Goal: Transaction & Acquisition: Purchase product/service

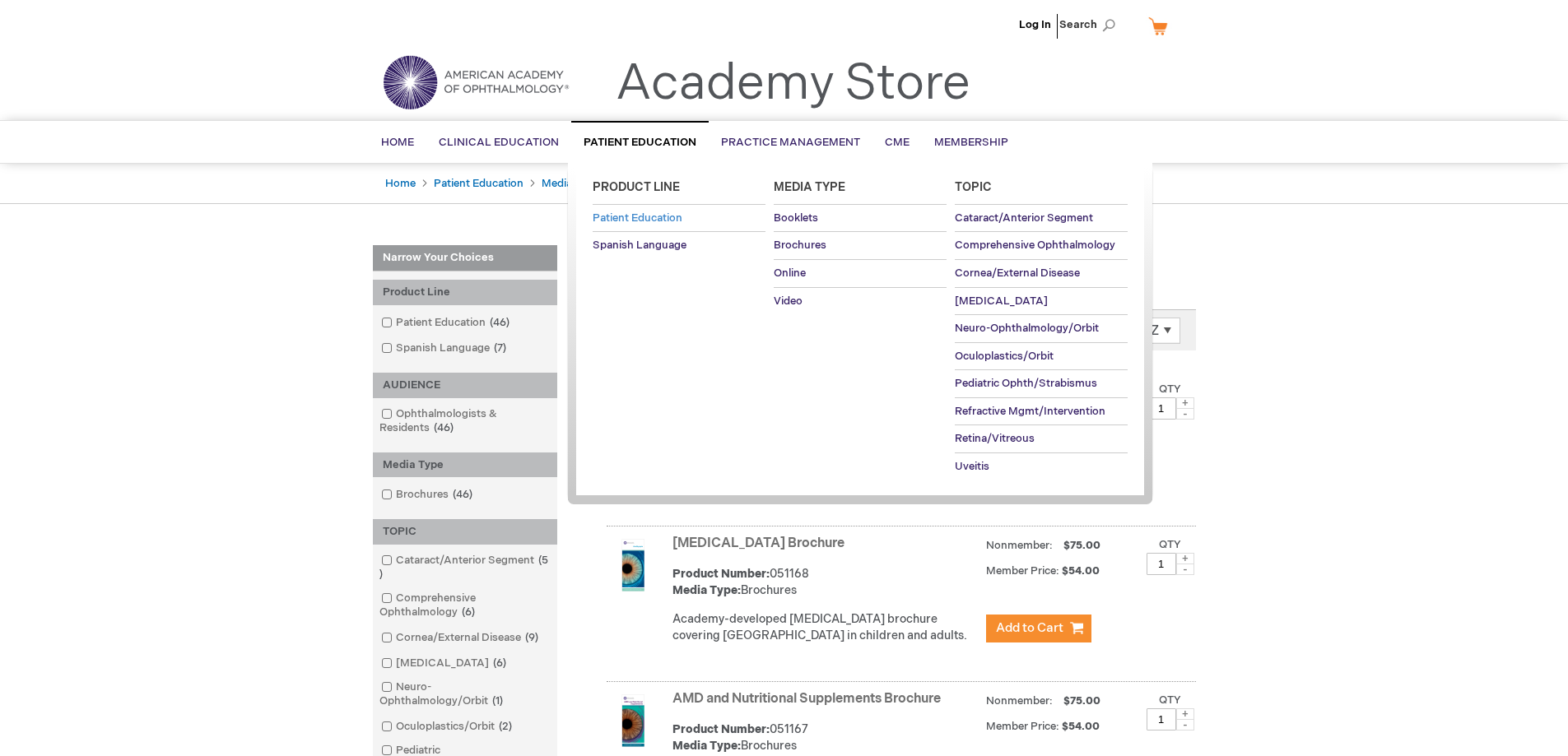
click at [661, 217] on span "Patient Education" at bounding box center [637, 218] width 90 height 13
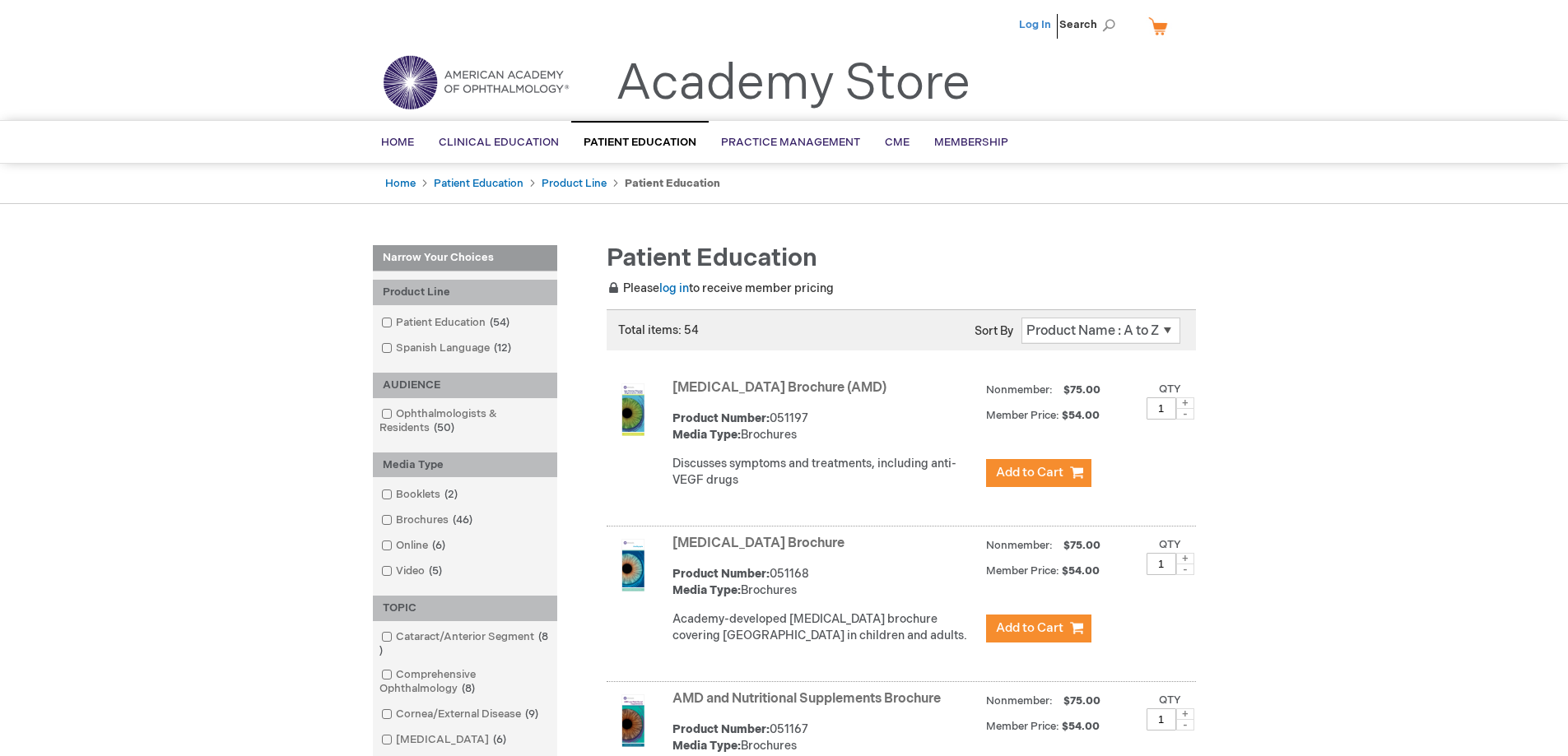
click at [1047, 25] on link "Log In" at bounding box center [1036, 25] width 32 height 13
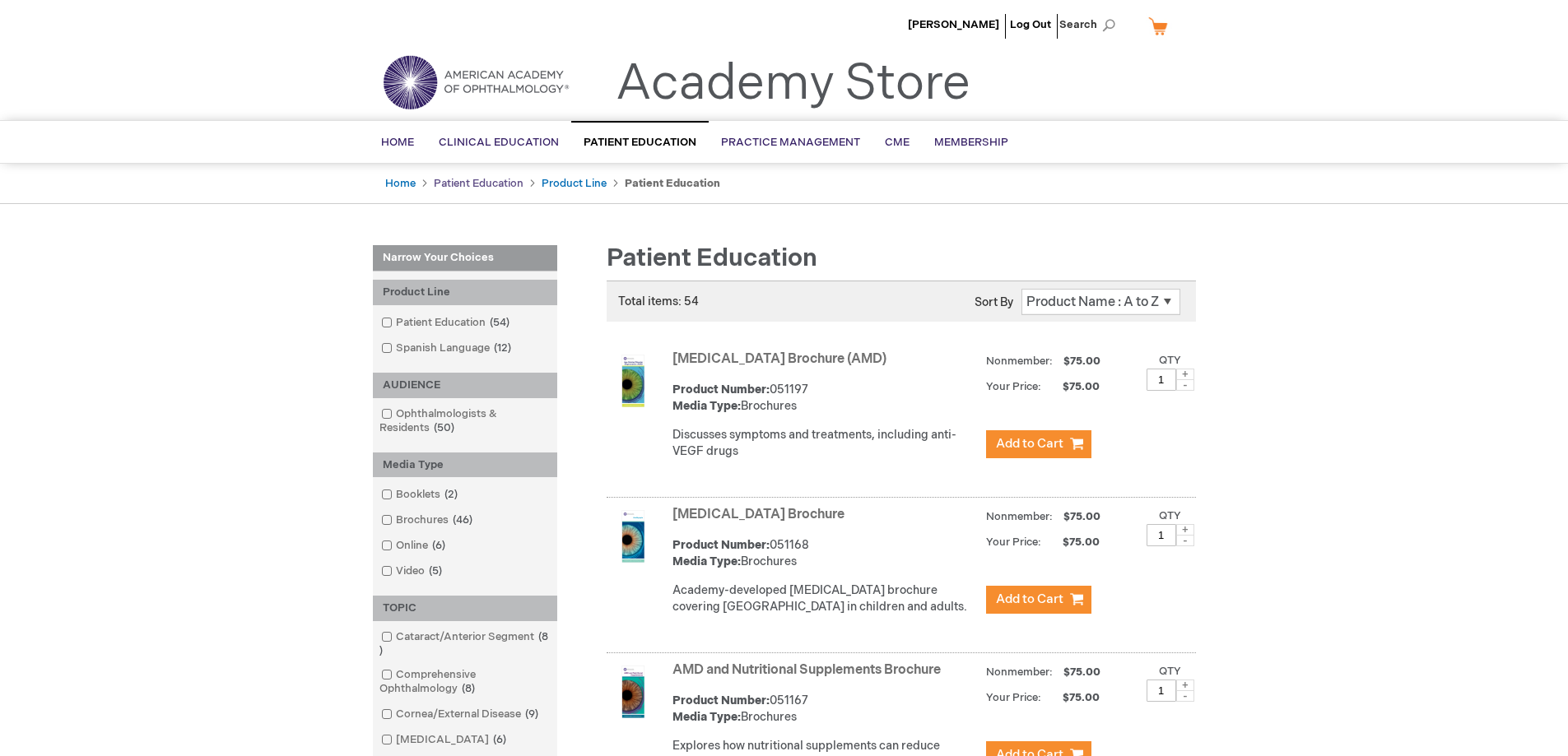
click at [512, 183] on link "Patient Education" at bounding box center [479, 183] width 90 height 13
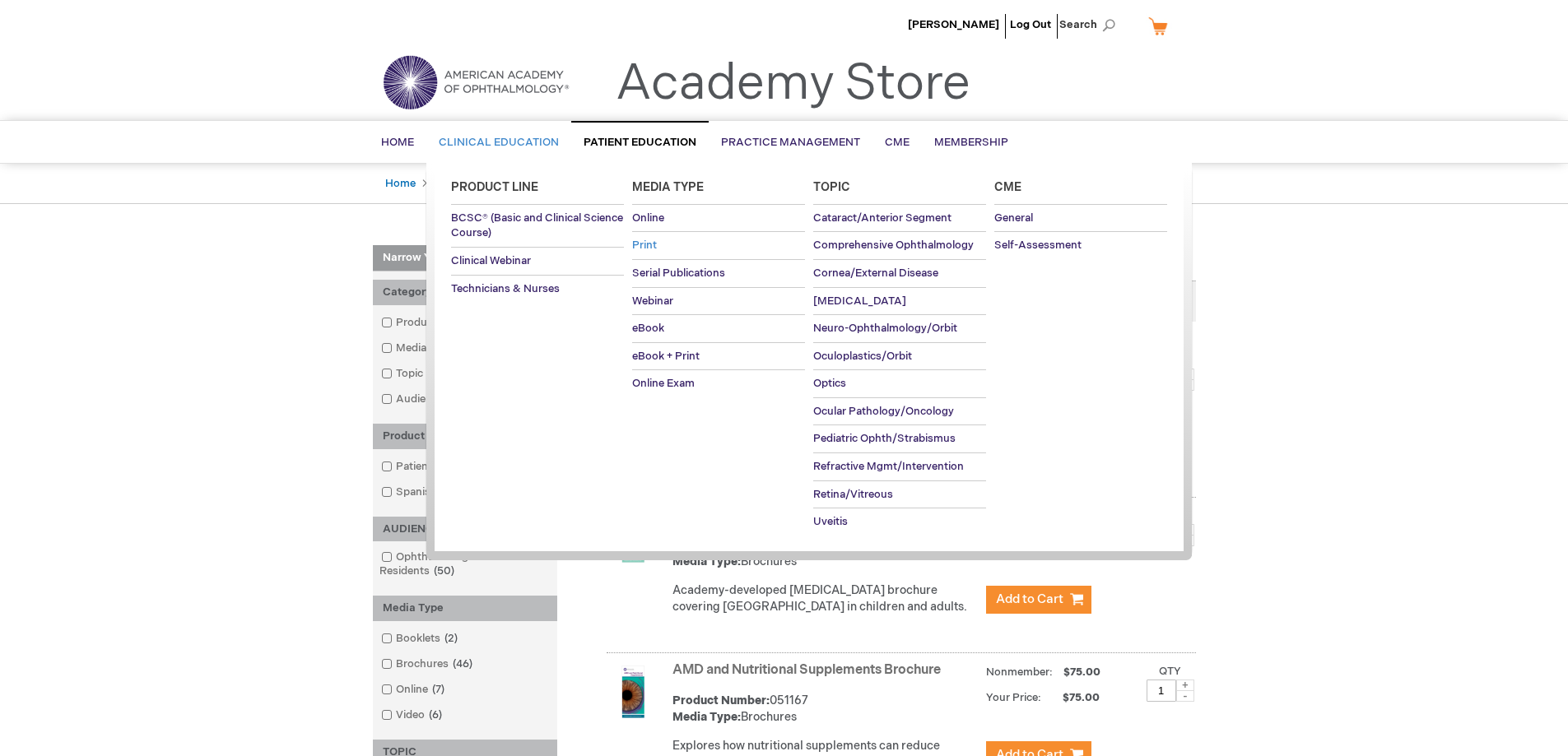
click at [647, 243] on span "Print" at bounding box center [645, 245] width 25 height 13
click at [650, 251] on span "Print" at bounding box center [645, 245] width 25 height 13
click at [645, 219] on span "Online" at bounding box center [649, 218] width 32 height 13
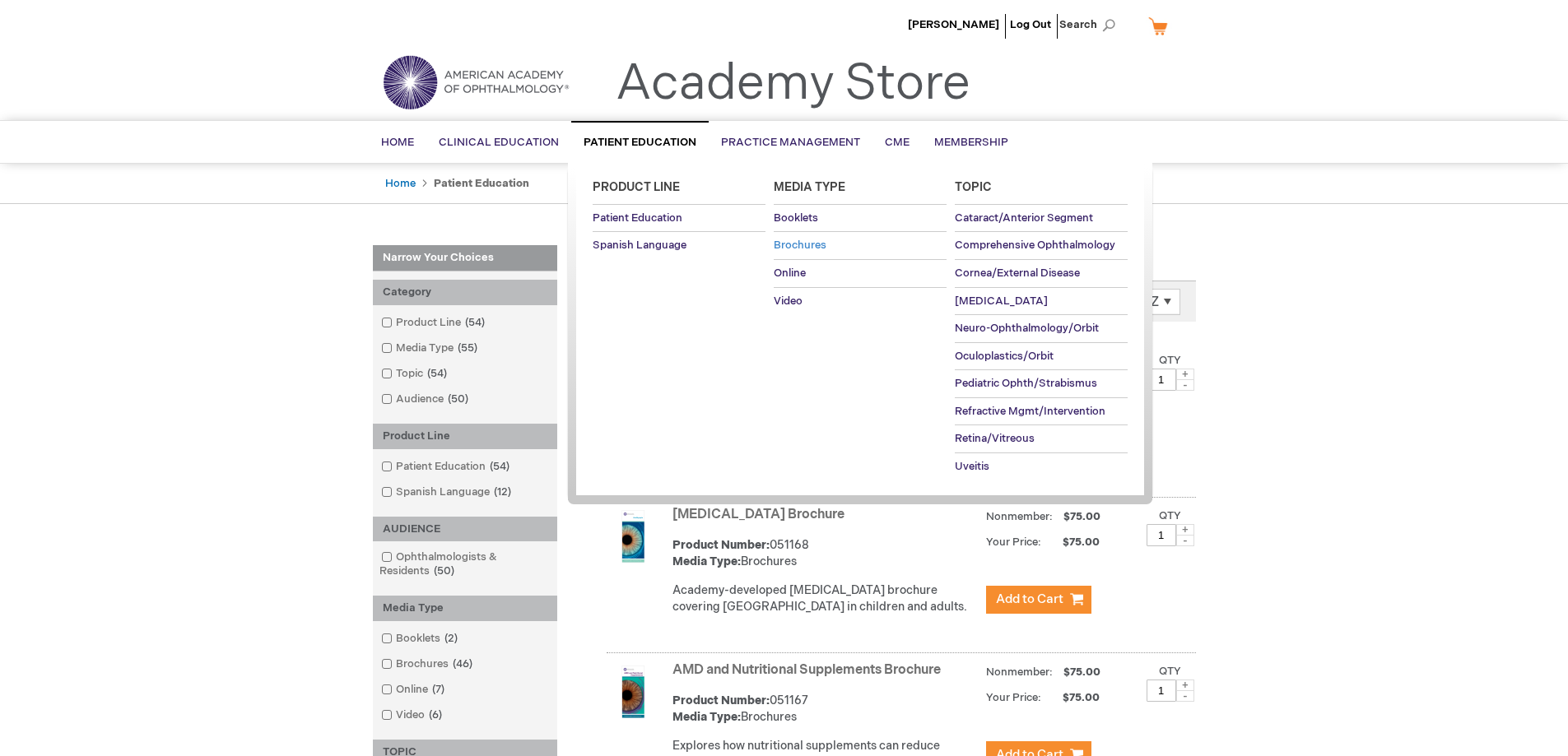
click at [785, 240] on span "Brochures" at bounding box center [801, 245] width 53 height 13
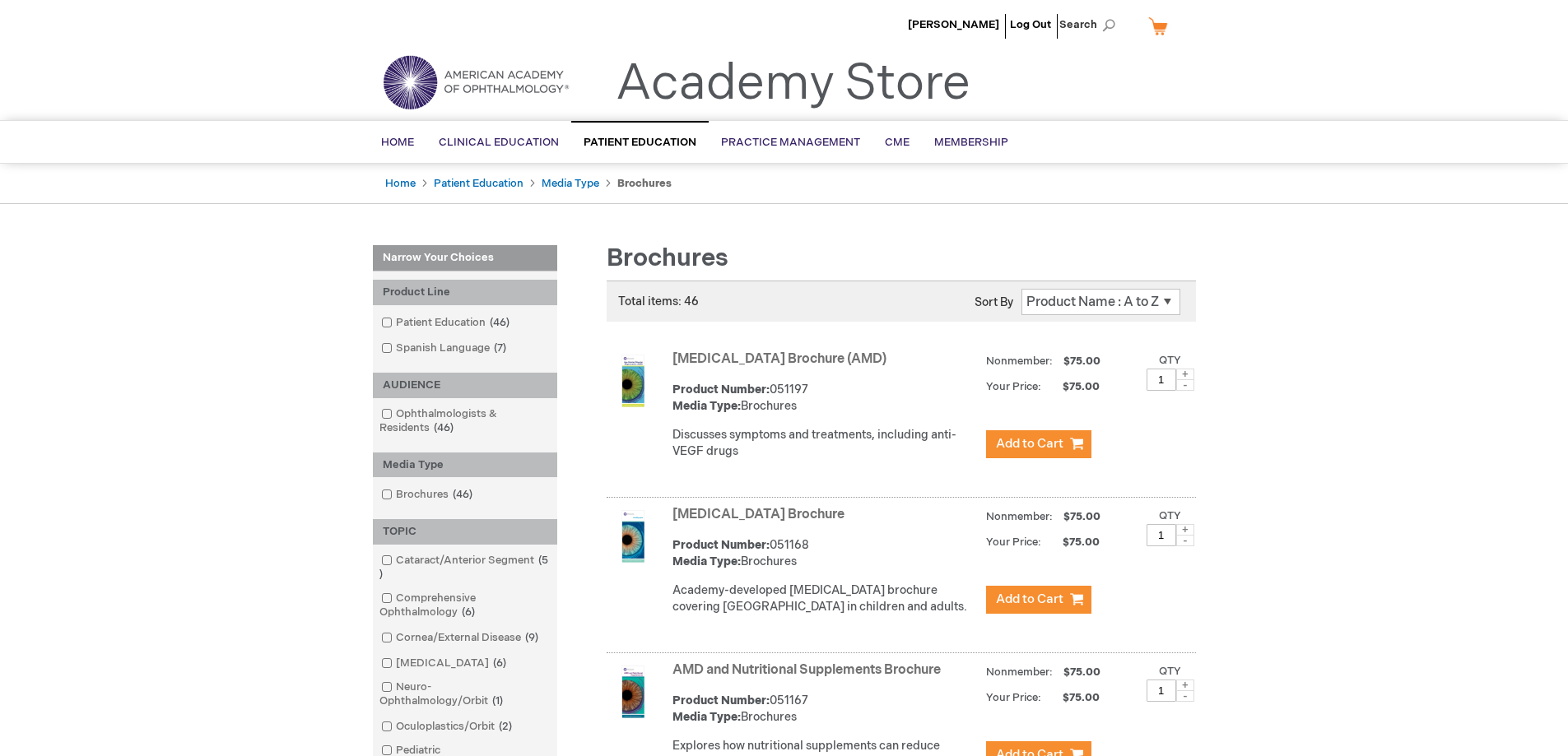
click at [1151, 311] on select "Position Product Name : A to Z Product Name : Z to A Price : Low to High Price …" at bounding box center [1101, 302] width 159 height 26
drag, startPoint x: 1138, startPoint y: 210, endPoint x: 1147, endPoint y: 235, distance: 26.6
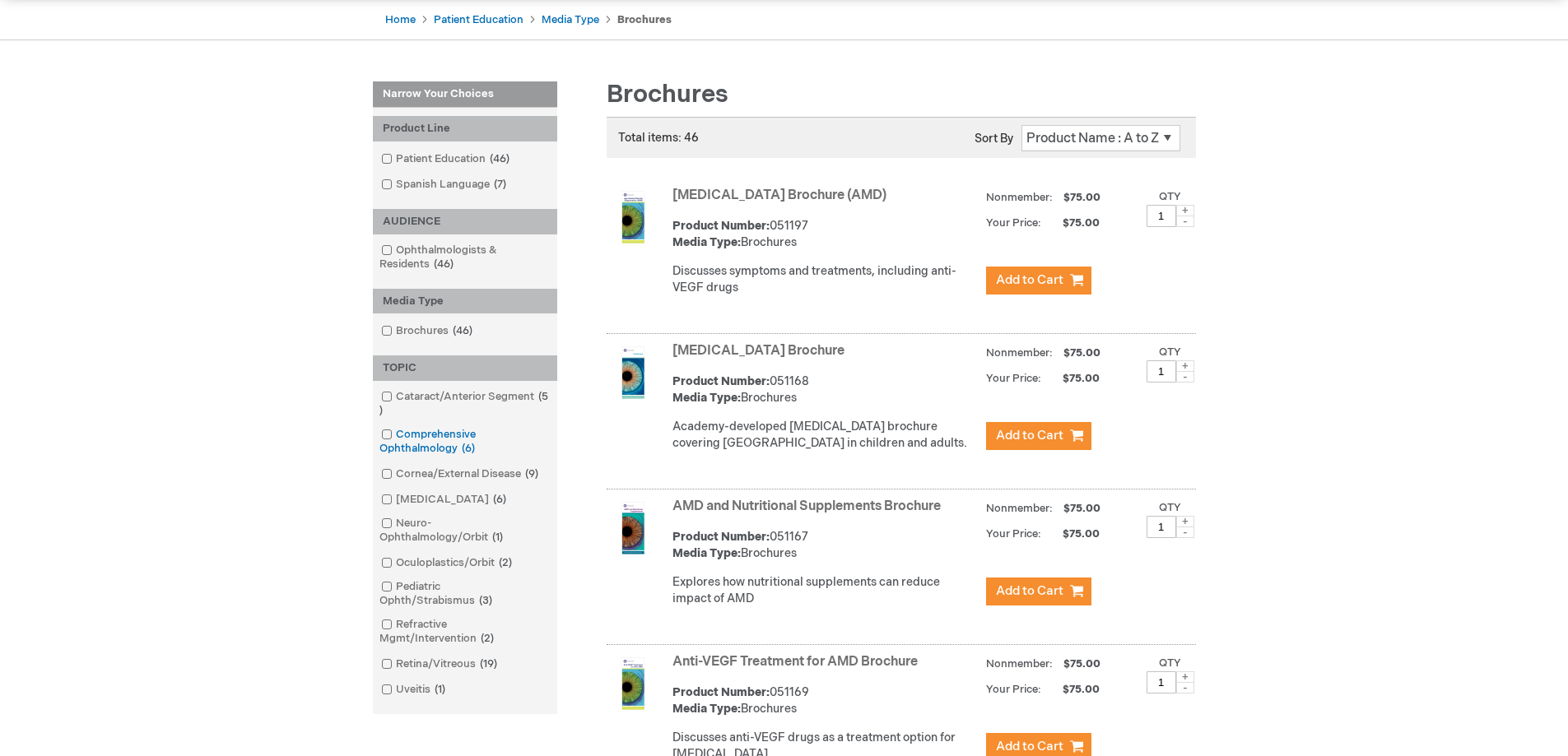
scroll to position [164, 0]
click at [403, 395] on link "Cataract/Anterior Segment 5 items" at bounding box center [464, 403] width 177 height 29
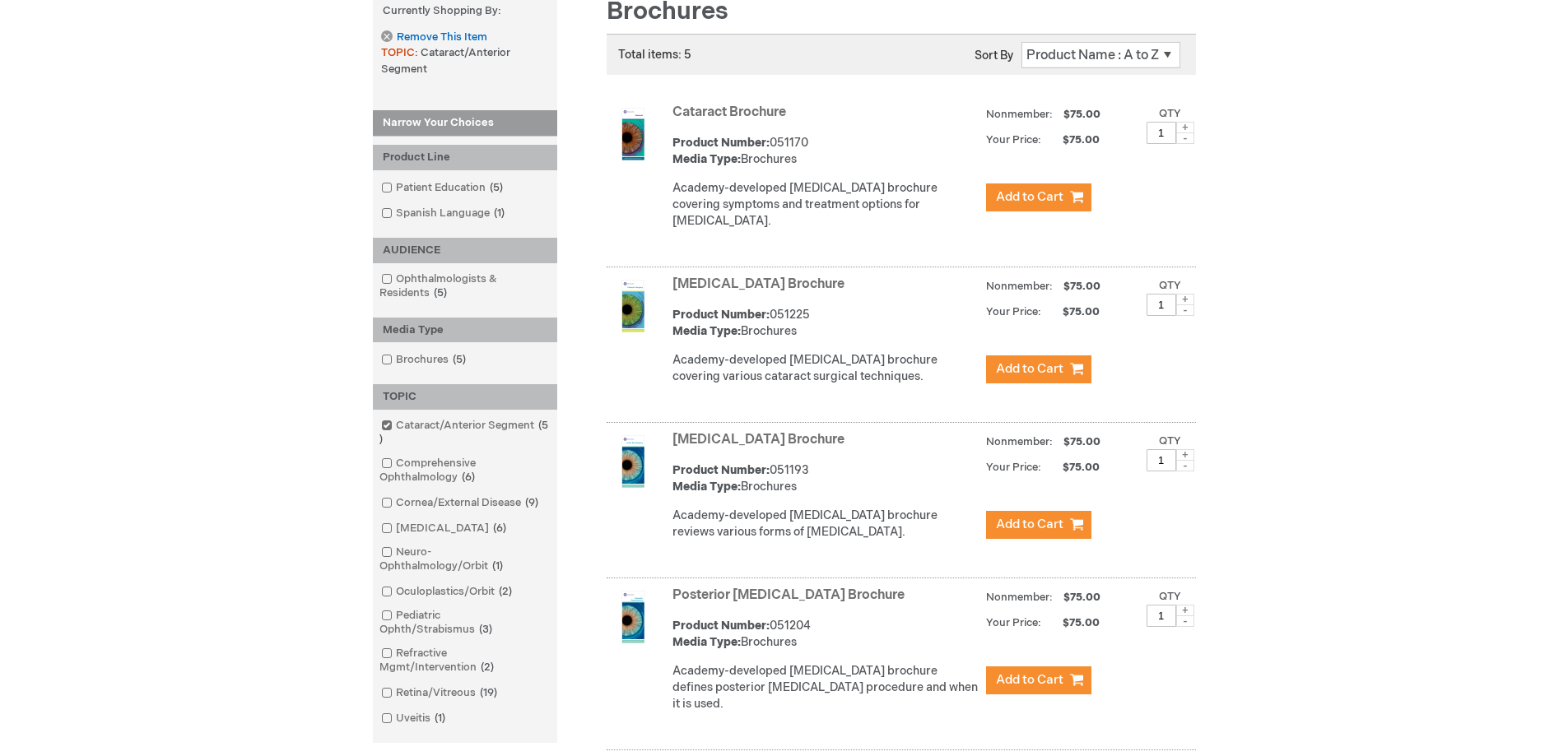
scroll to position [329, 0]
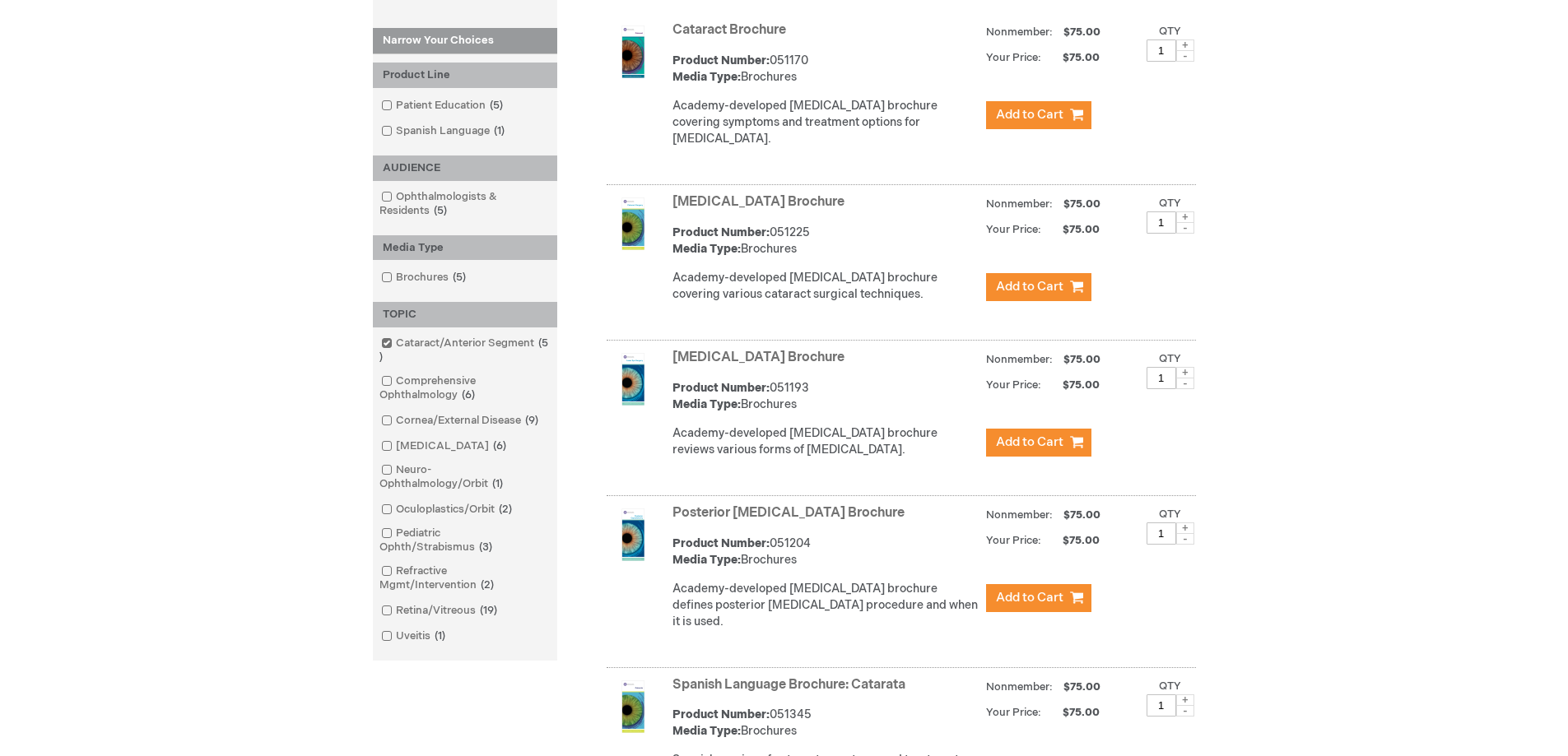
click at [852, 511] on link "Posterior Capsulotomy Brochure" at bounding box center [788, 512] width 232 height 16
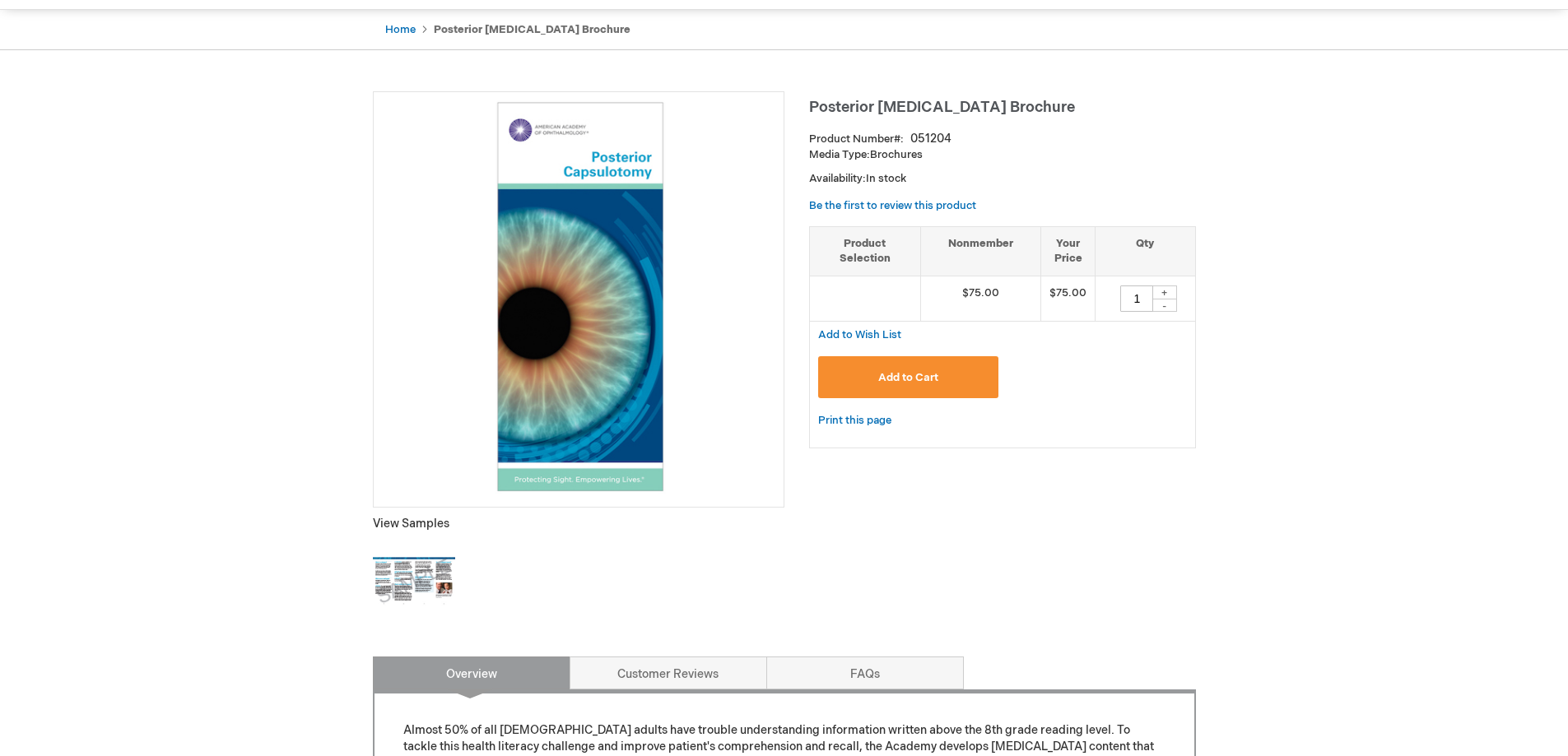
scroll to position [164, 0]
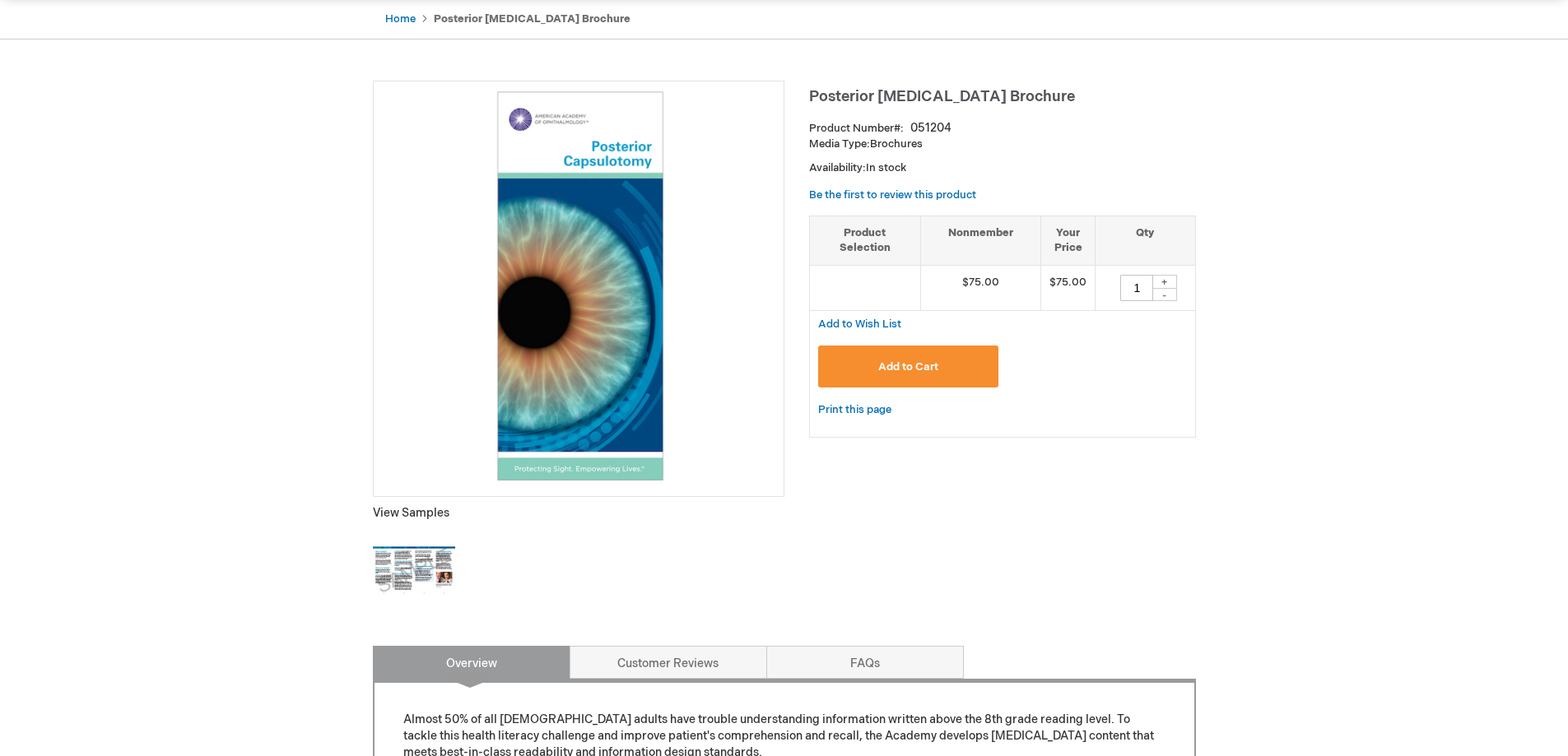
click at [407, 559] on img at bounding box center [413, 571] width 82 height 82
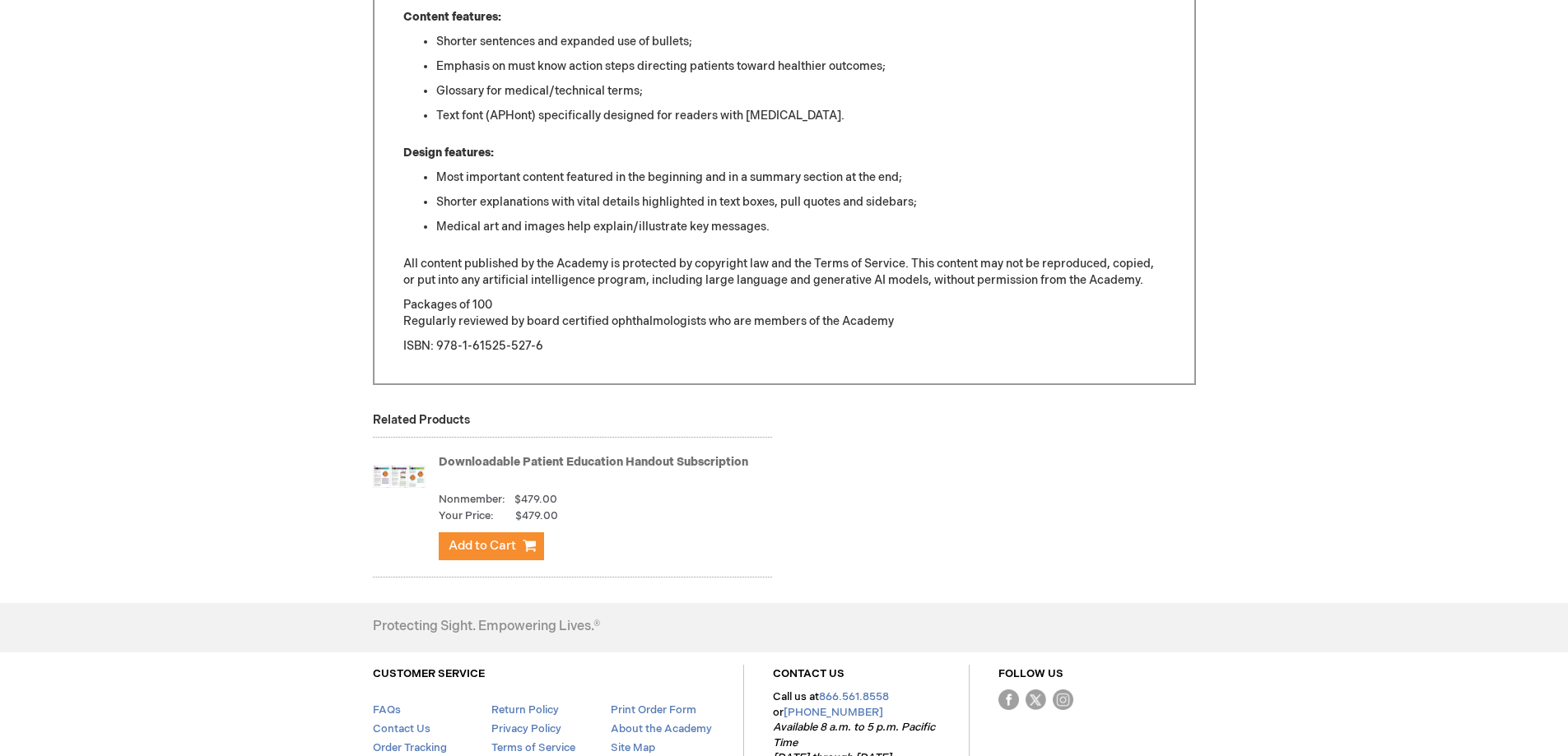
scroll to position [1201, 0]
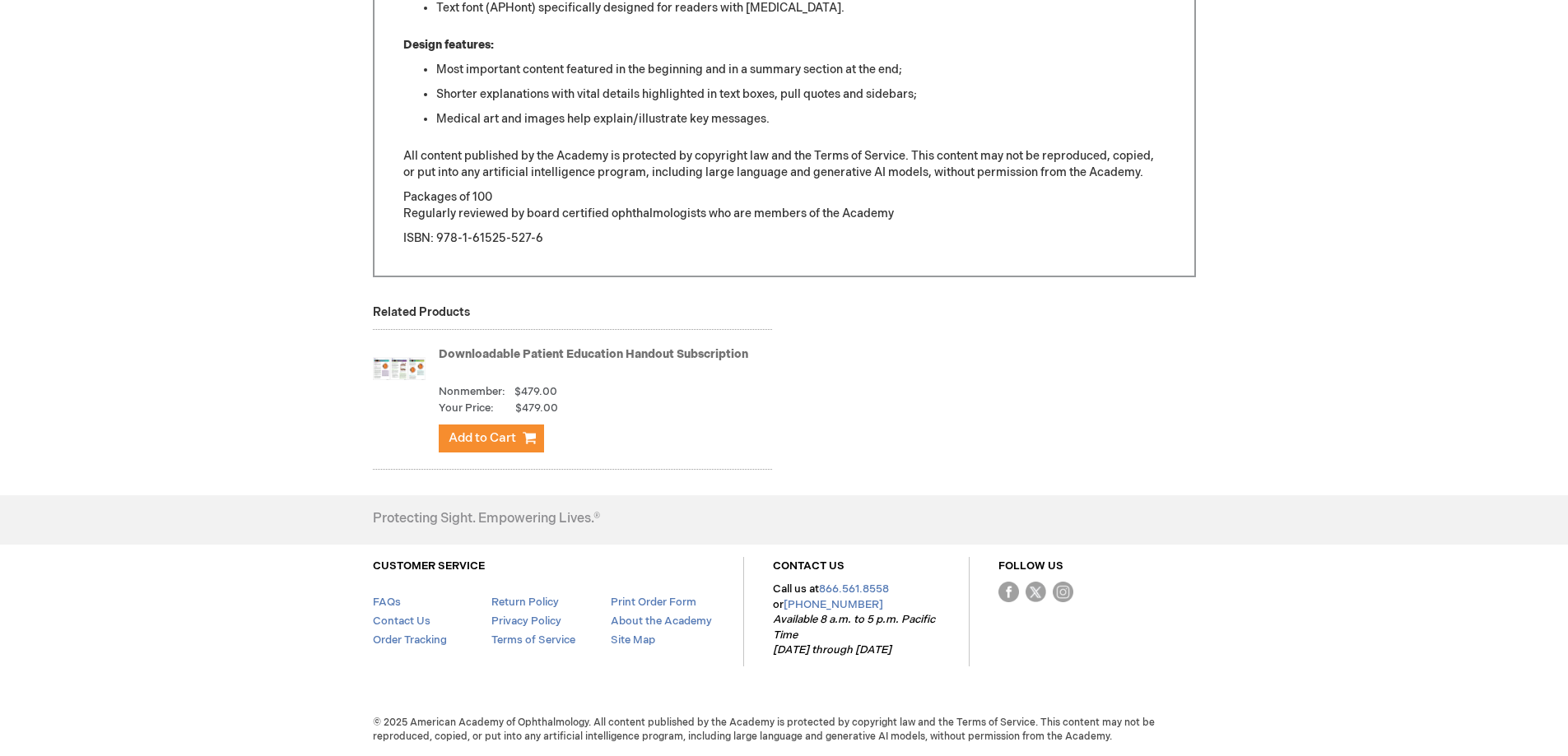
click at [406, 370] on img at bounding box center [399, 369] width 53 height 66
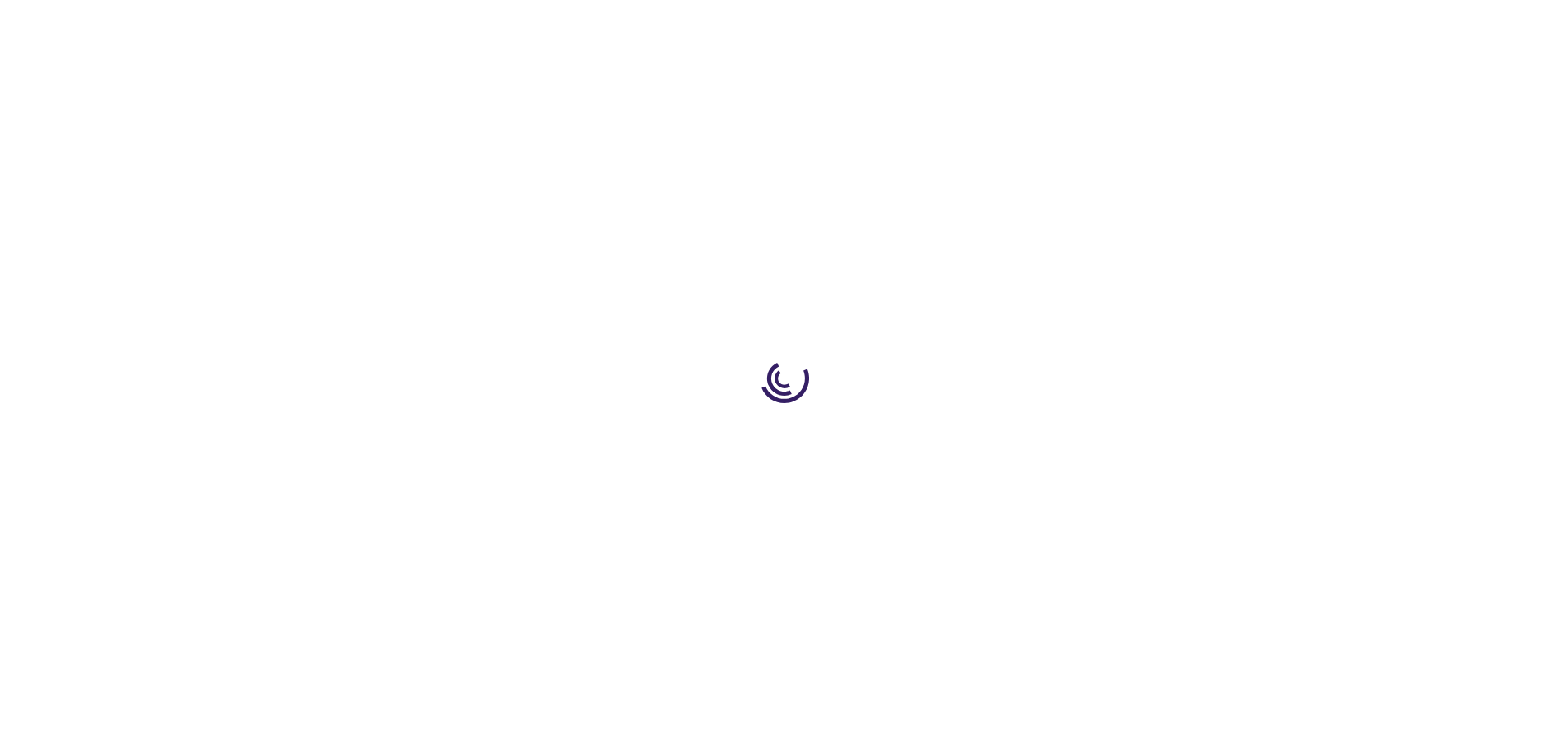
type input "1"
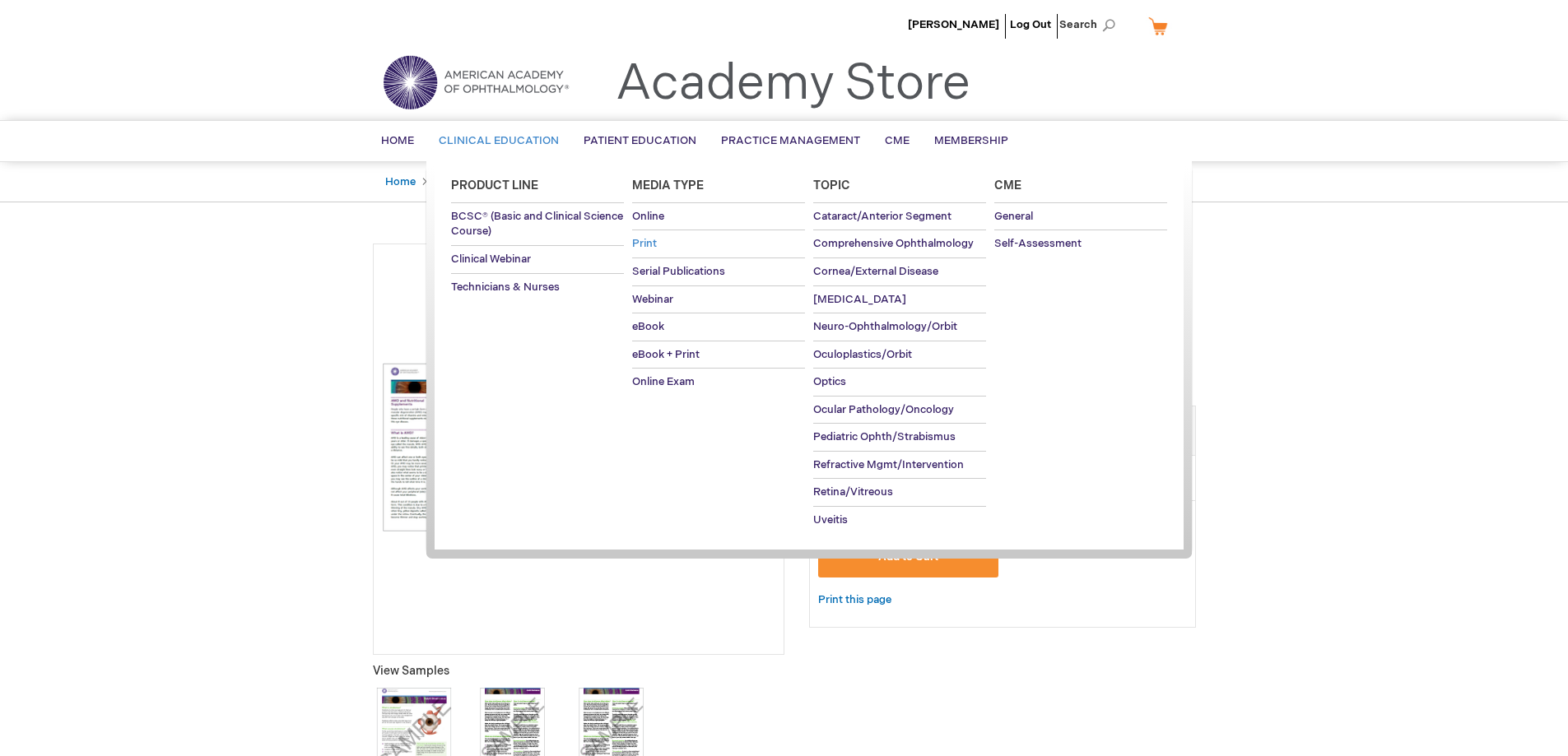
click at [644, 244] on span "Print" at bounding box center [645, 244] width 25 height 13
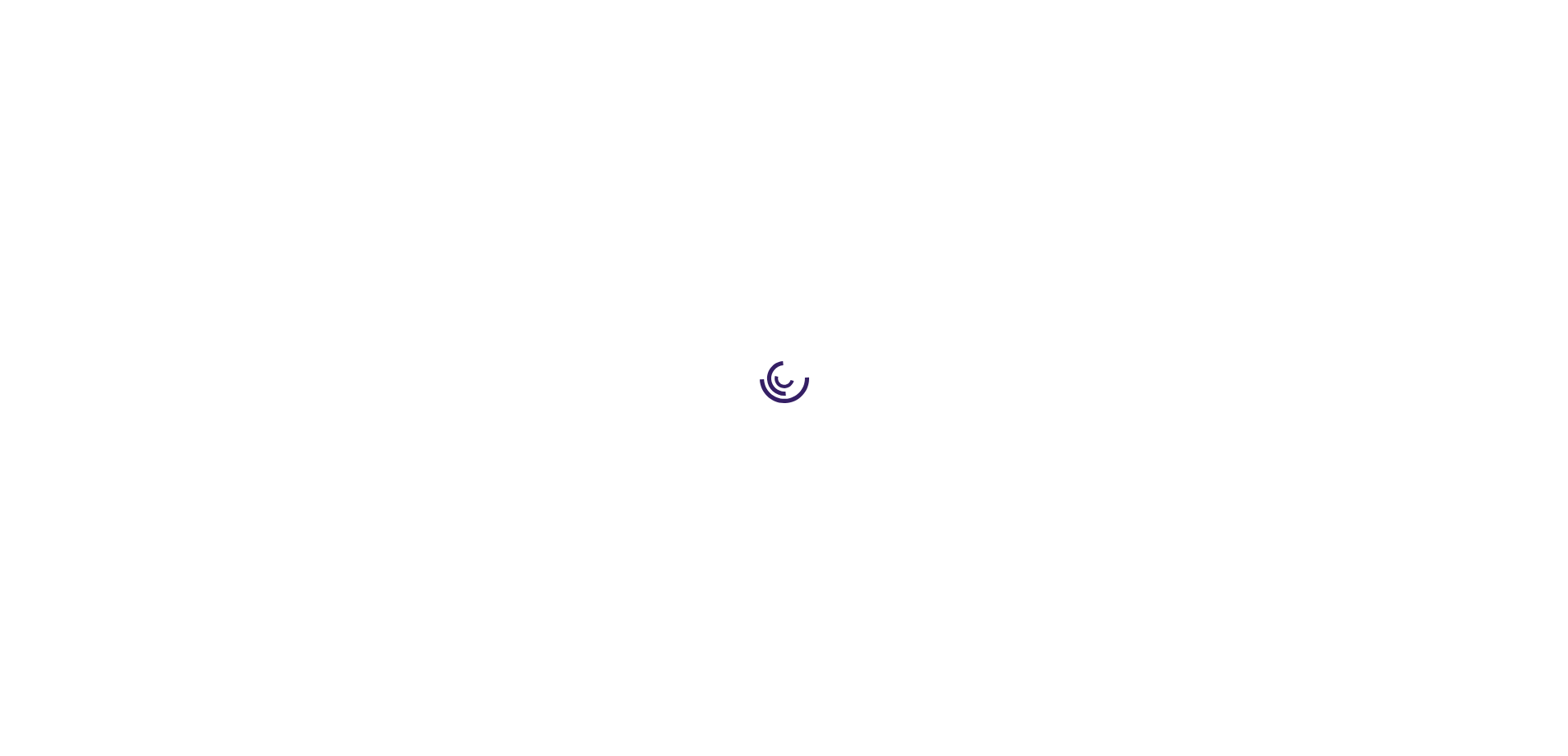
type input "1"
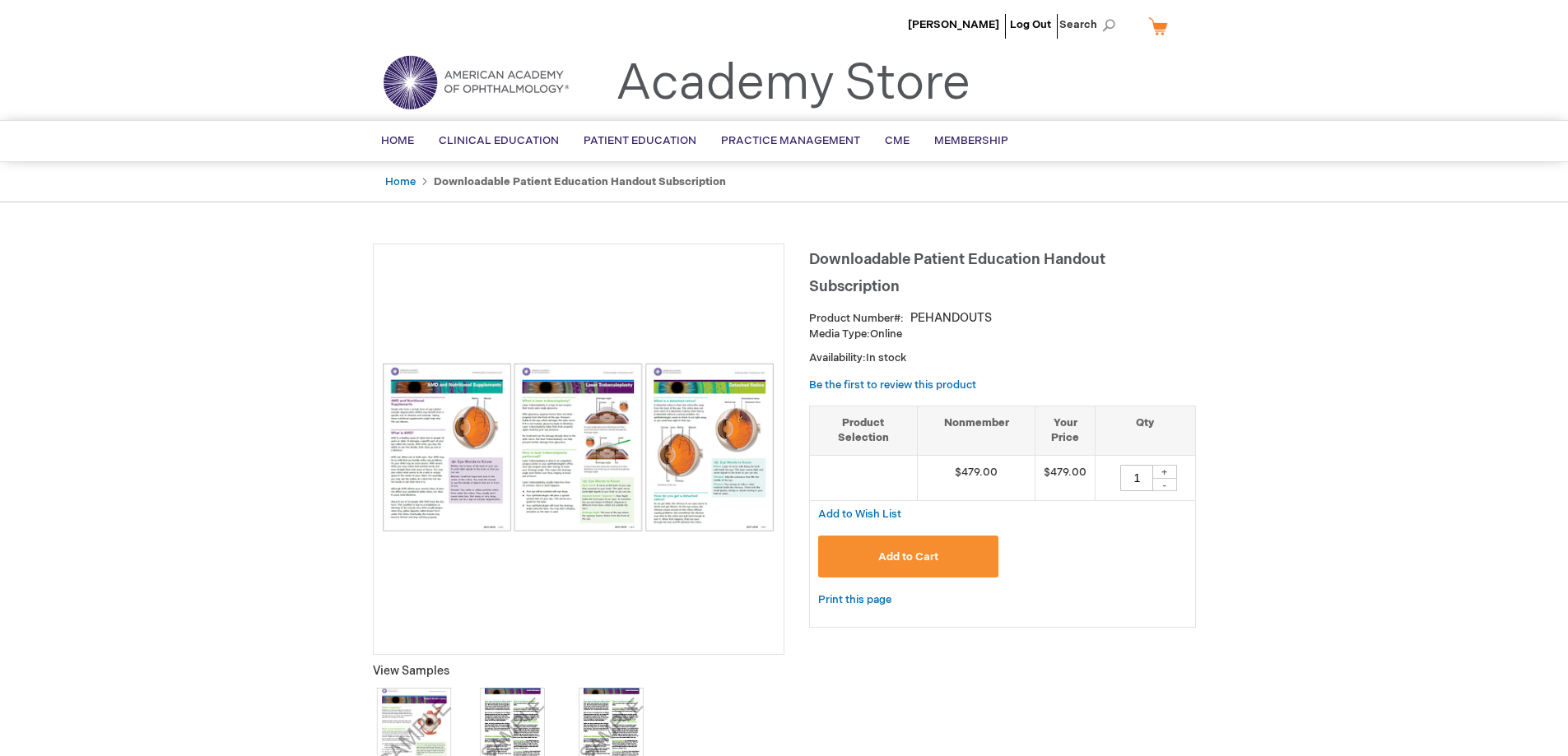
click at [871, 547] on button "Add to Cart" at bounding box center [909, 557] width 181 height 42
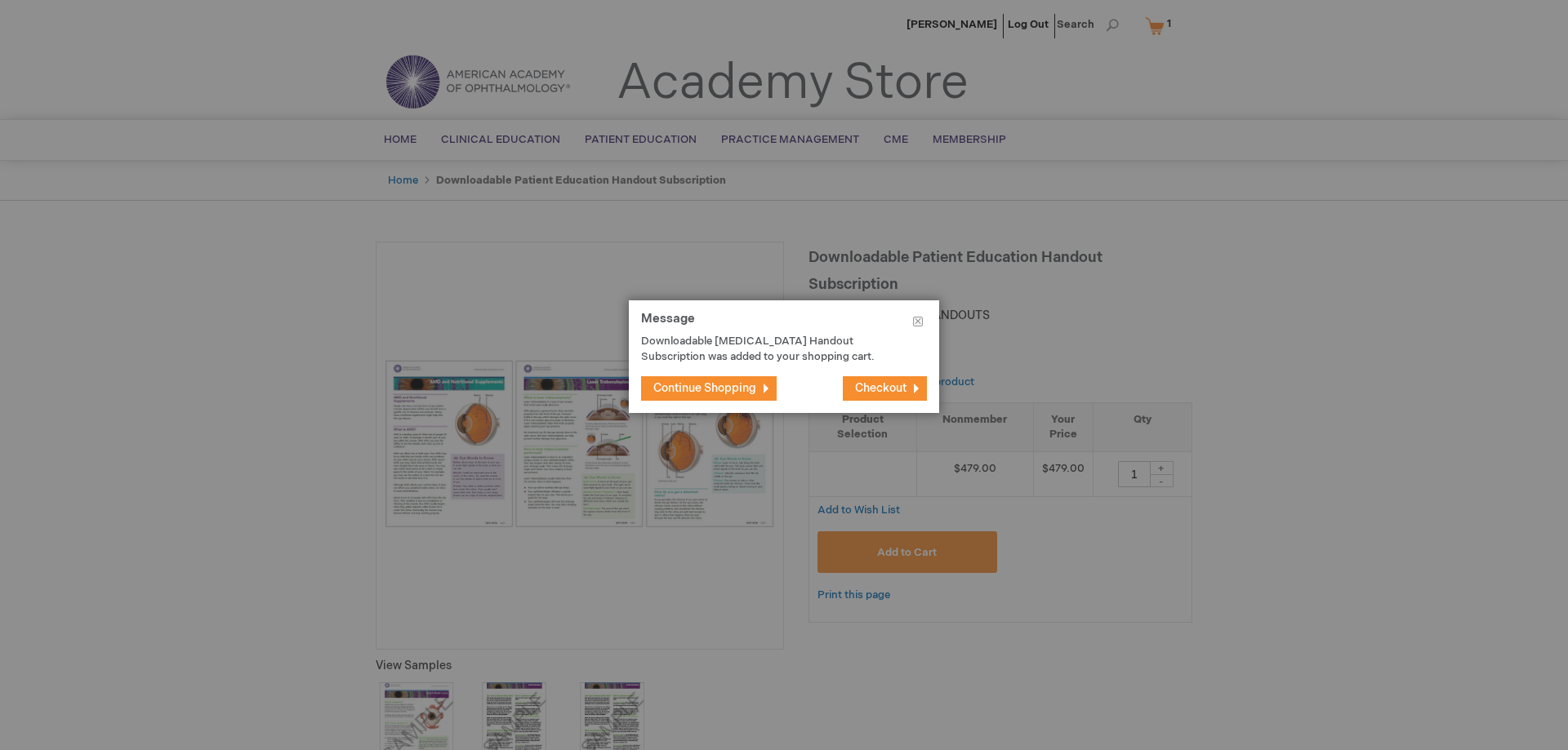
click at [890, 392] on span "Checkout" at bounding box center [880, 388] width 52 height 14
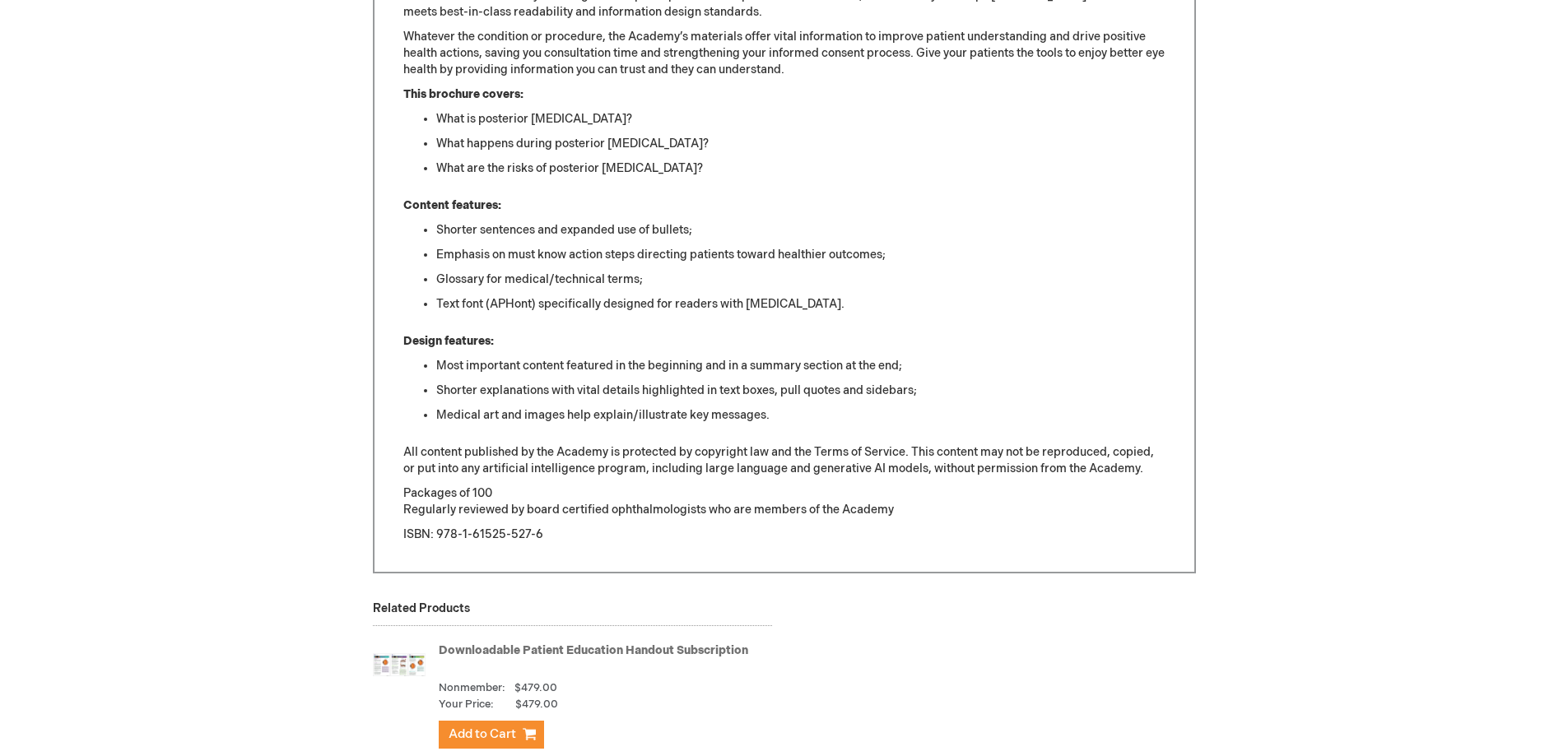
scroll to position [1201, 0]
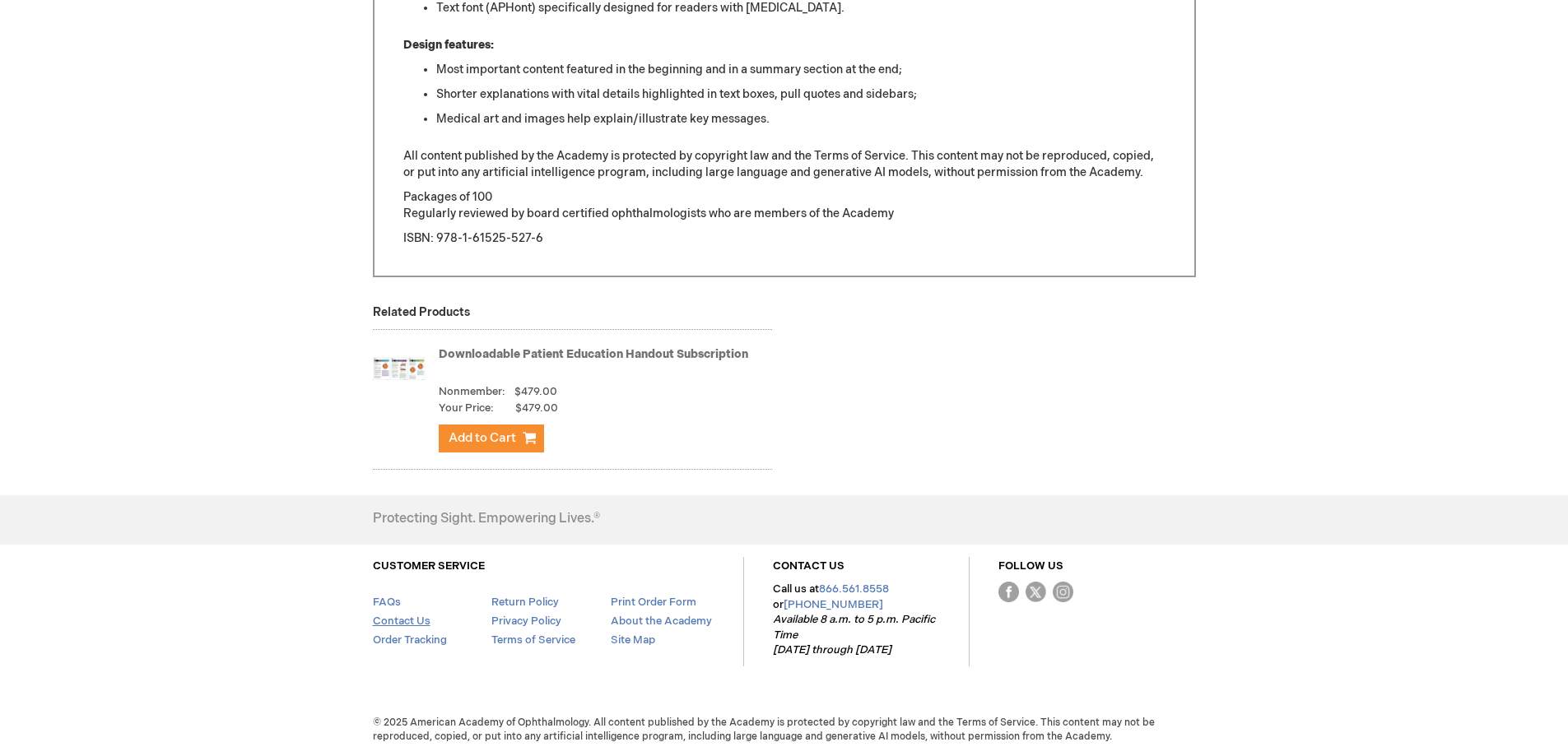
click at [405, 618] on link "Contact Us" at bounding box center [401, 621] width 58 height 13
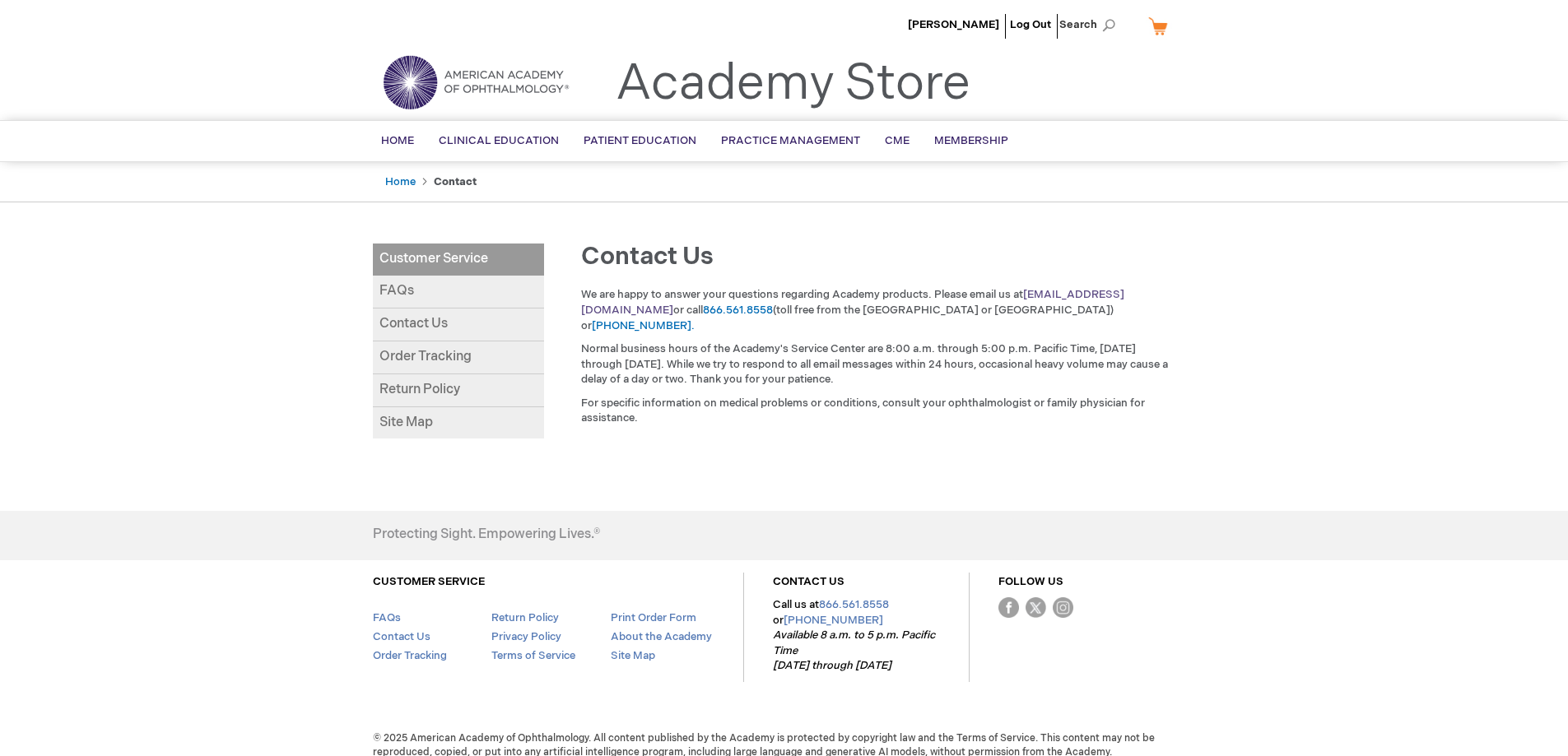
click at [1121, 293] on link "[EMAIL_ADDRESS][DOMAIN_NAME]" at bounding box center [853, 302] width 544 height 29
drag, startPoint x: 1180, startPoint y: 294, endPoint x: 1027, endPoint y: 295, distance: 153.0
click at [1027, 295] on div "We are happy to answer your questions regarding Academy products. Please email …" at bounding box center [878, 361] width 635 height 147
copy link "customer_service@aao.org"
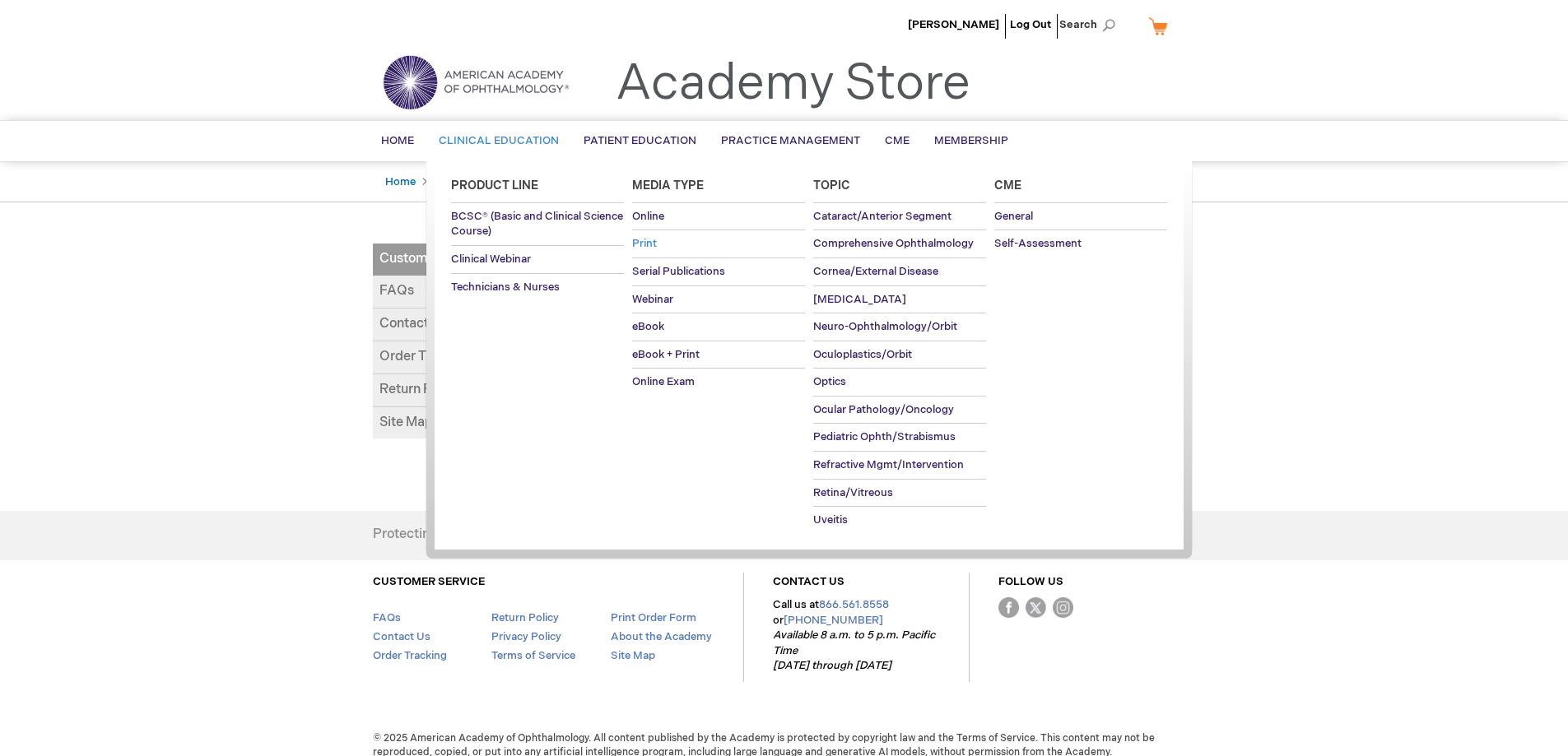
click at [640, 240] on span "Print" at bounding box center [645, 244] width 25 height 13
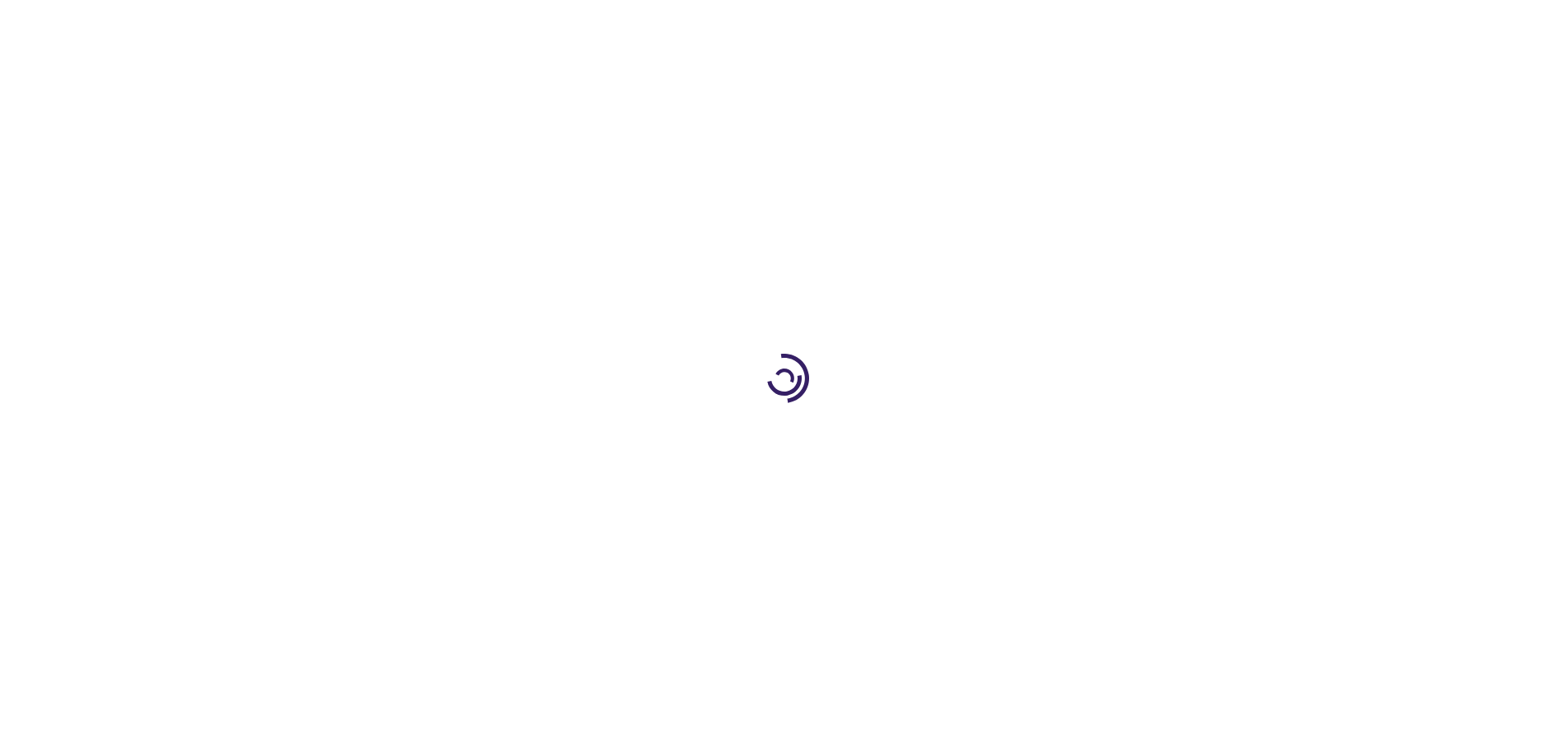
select select "US"
select select "59"
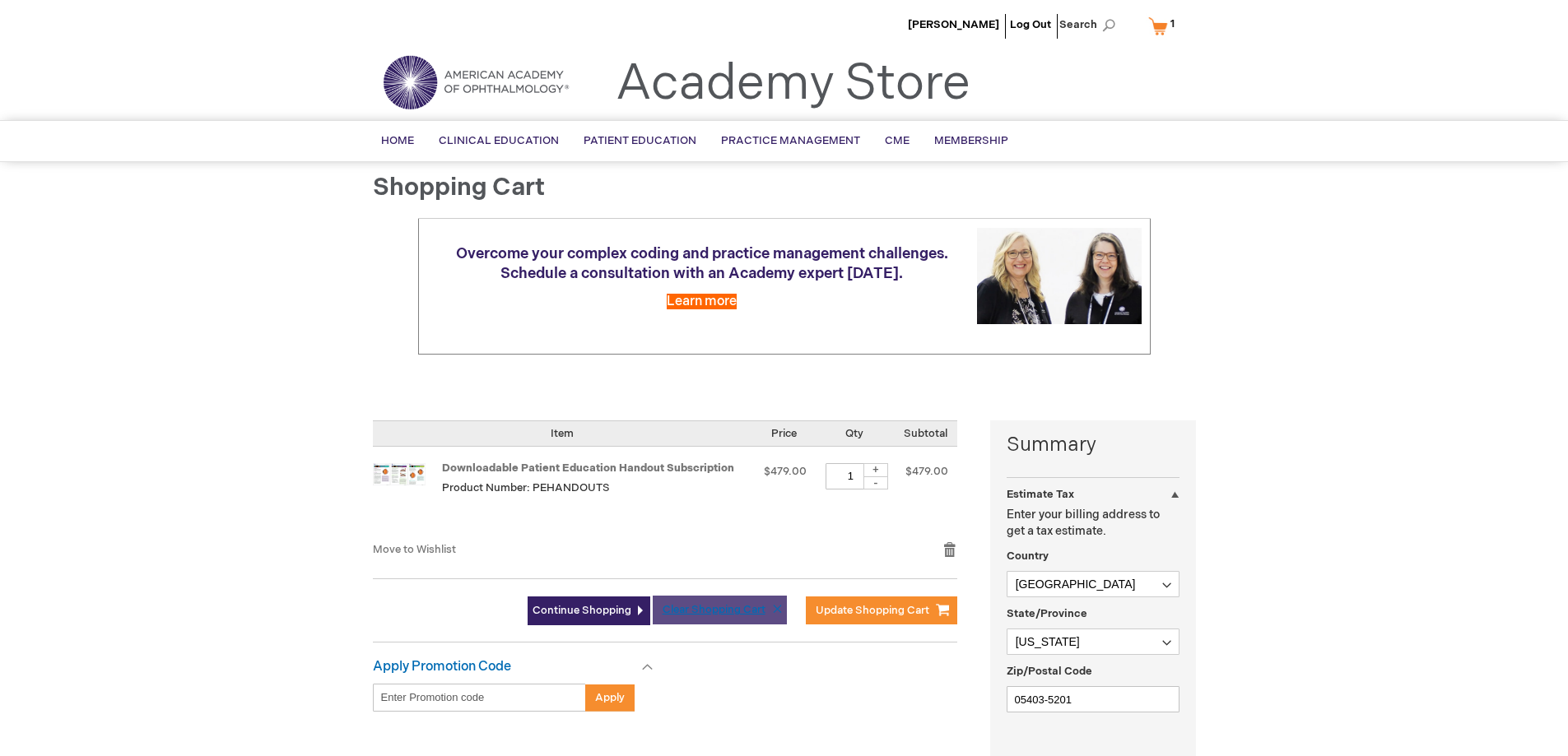
click at [733, 612] on span "Clear Shopping Cart" at bounding box center [714, 610] width 103 height 13
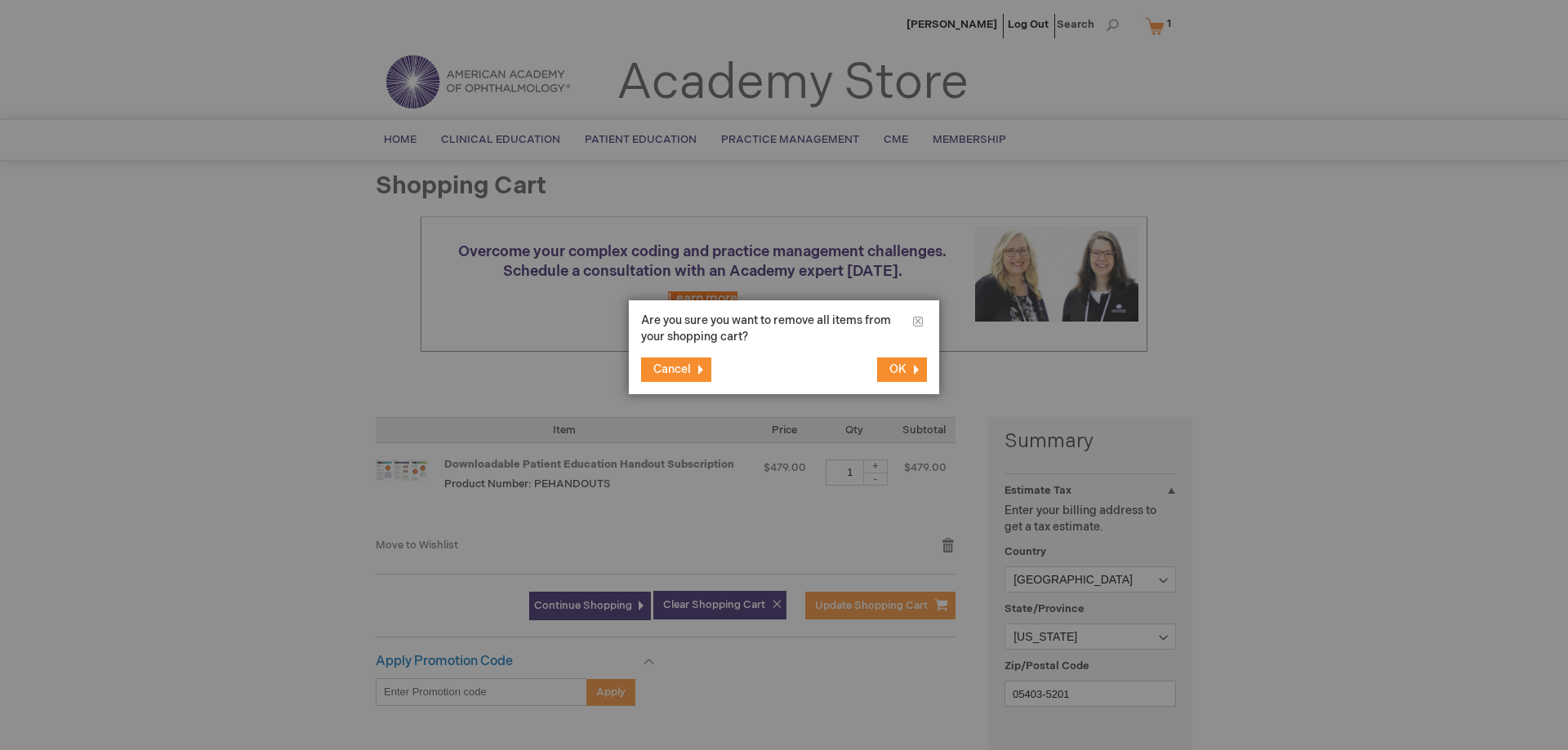
click at [892, 369] on span "OK" at bounding box center [898, 369] width 17 height 14
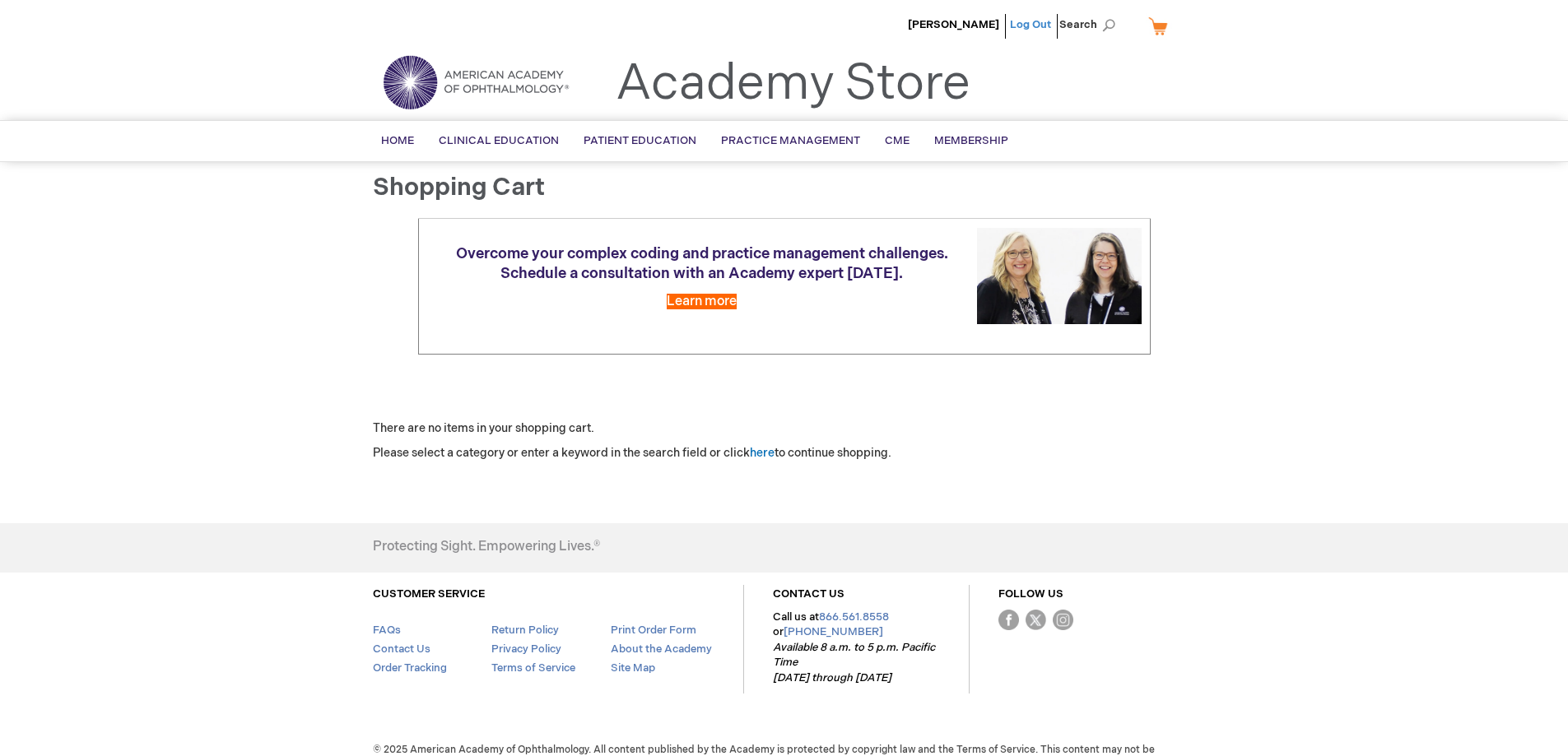
click at [1031, 21] on link "Log Out" at bounding box center [1031, 25] width 42 height 13
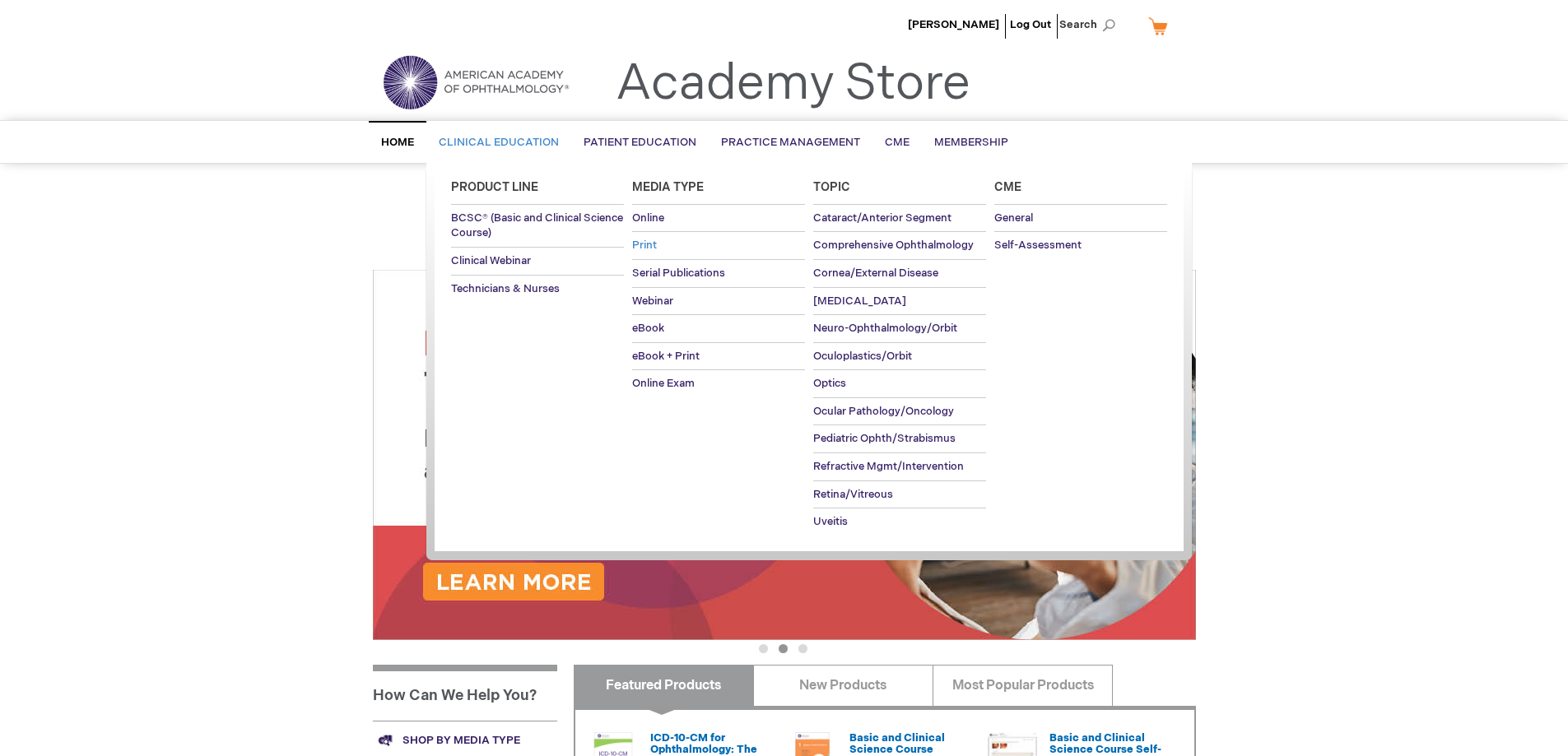
click at [648, 239] on span "Print" at bounding box center [645, 245] width 25 height 13
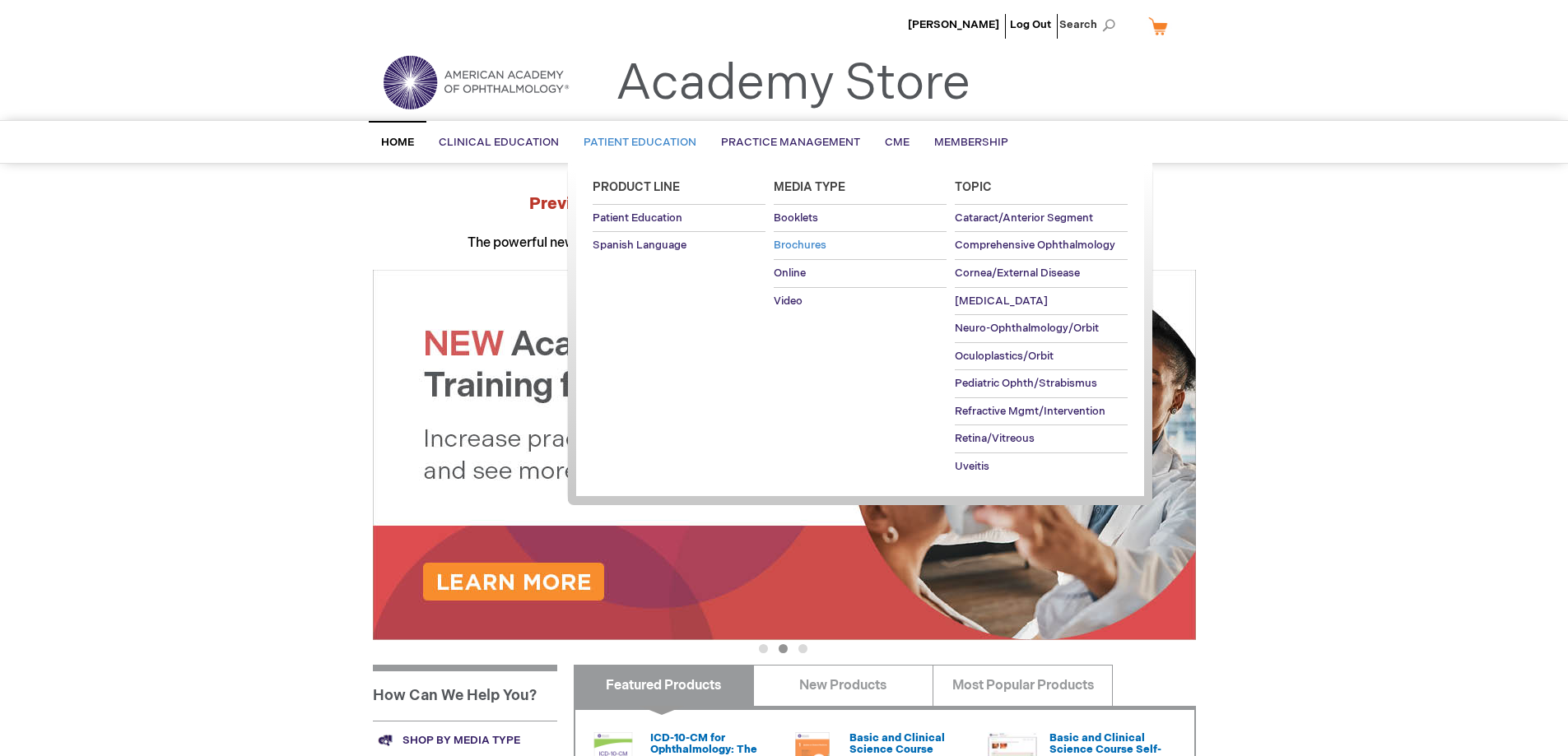
click at [784, 240] on span "Brochures" at bounding box center [801, 245] width 53 height 13
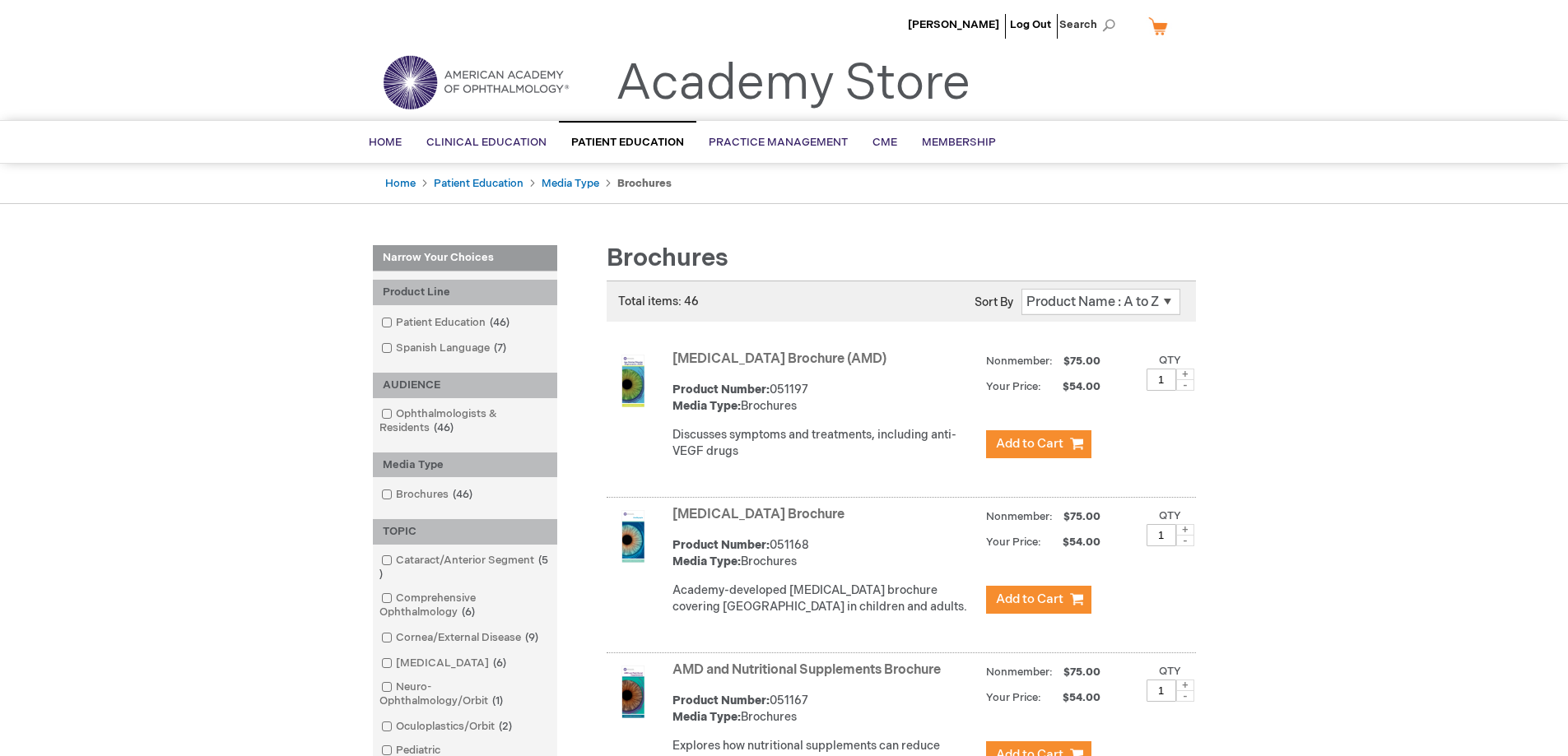
click at [1088, 300] on select "Position Product Name : A to Z Product Name : Z to A Price : Low to High Price …" at bounding box center [1101, 302] width 159 height 26
drag, startPoint x: 1426, startPoint y: 303, endPoint x: 1076, endPoint y: 466, distance: 386.1
click at [432, 563] on link "Cataract/Anterior Segment 5 items" at bounding box center [464, 567] width 177 height 29
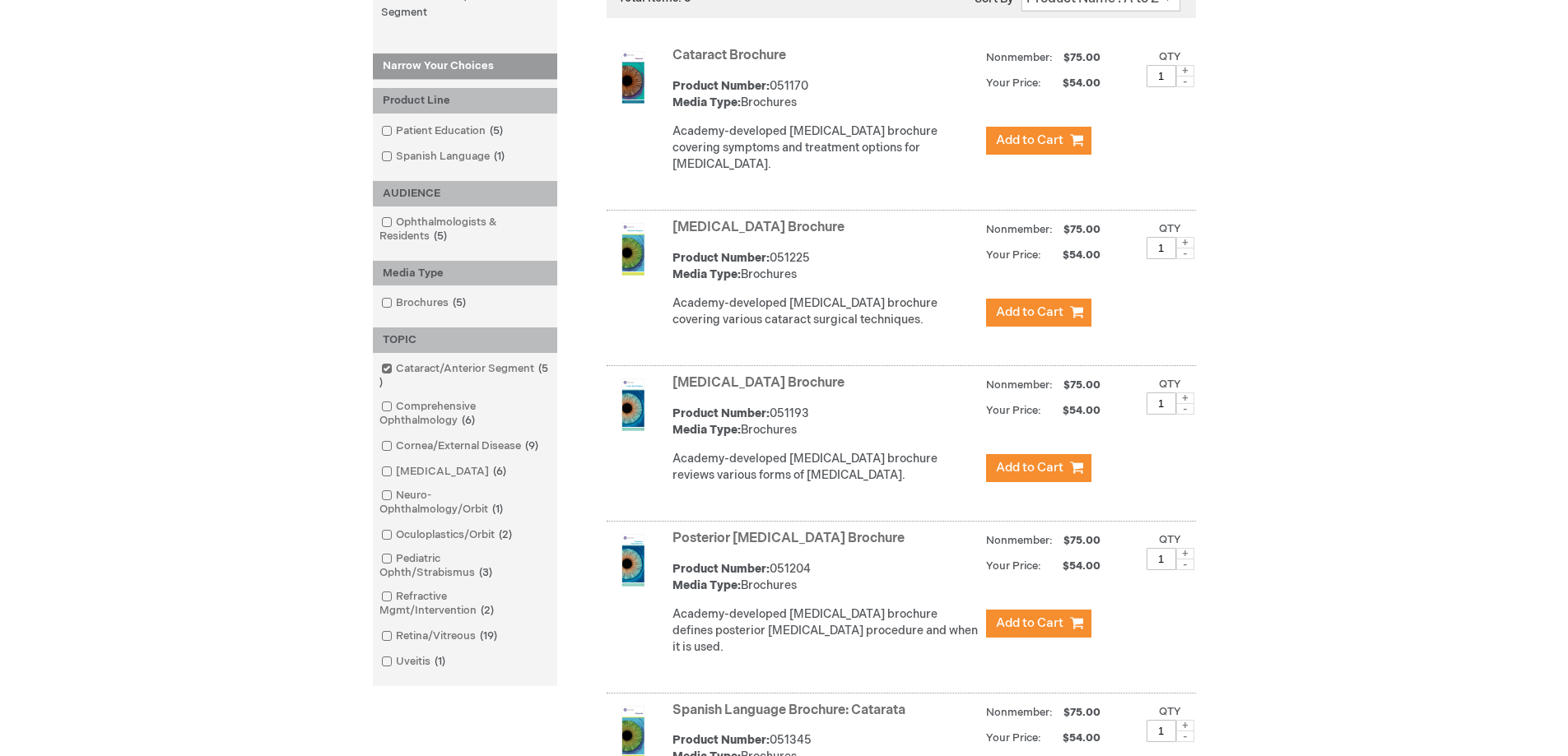
scroll to position [329, 0]
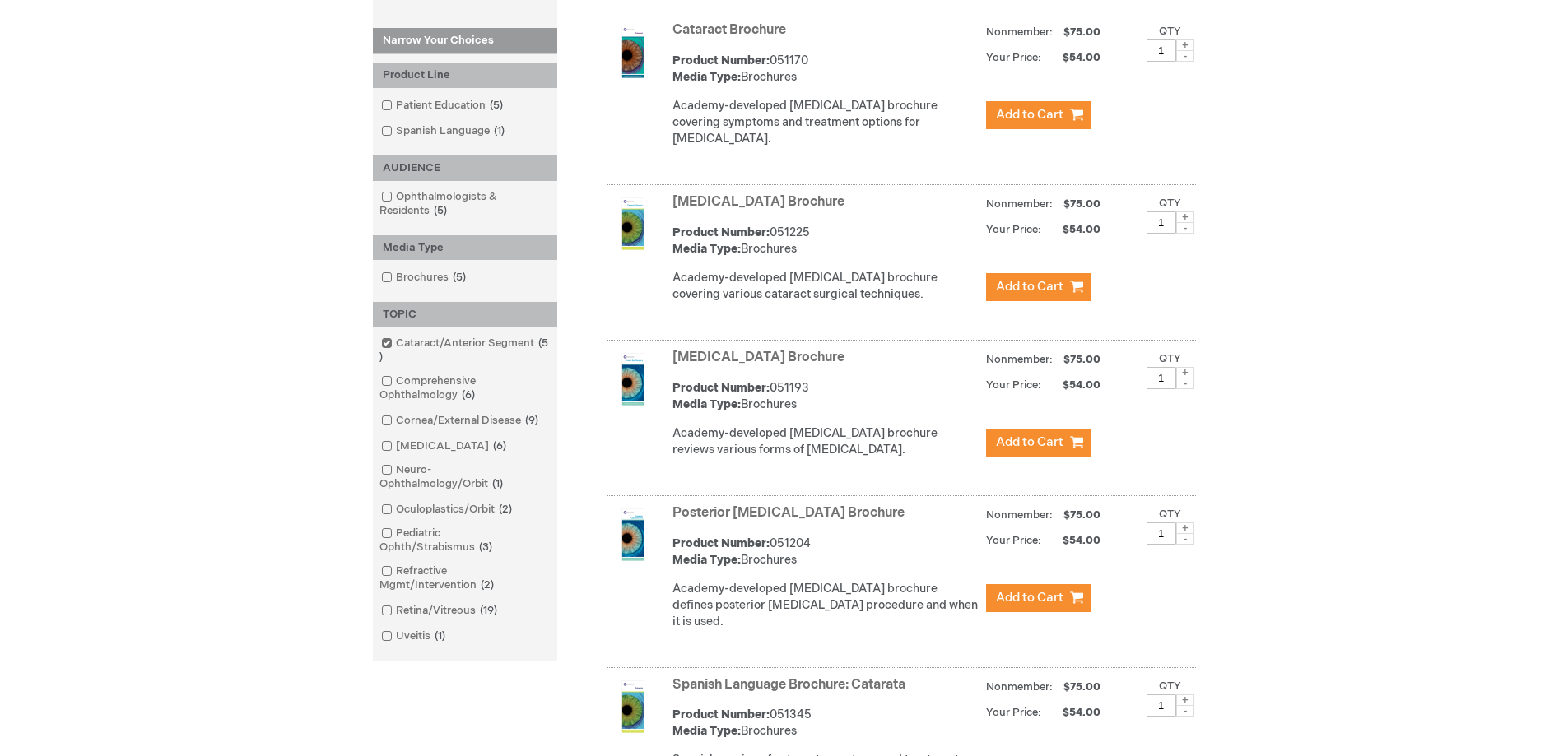
click at [632, 539] on img at bounding box center [633, 535] width 53 height 53
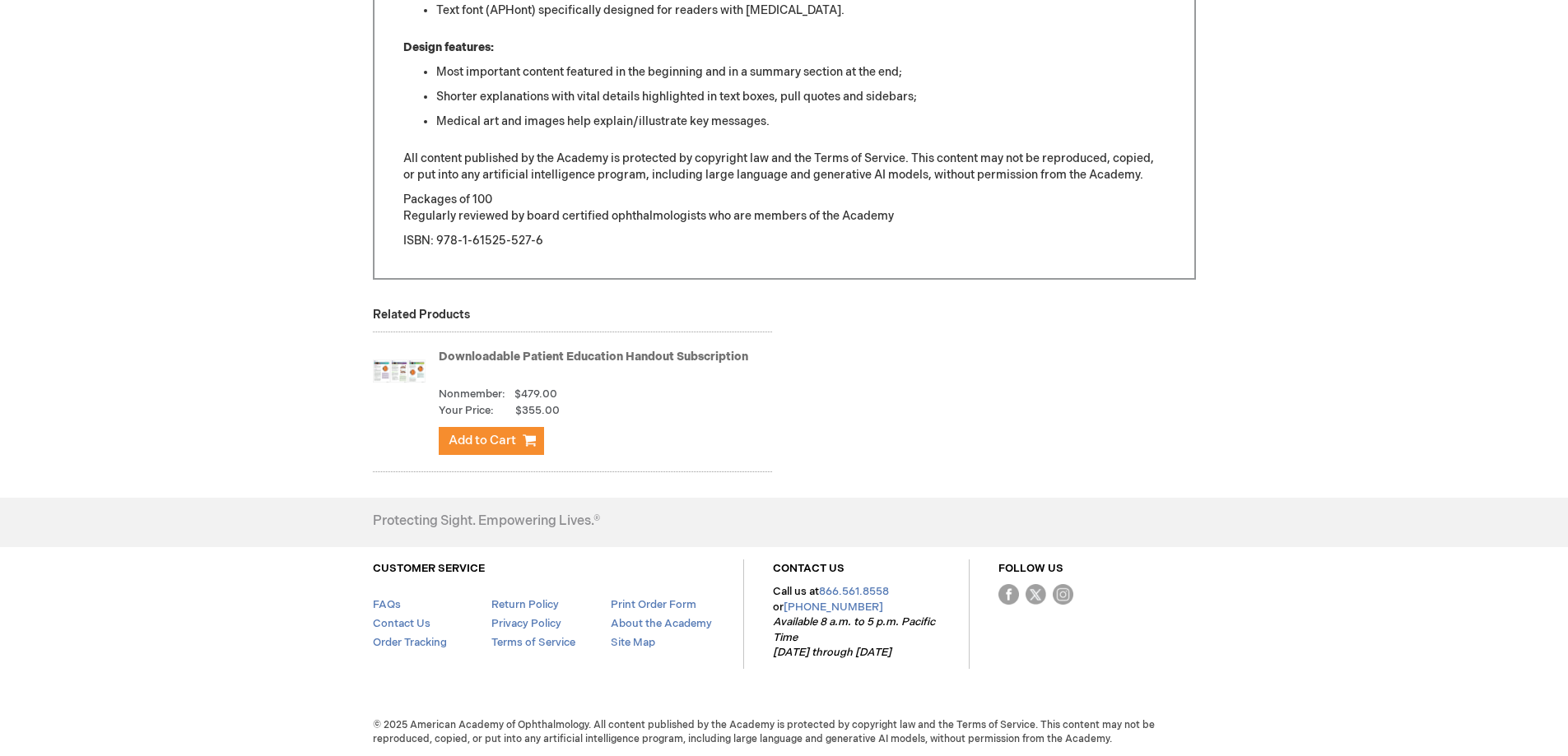
scroll to position [1201, 0]
click at [412, 367] on img at bounding box center [399, 369] width 53 height 66
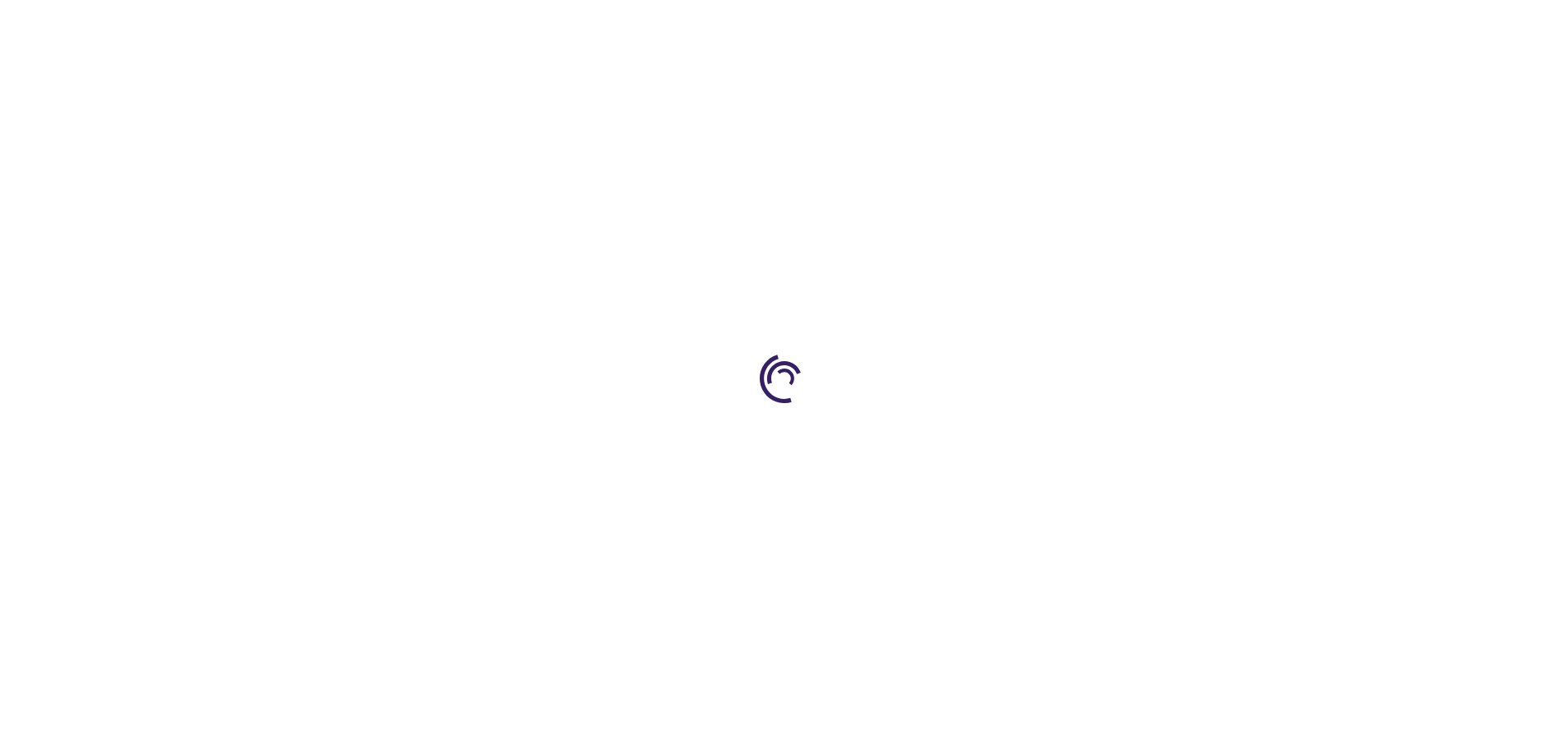
type input "1"
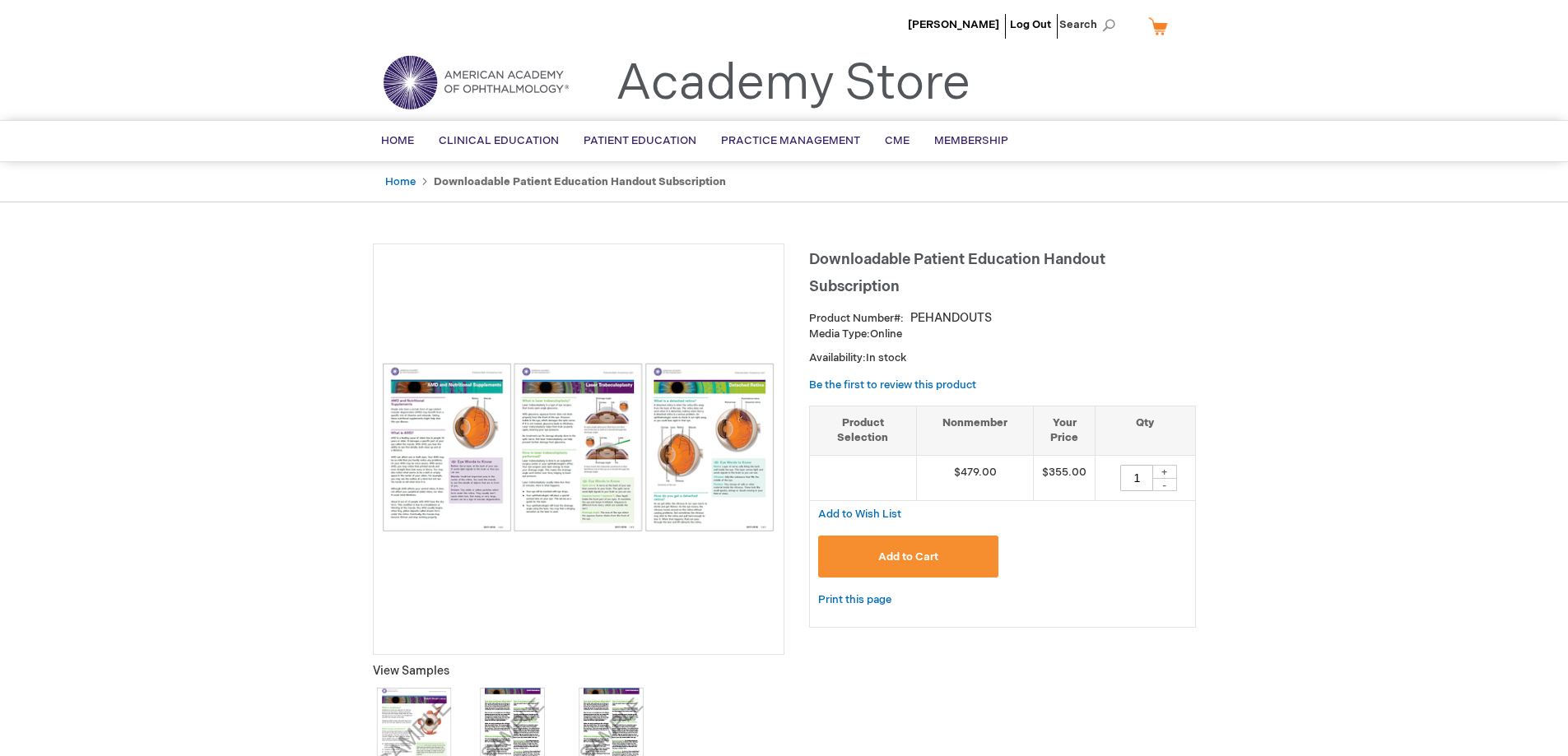
click at [485, 424] on img at bounding box center [579, 447] width 394 height 169
click at [682, 490] on img at bounding box center [579, 447] width 394 height 169
click at [609, 428] on img at bounding box center [579, 447] width 394 height 169
click at [426, 506] on img at bounding box center [579, 447] width 394 height 169
click at [408, 718] on img at bounding box center [413, 729] width 82 height 82
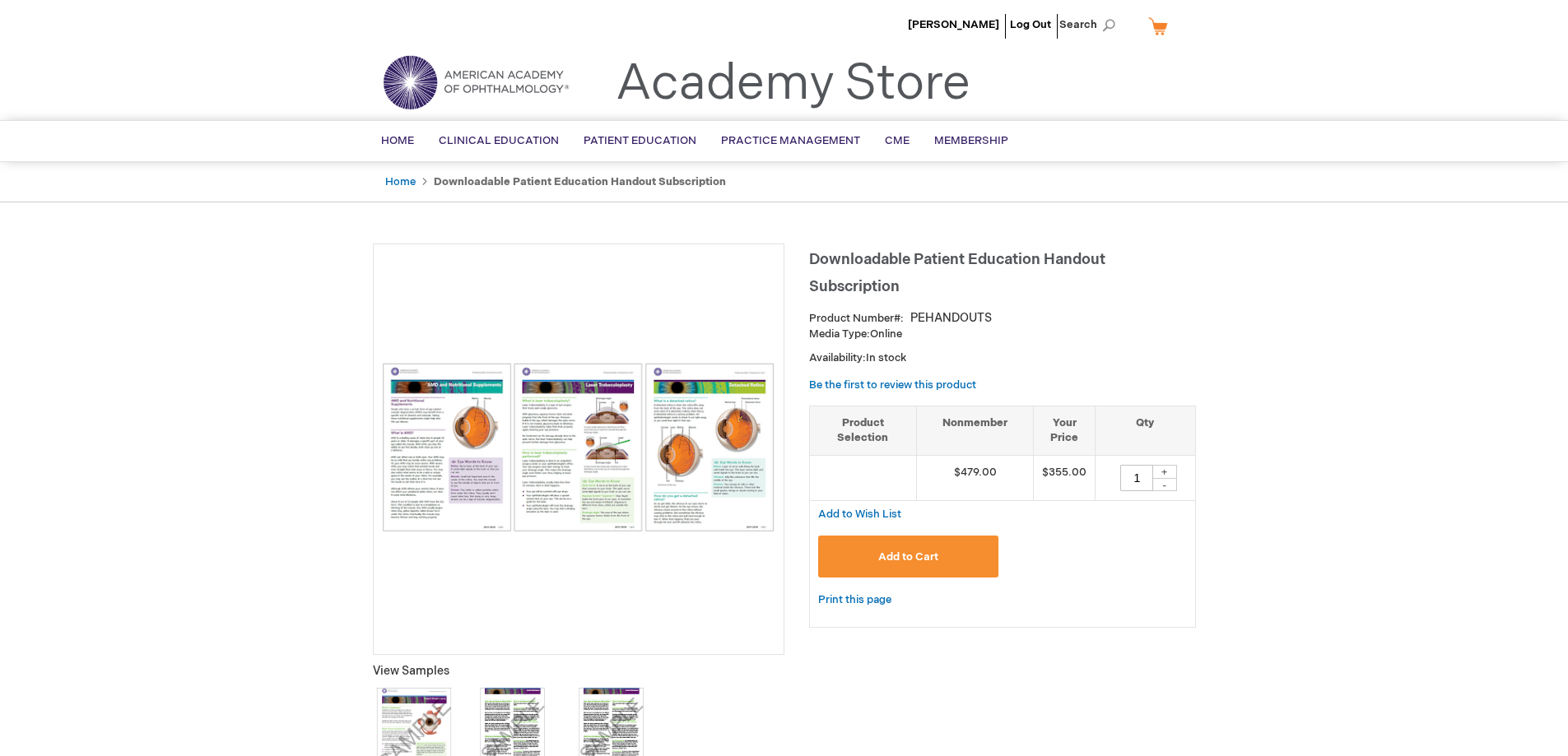
click at [480, 182] on strong "Downloadable Patient Education Handout Subscription" at bounding box center [581, 182] width 293 height 13
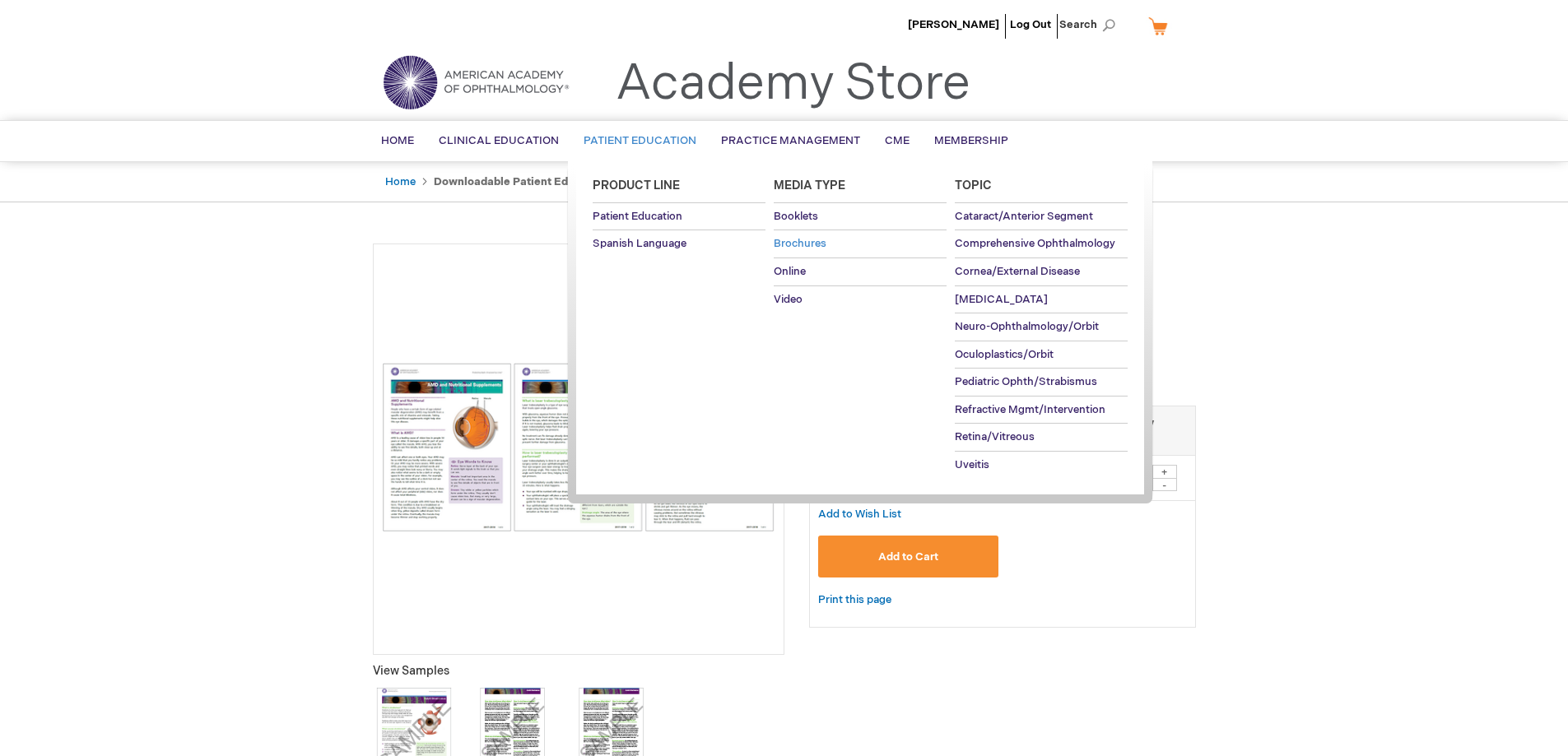
click at [798, 241] on span "Brochures" at bounding box center [801, 244] width 53 height 13
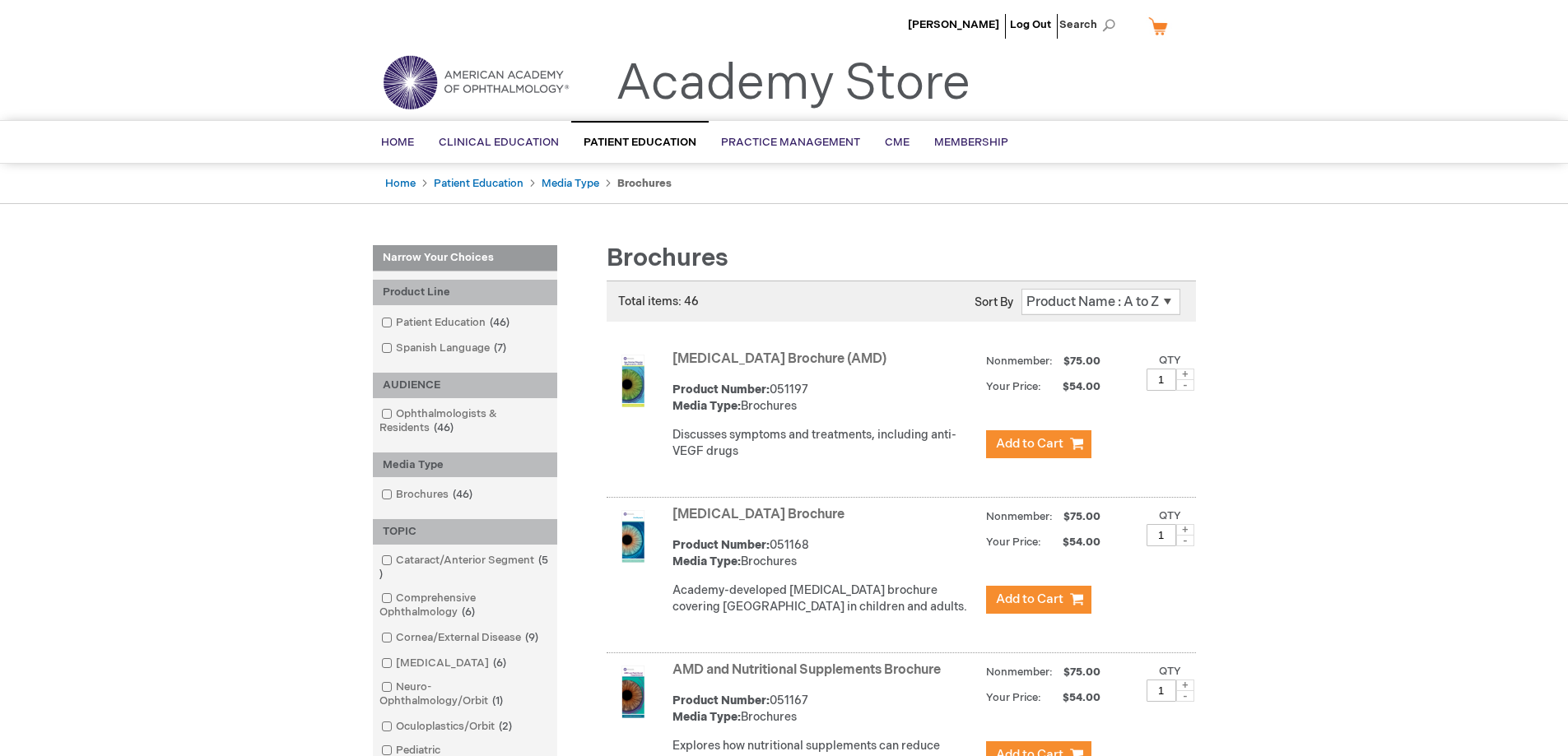
click at [429, 557] on link "Cataract/Anterior Segment 5 items" at bounding box center [464, 567] width 177 height 29
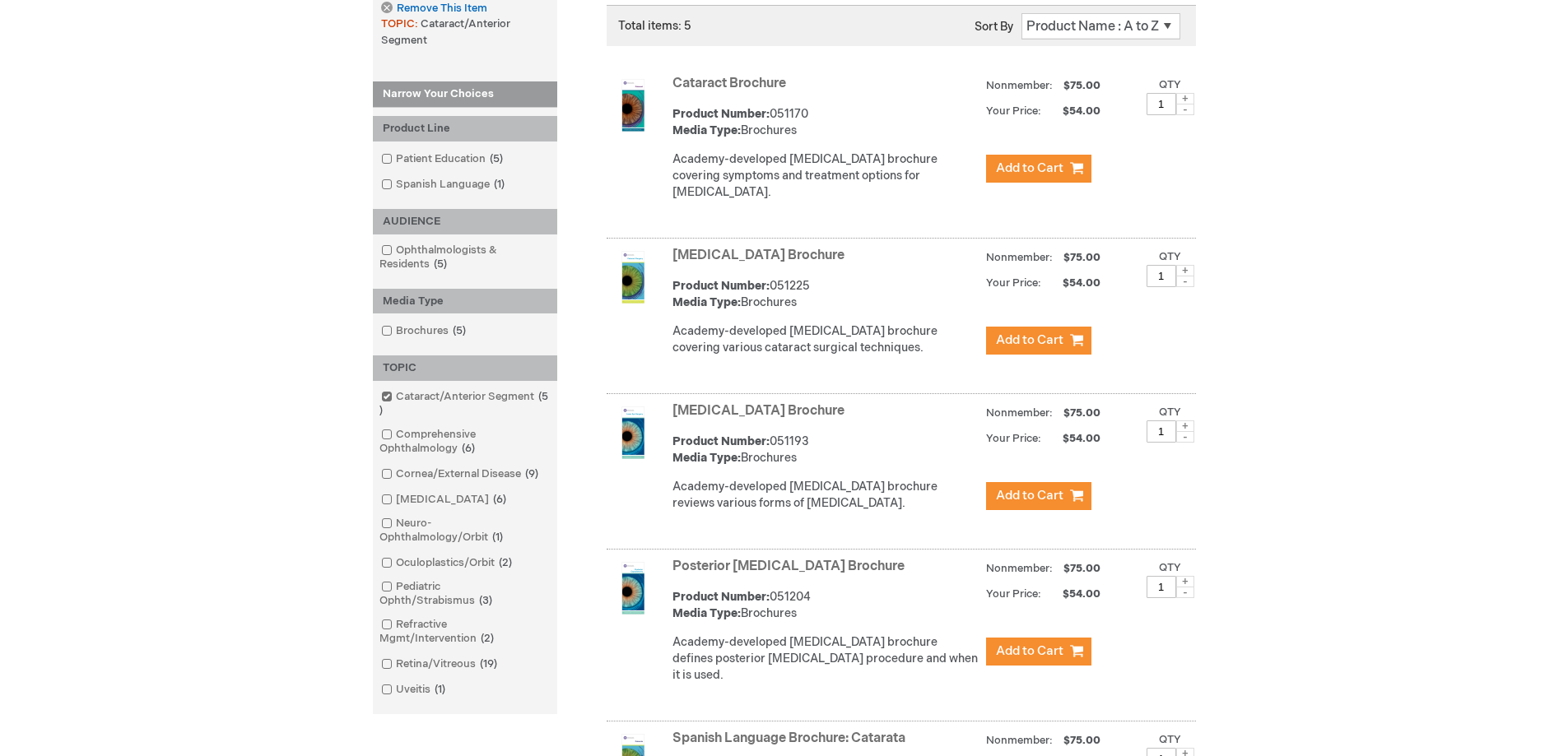
scroll to position [576, 0]
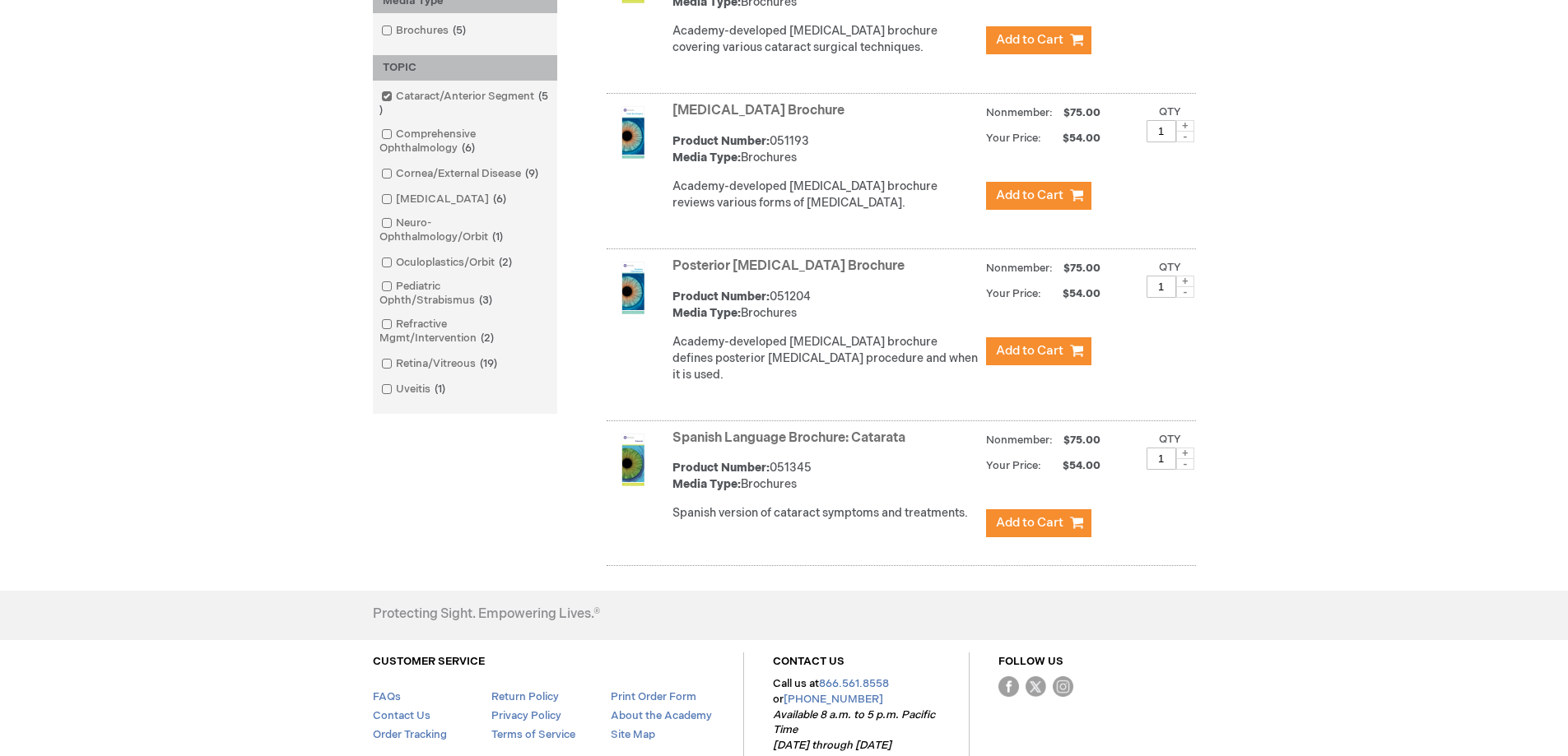
click at [785, 267] on link "Posterior [MEDICAL_DATA] Brochure" at bounding box center [788, 266] width 232 height 16
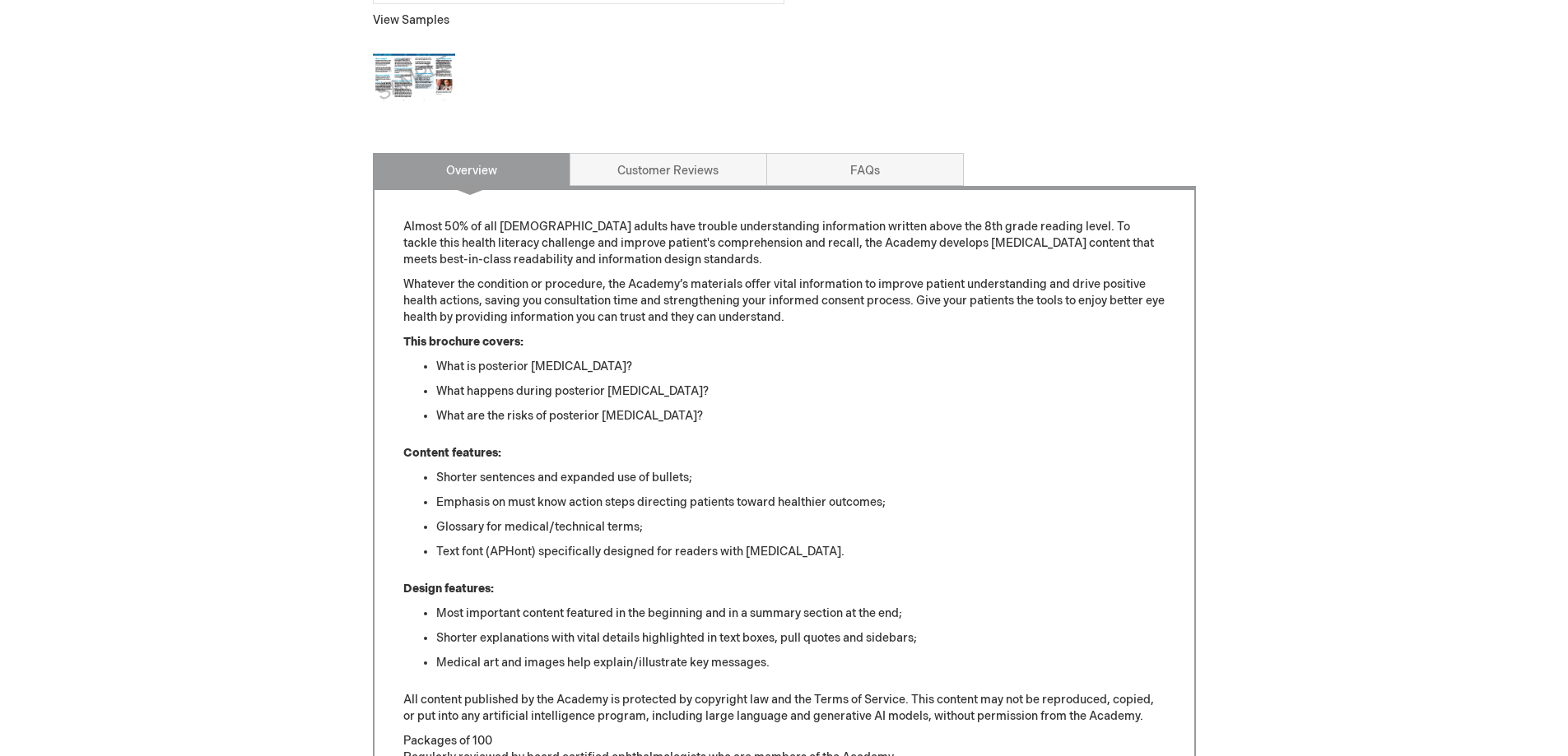
scroll to position [872, 0]
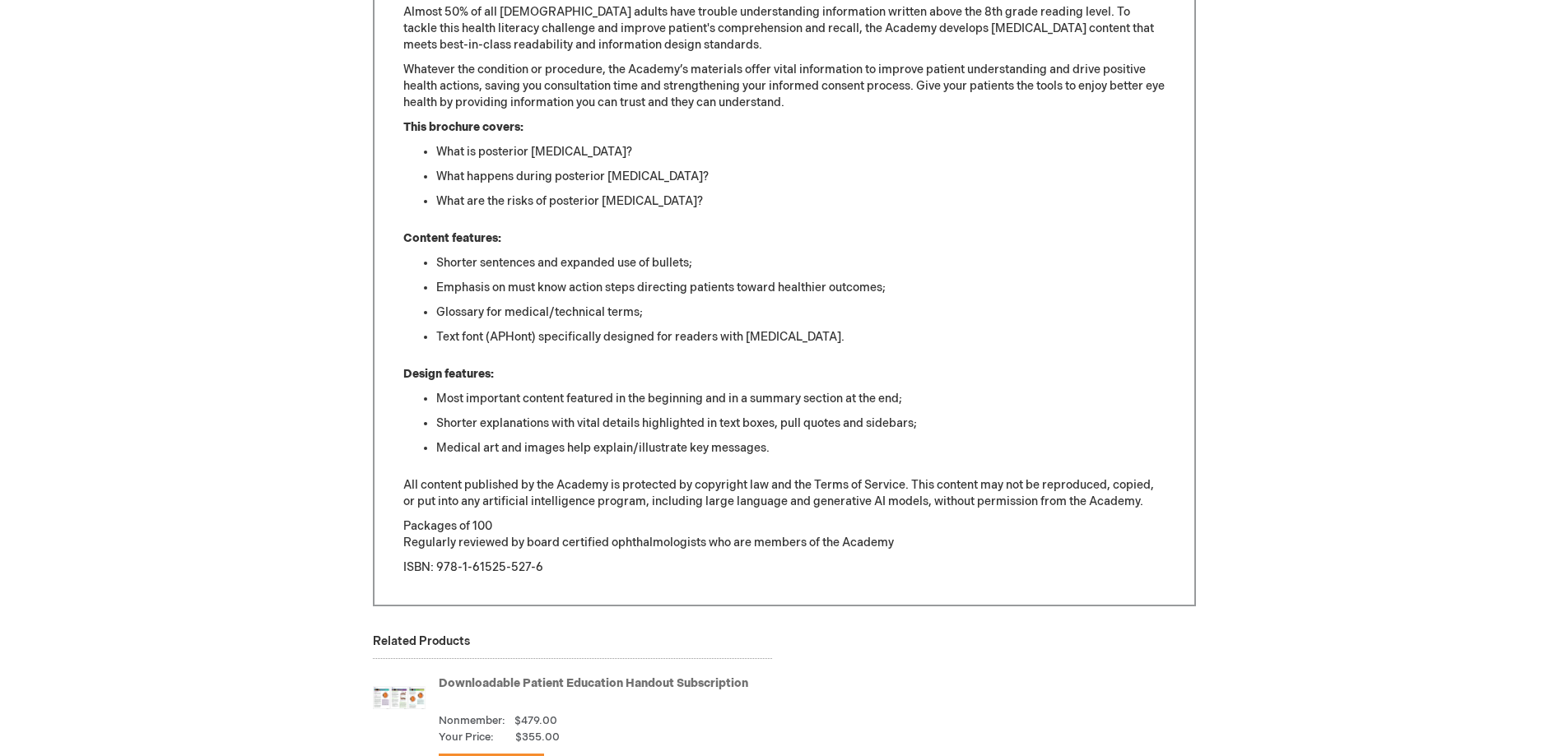
click at [502, 680] on link "Downloadable Patient Education Handout Subscription" at bounding box center [594, 683] width 310 height 14
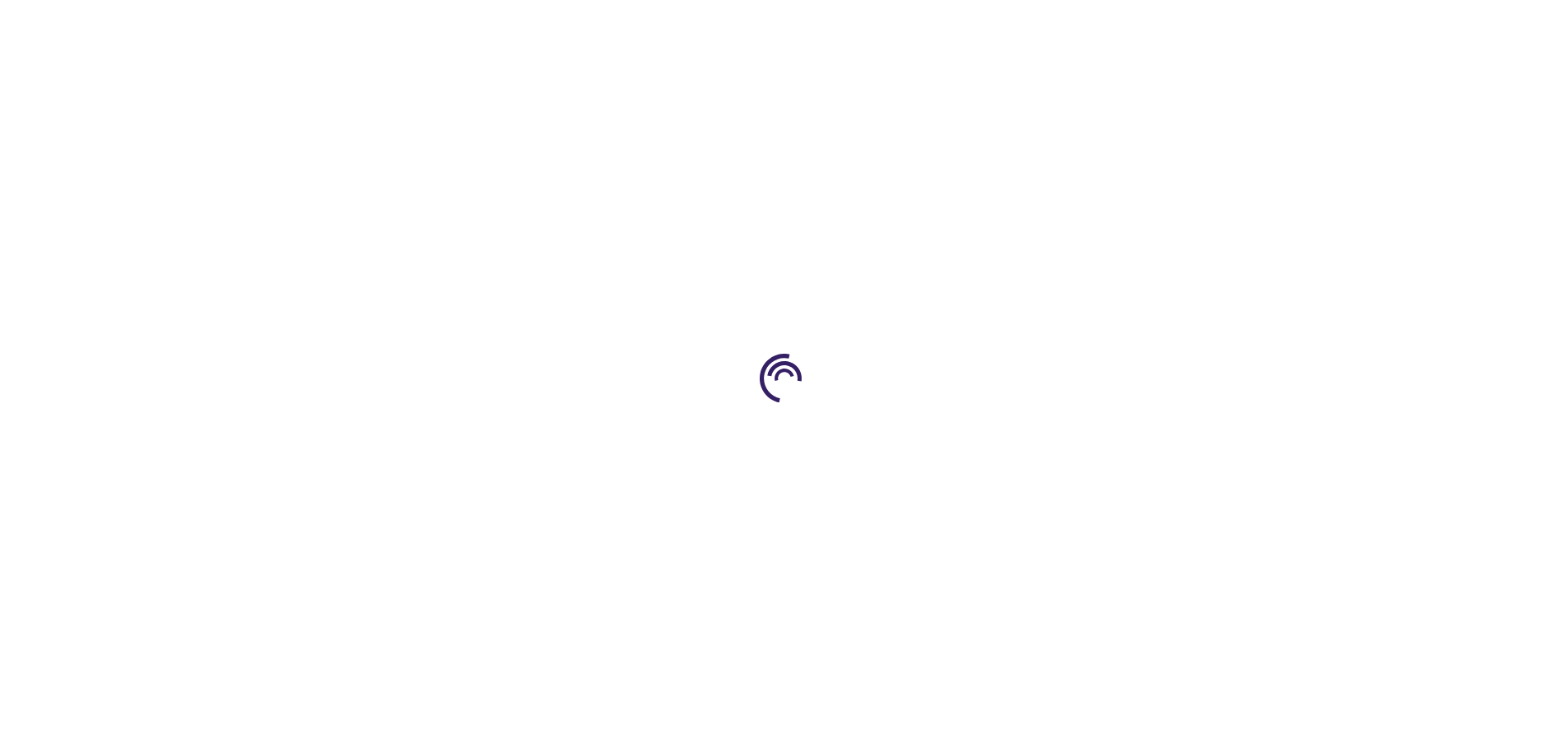
type input "1"
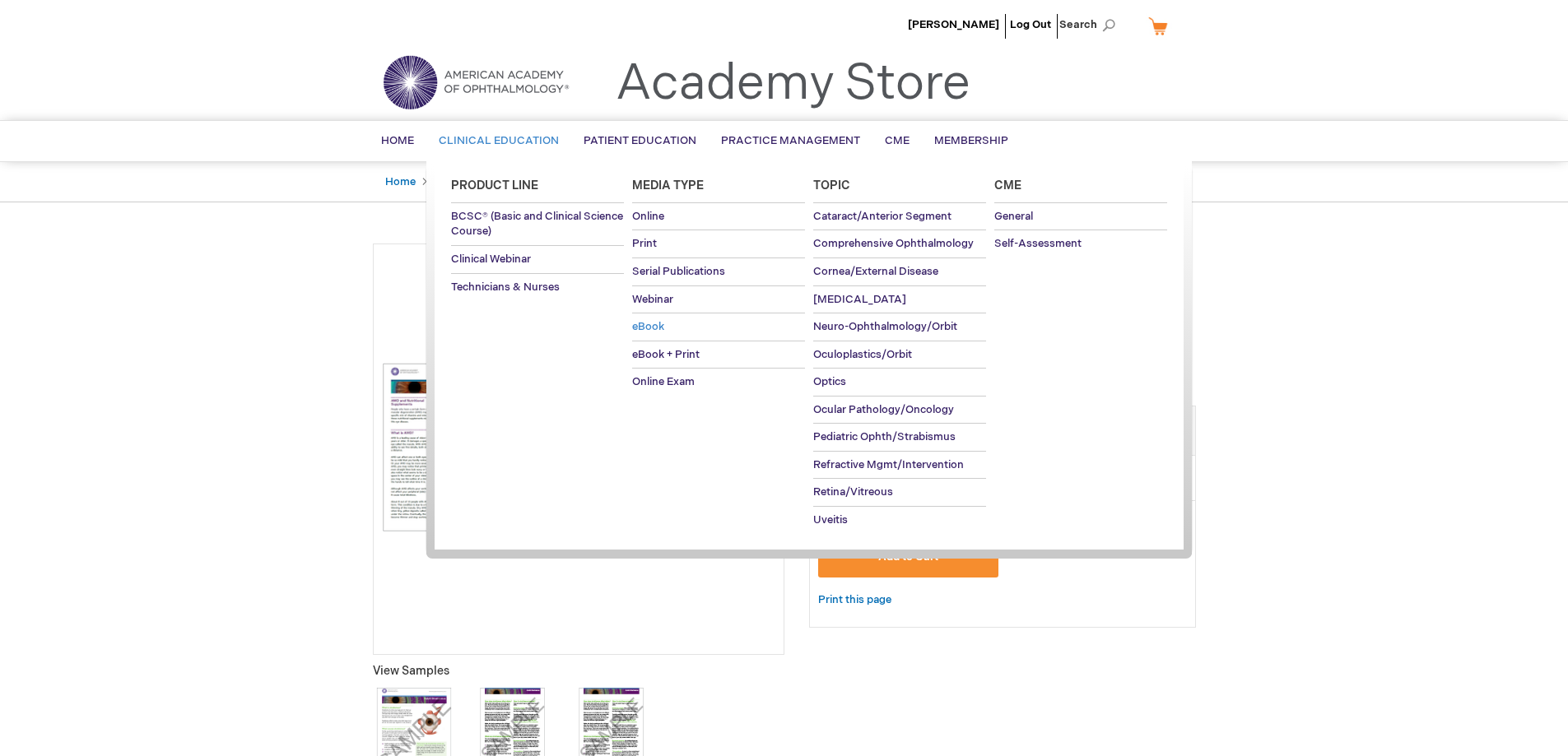
click at [642, 333] on span "eBook" at bounding box center [649, 327] width 32 height 13
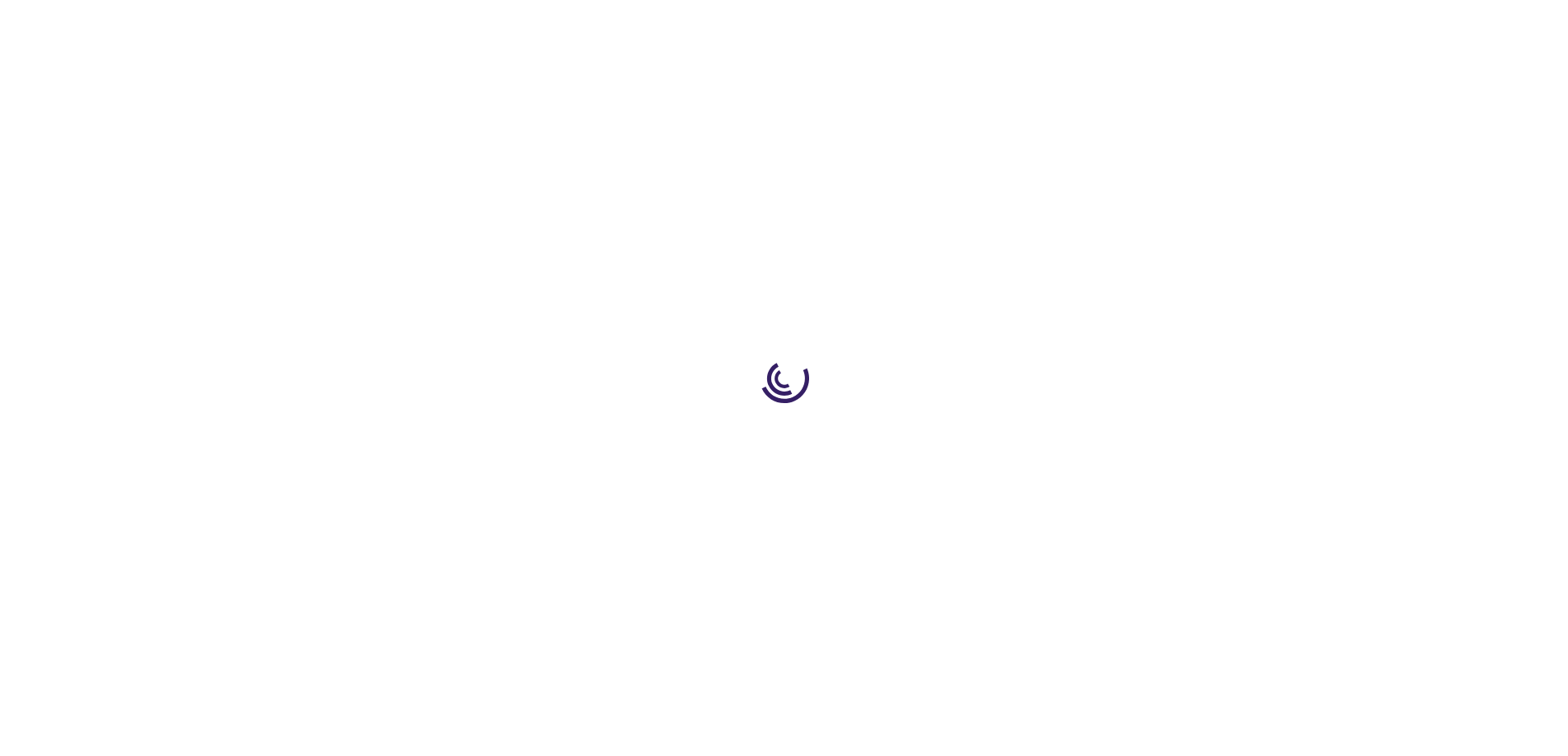
type input "1"
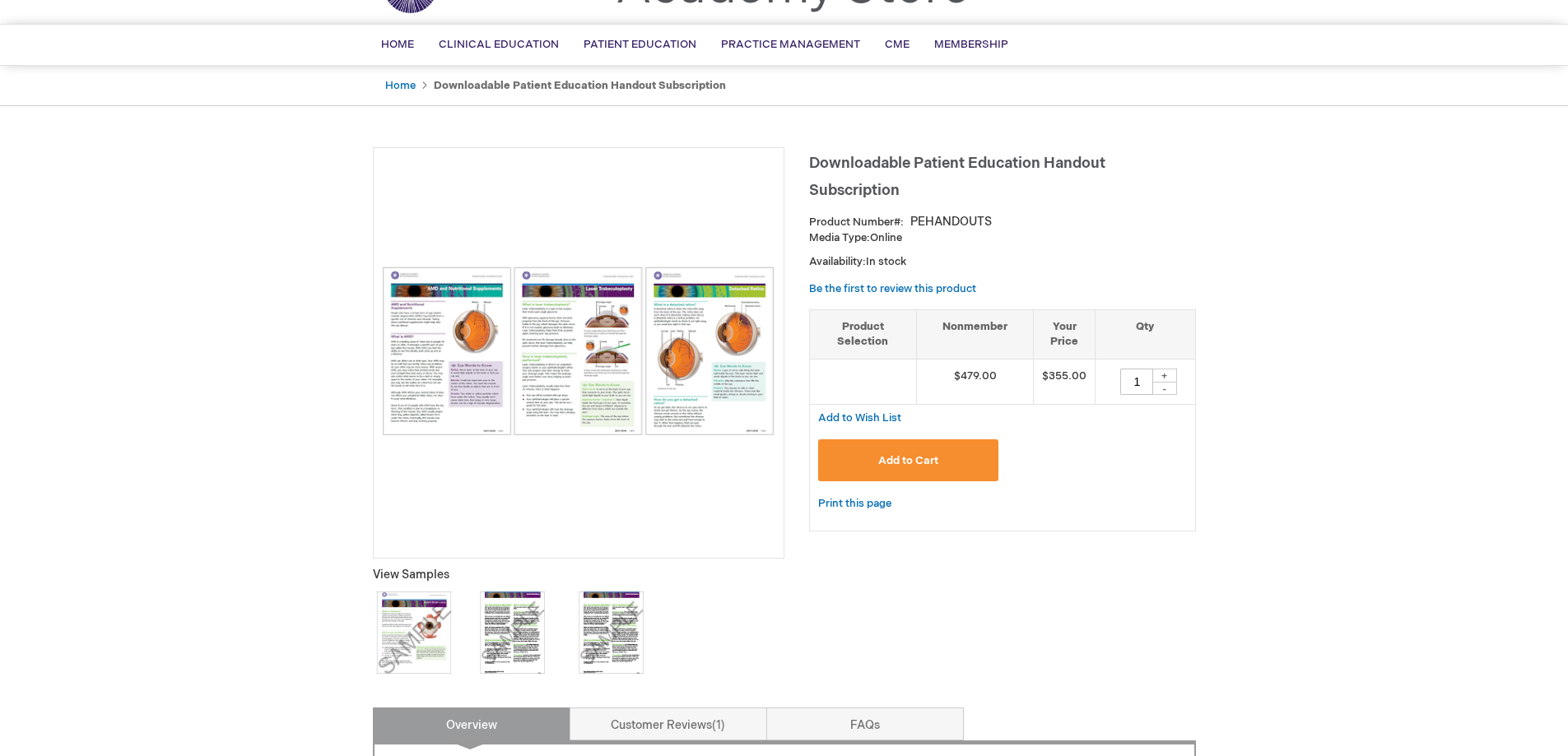
scroll to position [247, 0]
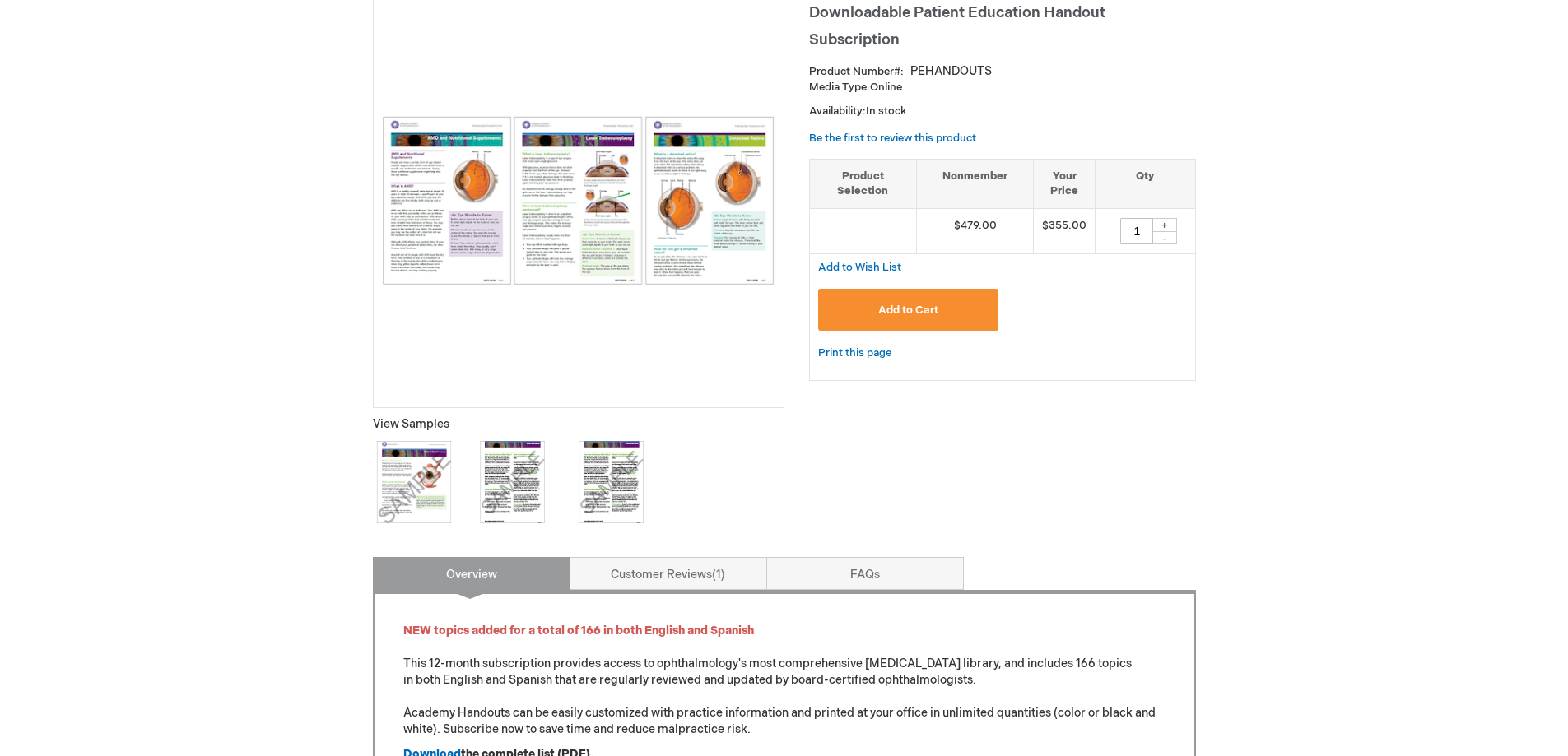
click at [425, 473] on img at bounding box center [413, 481] width 82 height 82
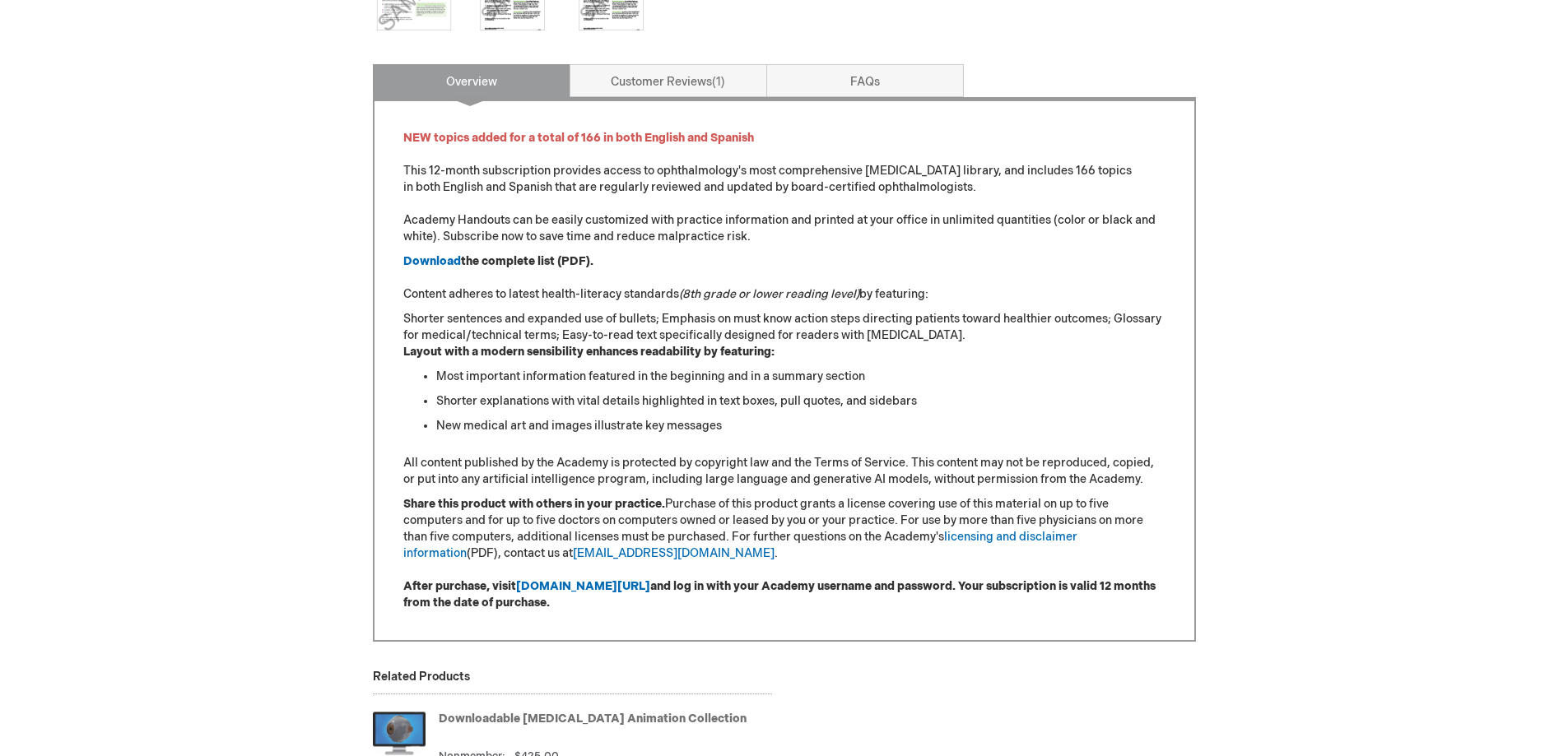
scroll to position [741, 0]
click at [699, 81] on link "Customer Reviews 1" at bounding box center [667, 79] width 197 height 33
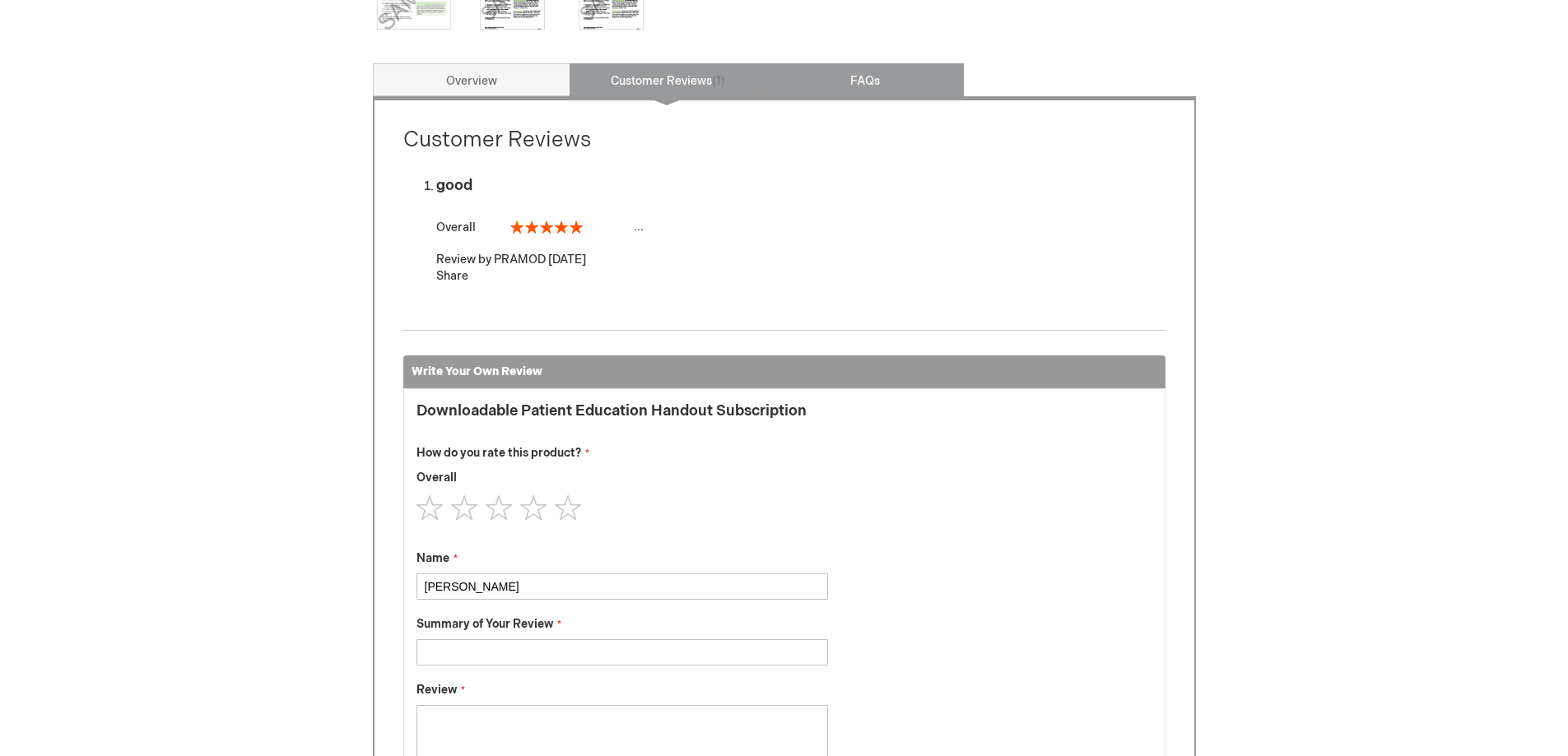
click at [817, 88] on link "FAQs" at bounding box center [865, 79] width 197 height 33
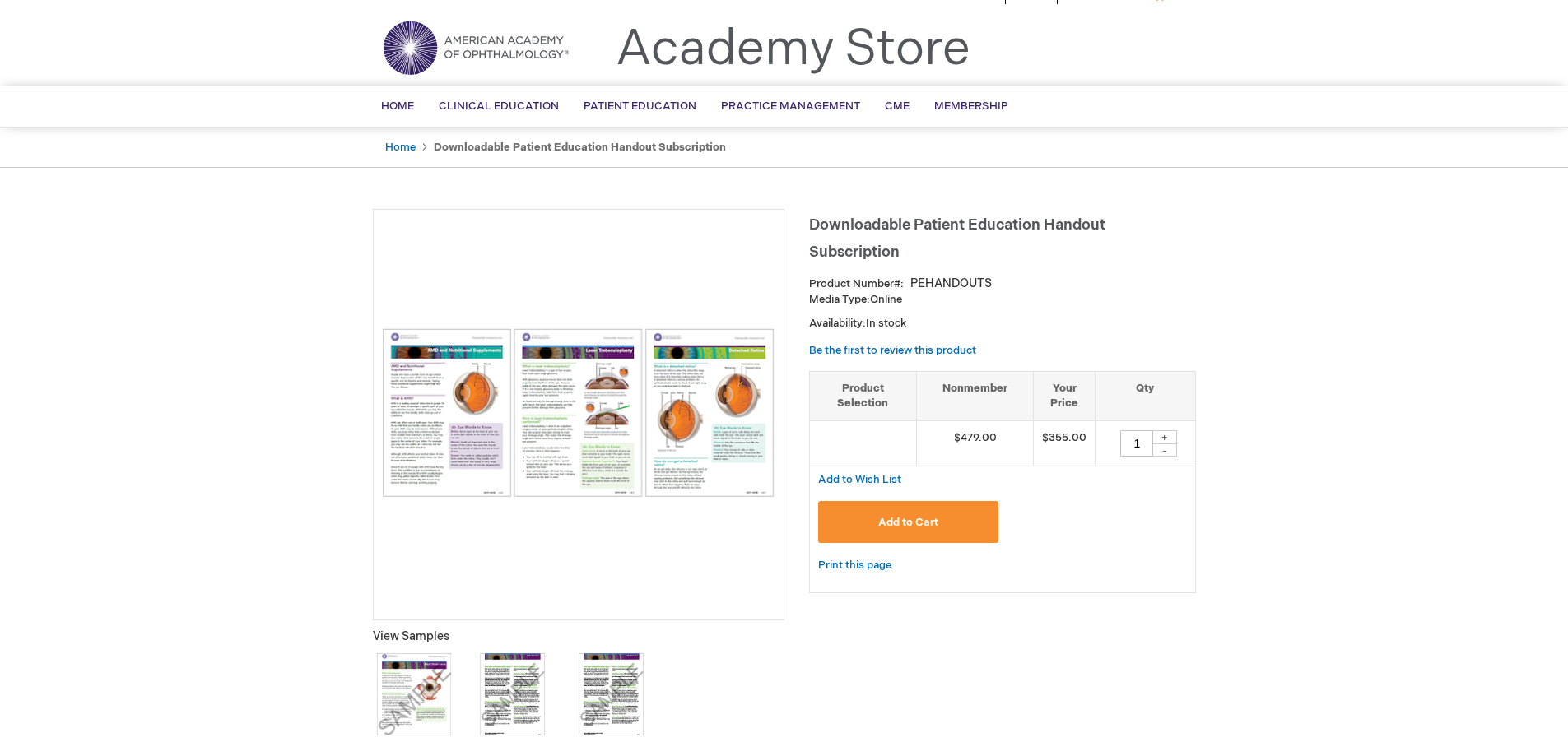
scroll to position [0, 0]
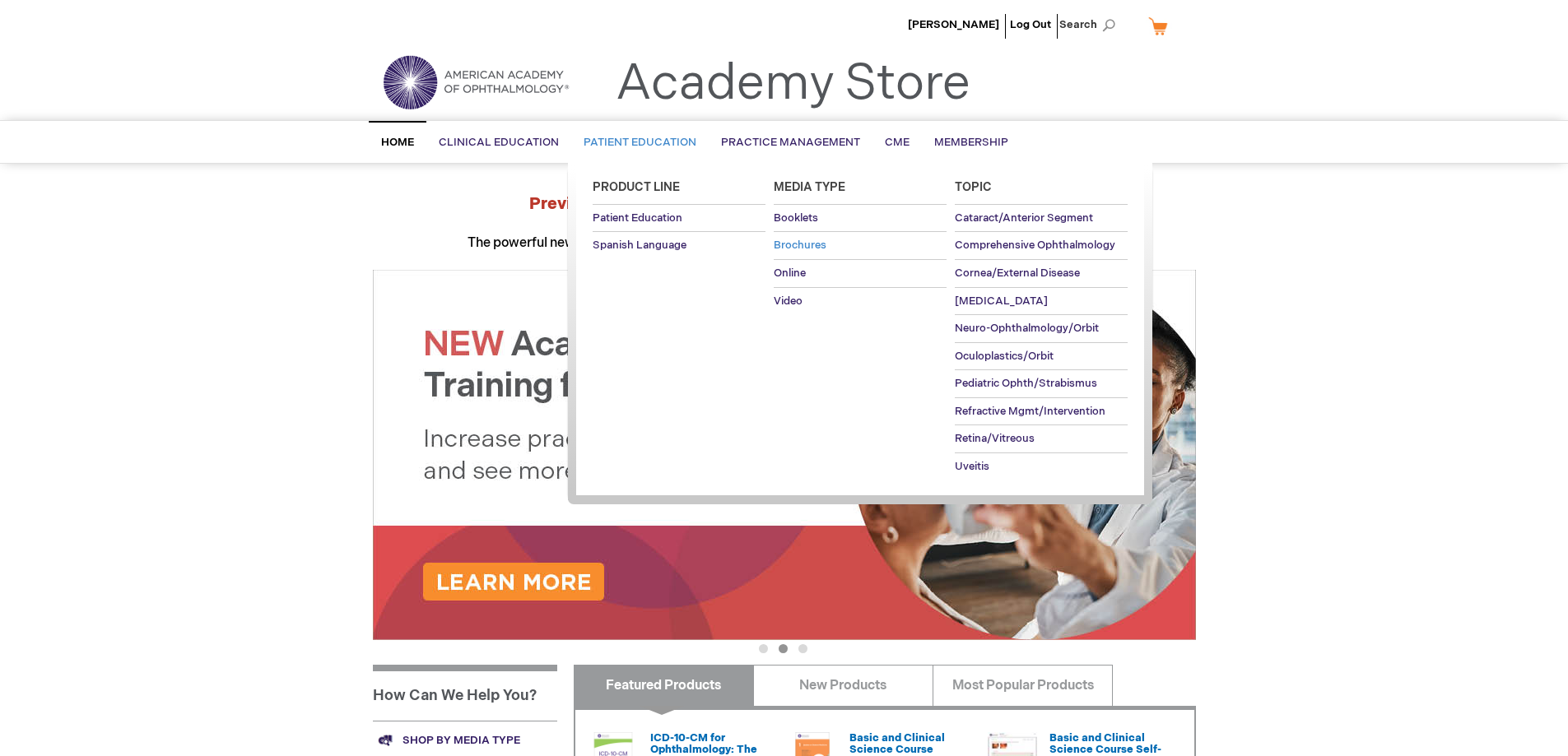
click at [794, 239] on span "Brochures" at bounding box center [801, 245] width 53 height 13
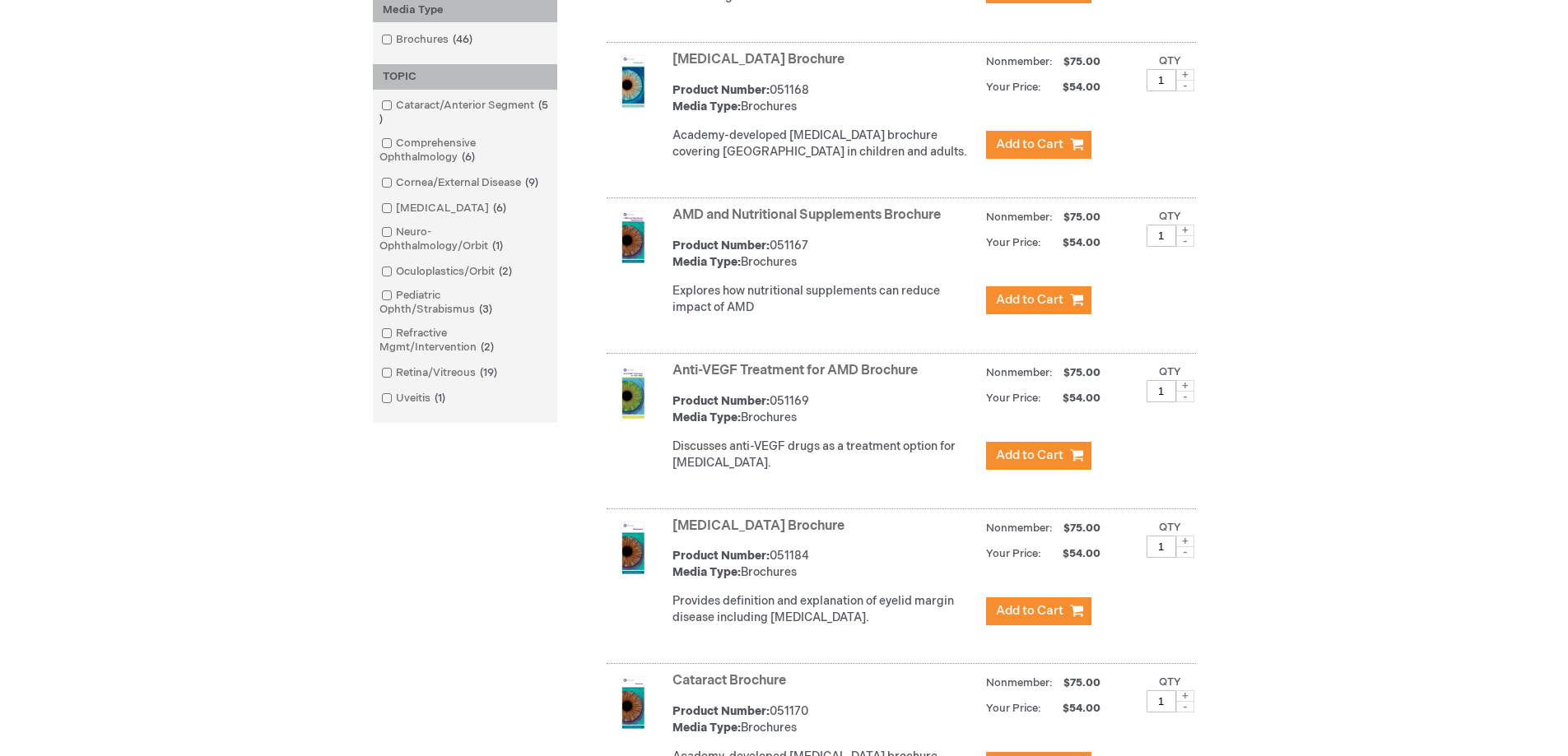
scroll to position [247, 0]
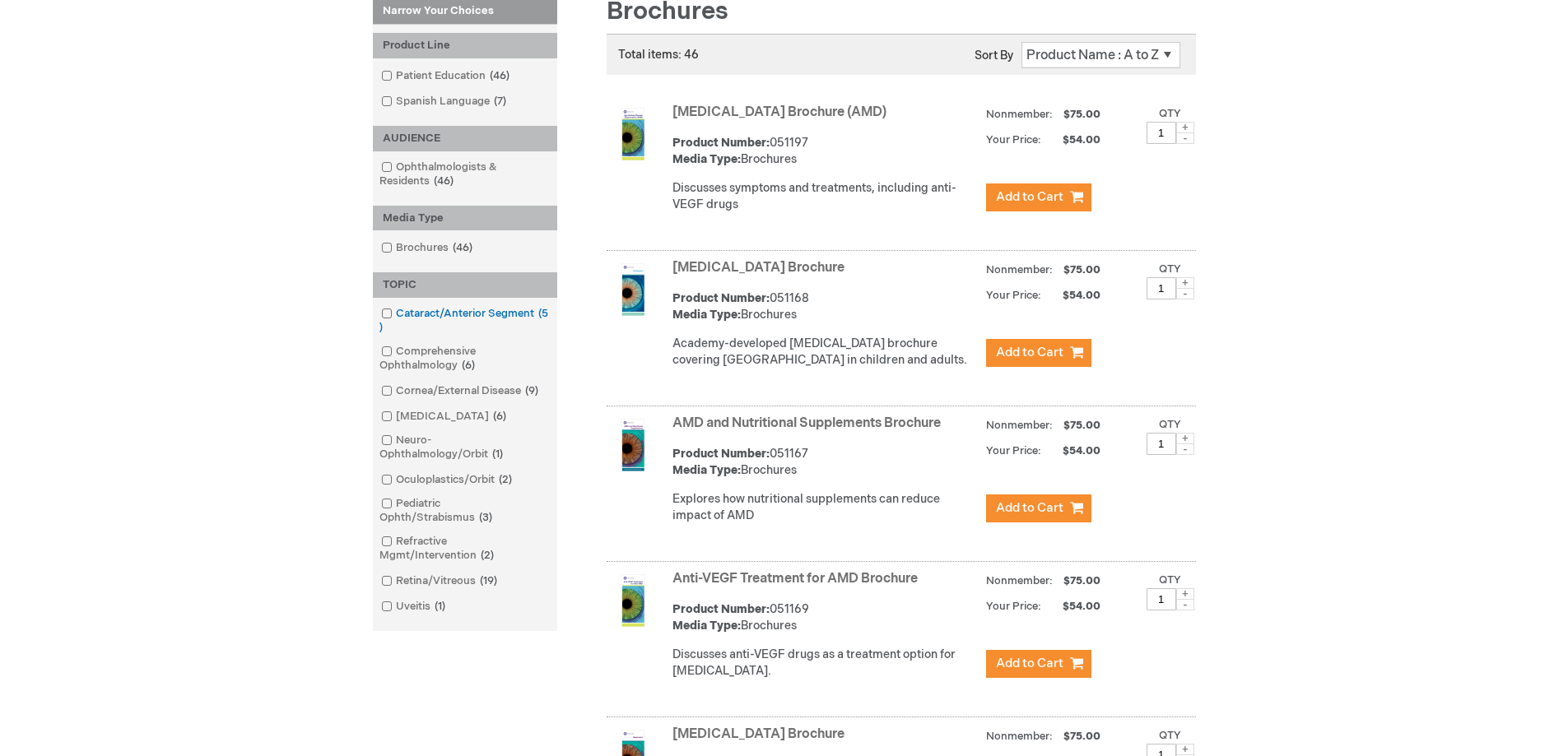
click at [481, 314] on link "Cataract/Anterior Segment 5 items" at bounding box center [464, 320] width 177 height 29
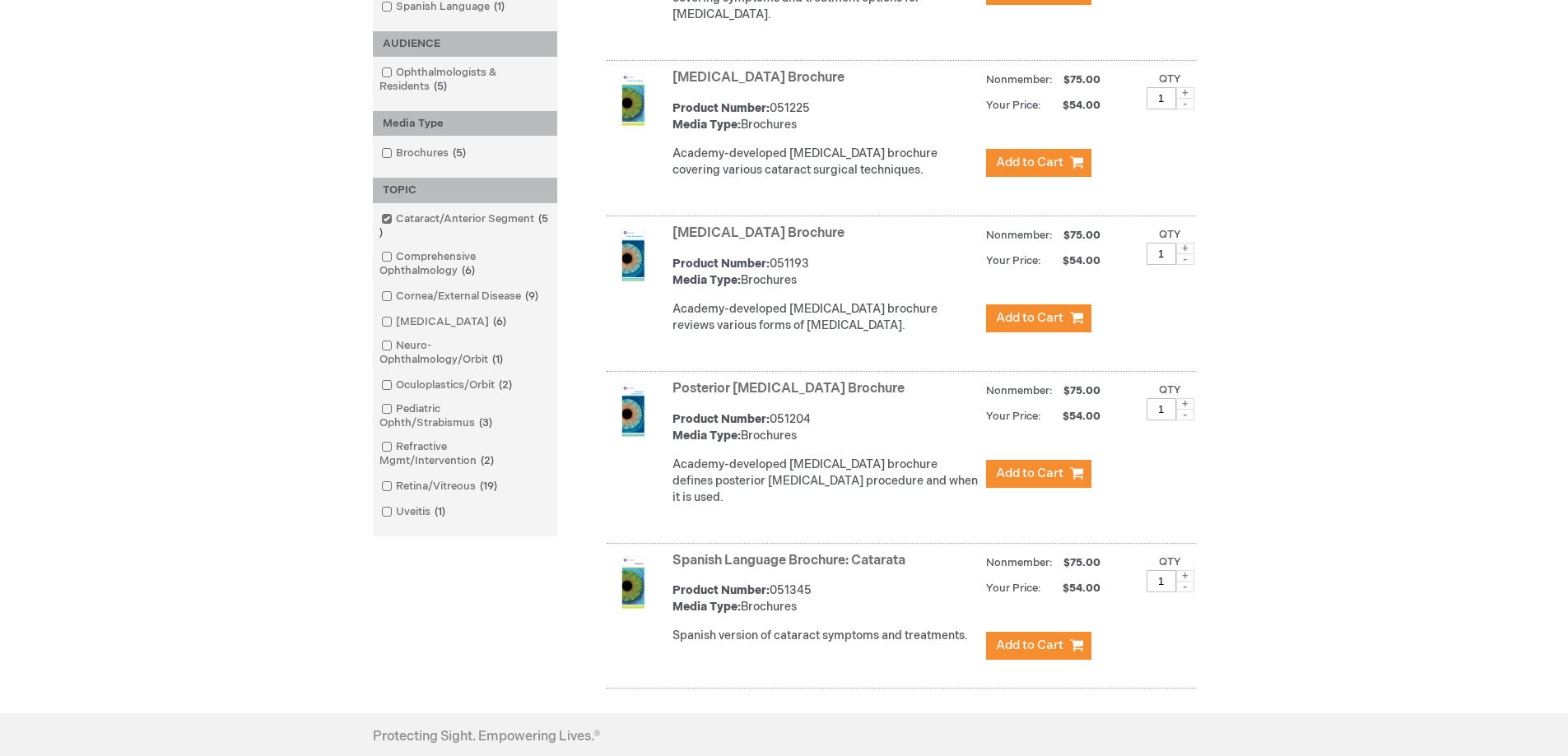
scroll to position [494, 0]
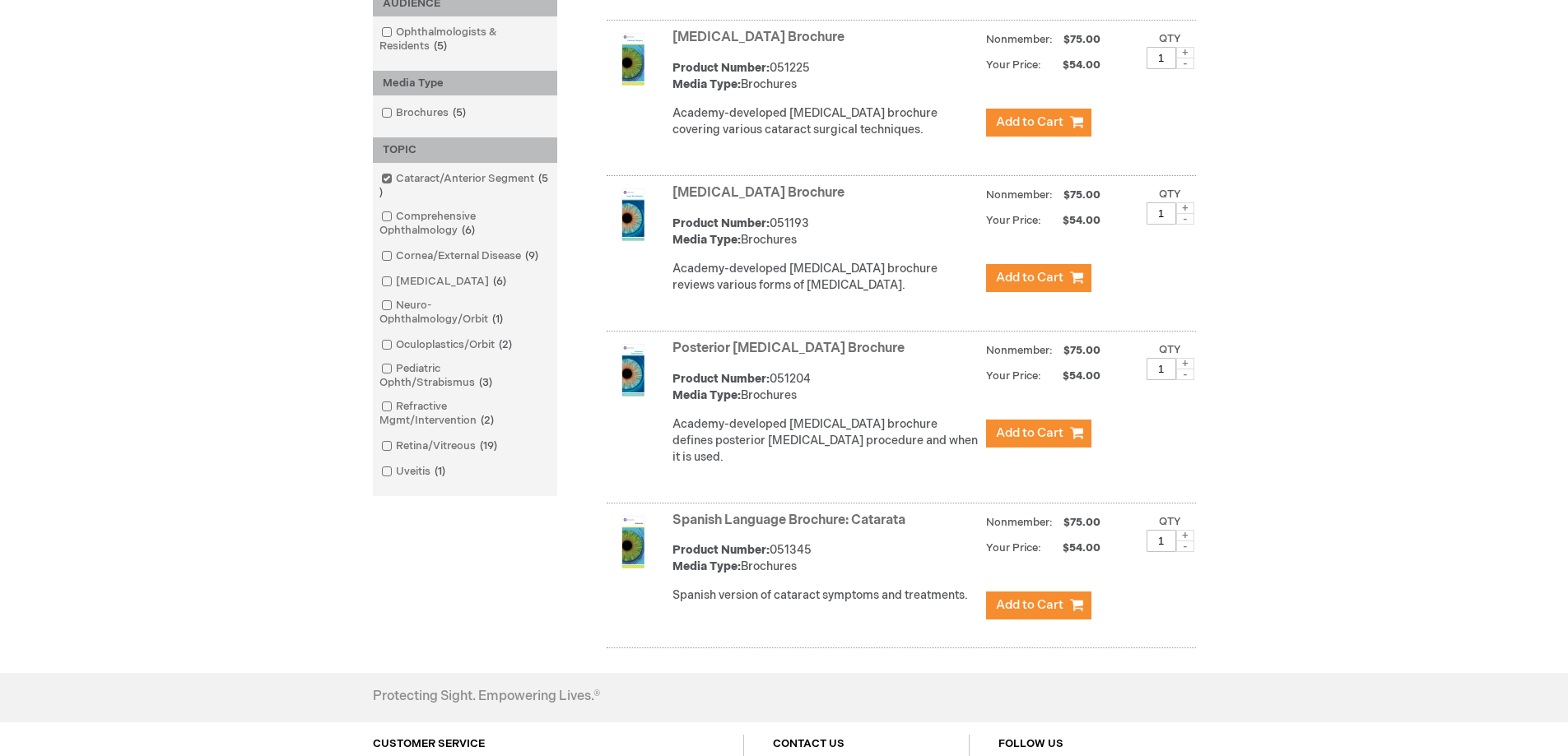
click at [753, 350] on link "Posterior [MEDICAL_DATA] Brochure" at bounding box center [788, 348] width 232 height 16
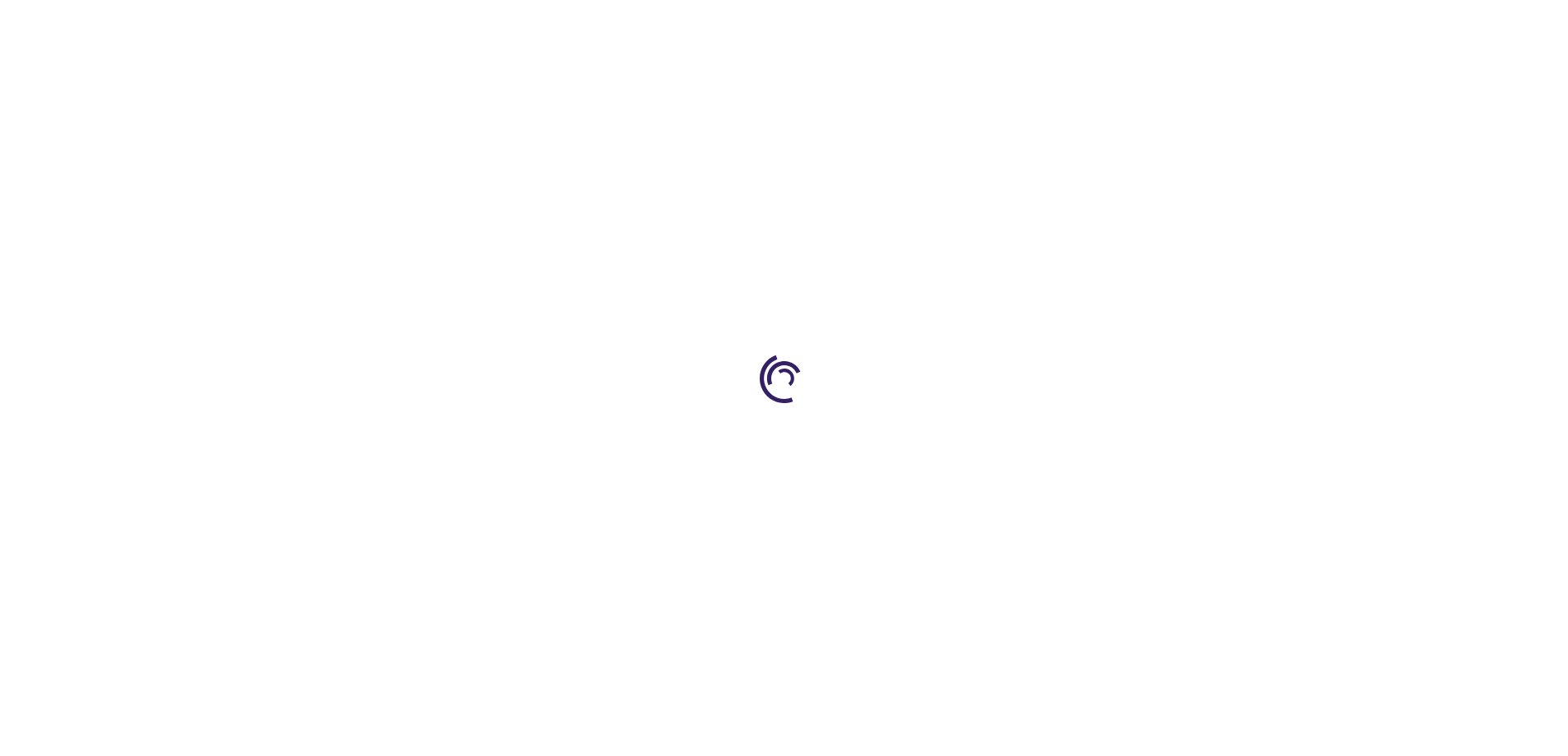
type input "1"
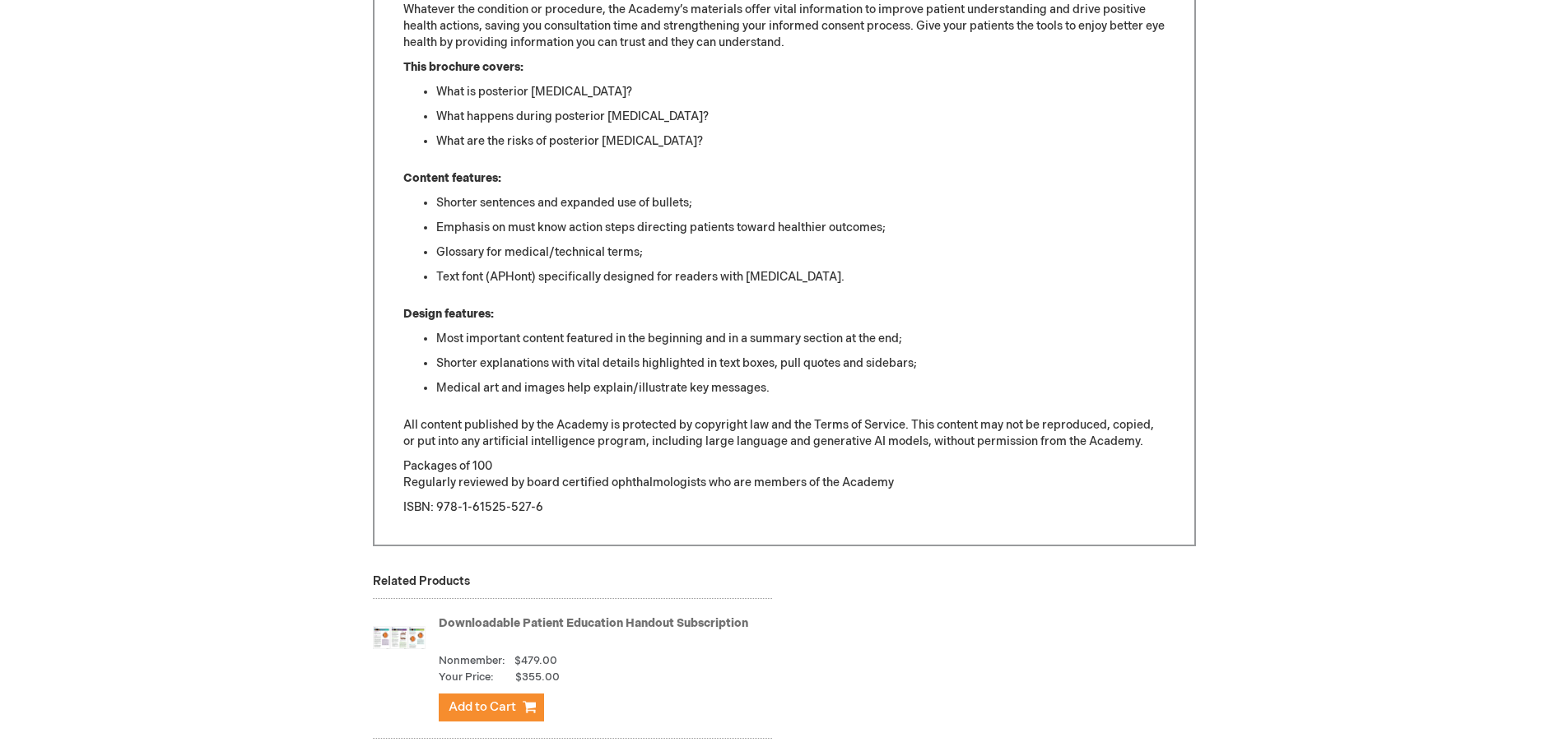
scroll to position [1201, 0]
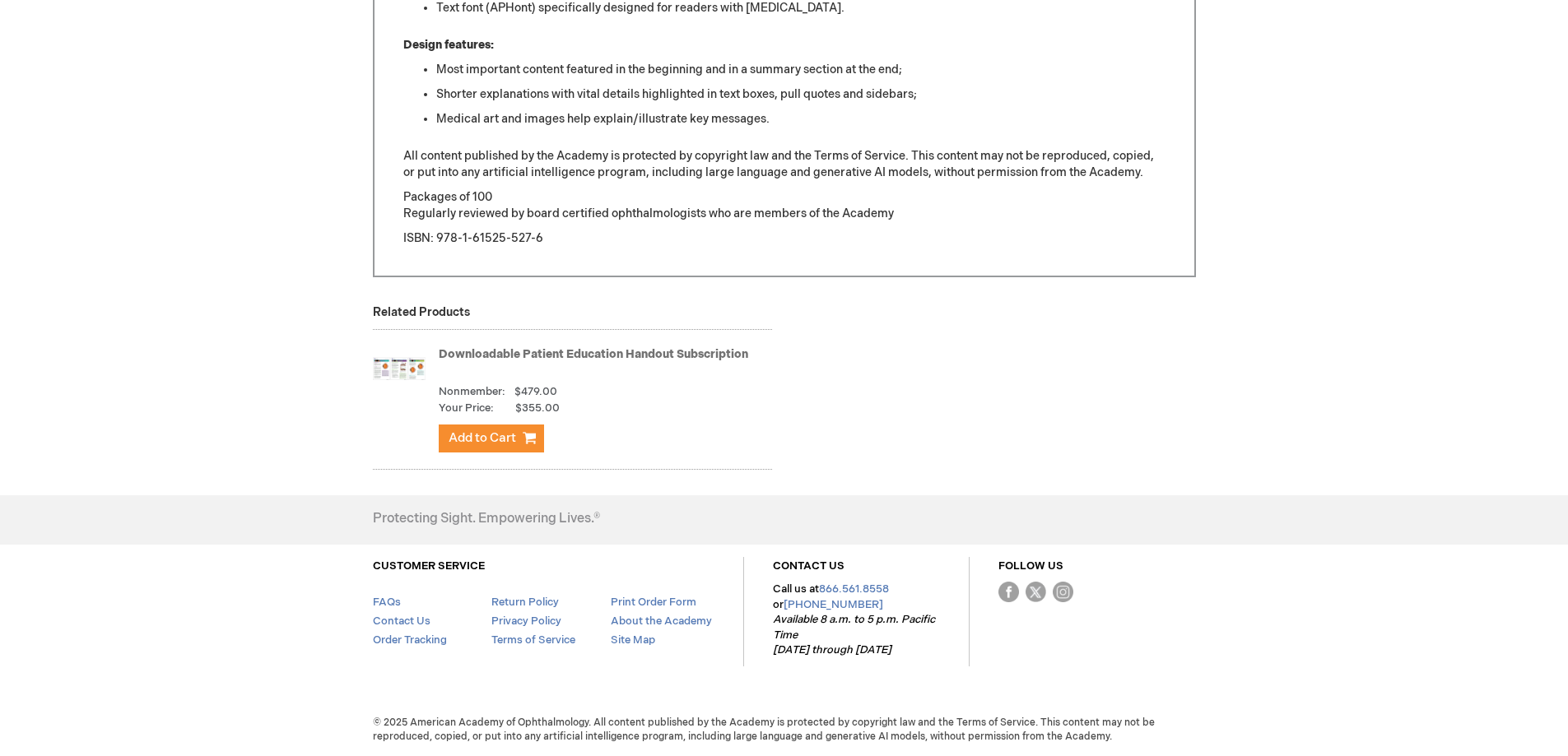
click at [505, 360] on link "Downloadable Patient Education Handout Subscription" at bounding box center [594, 354] width 310 height 14
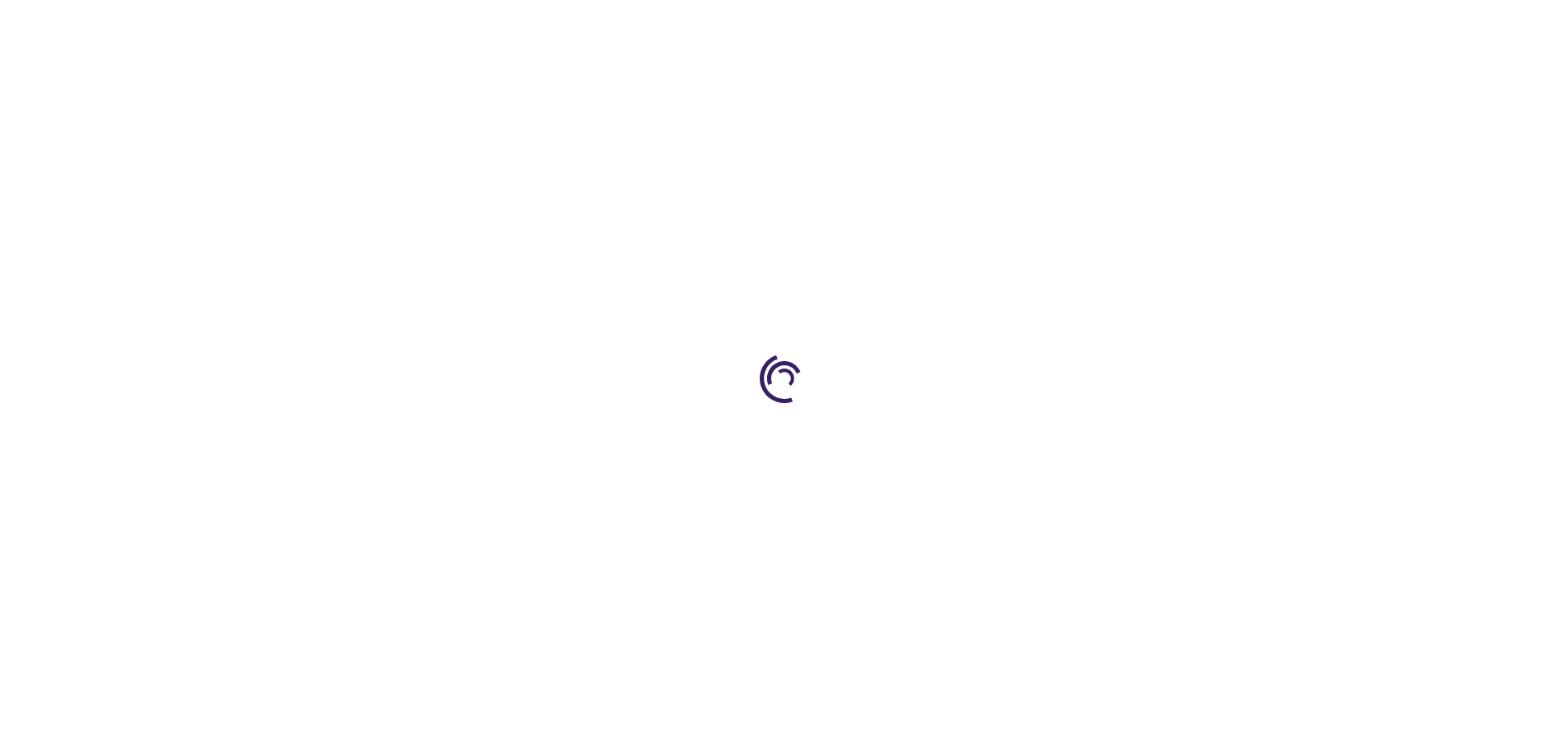
type input "1"
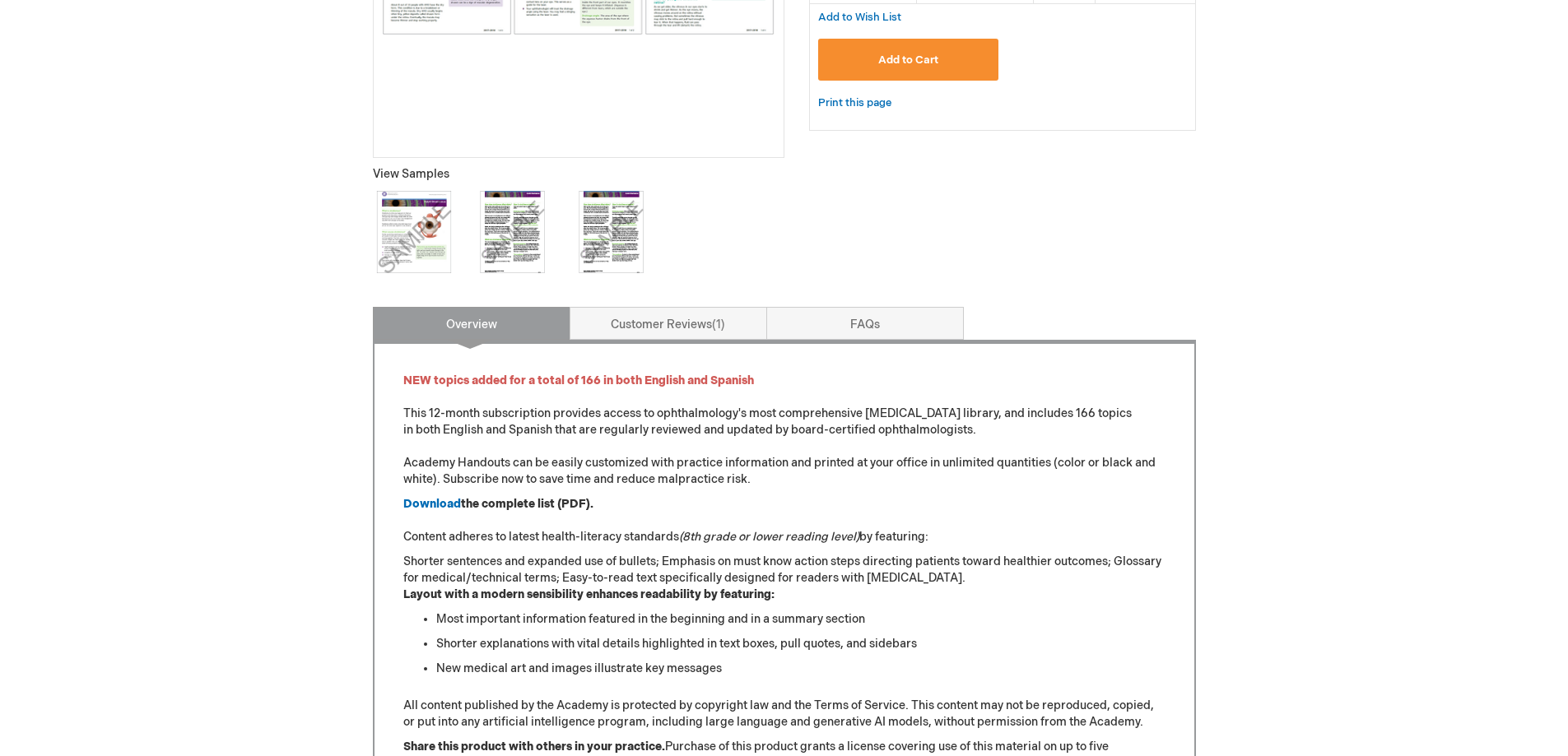
scroll to position [494, 0]
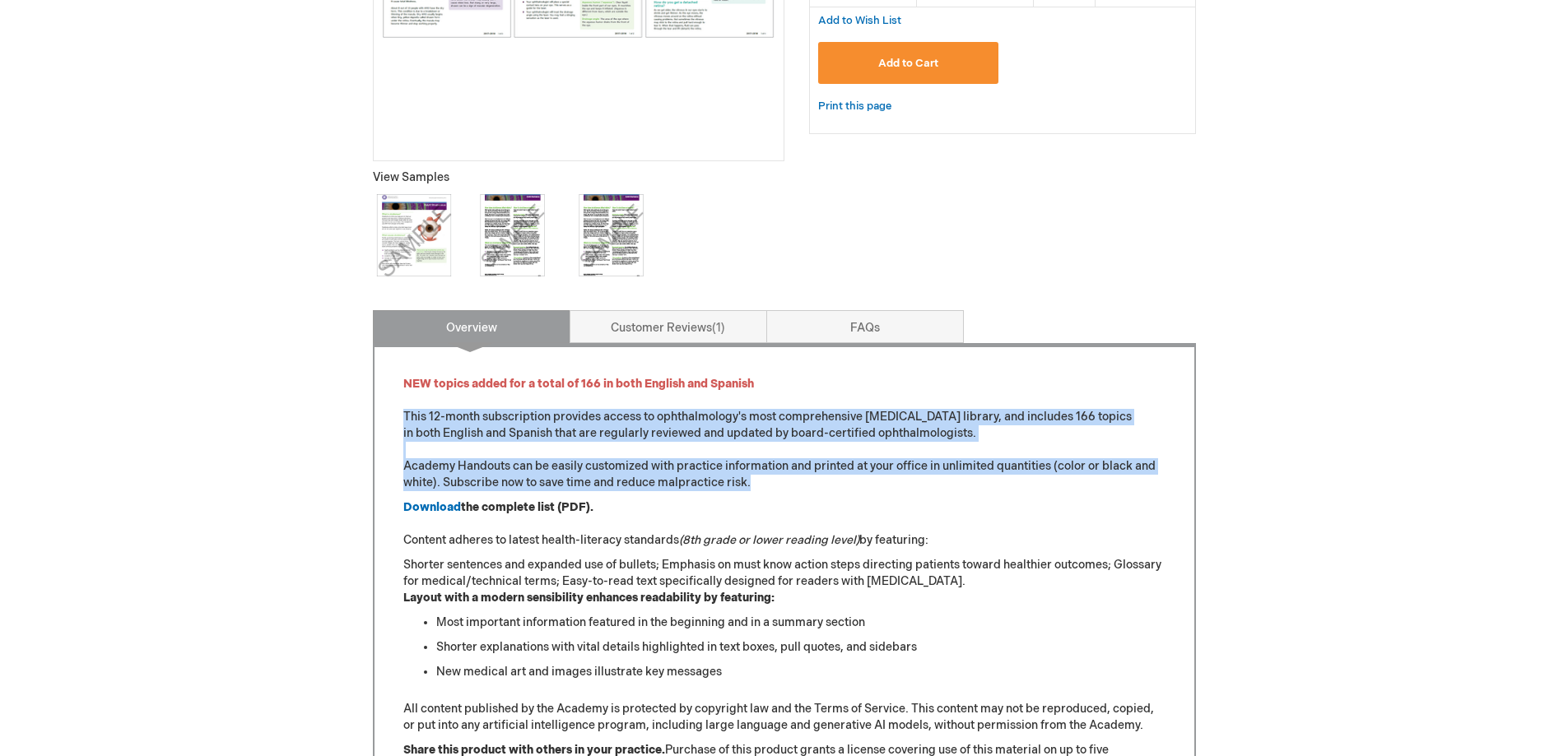
drag, startPoint x: 752, startPoint y: 477, endPoint x: 406, endPoint y: 411, distance: 352.2
click at [406, 411] on p "NEW topics added for a total of 166 in both English and Spanish This 12-month s…" at bounding box center [784, 434] width 762 height 115
copy p "This 12-month subscription provides access to ophthalmology's most comprehensiv…"
